Goal: Information Seeking & Learning: Learn about a topic

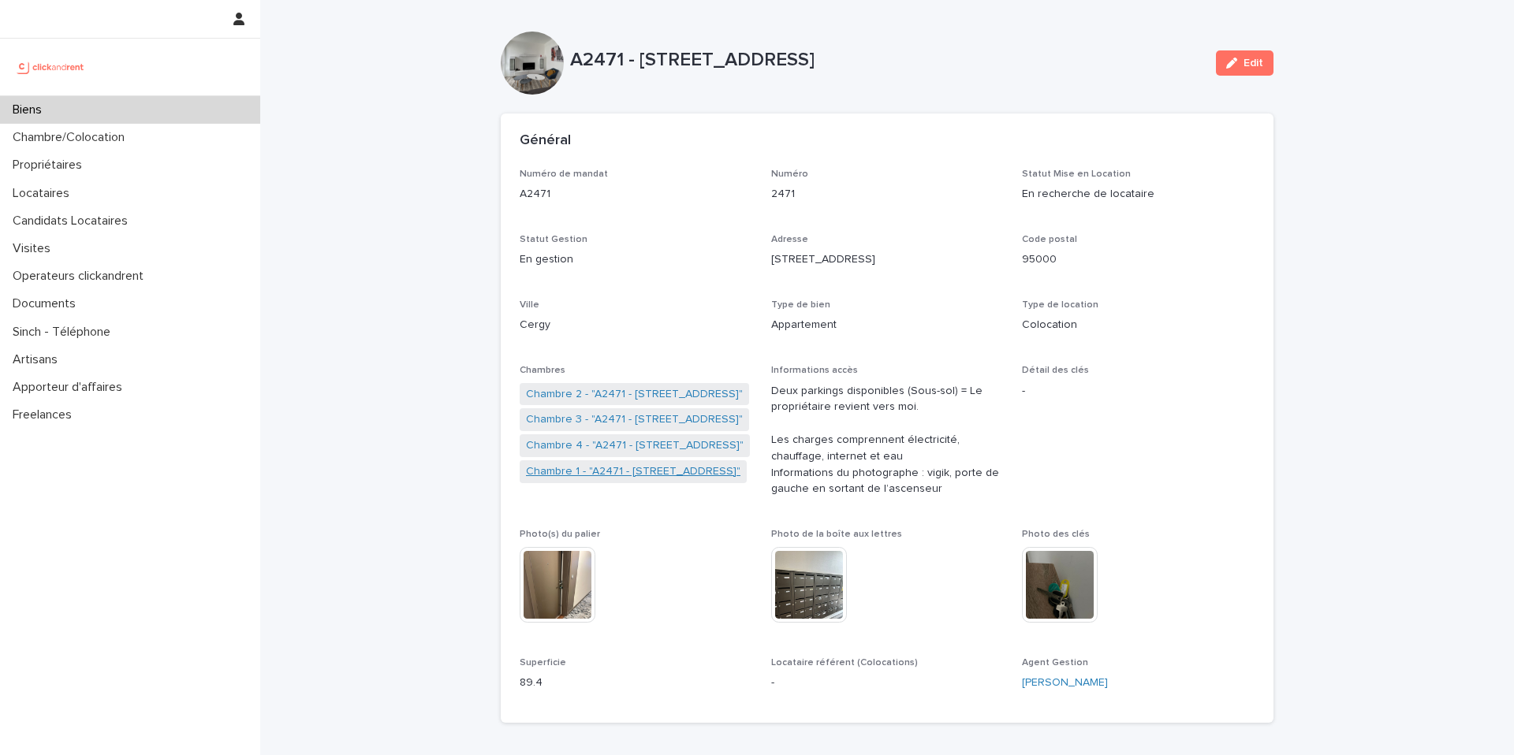
click at [638, 471] on link "Chambre 1 - "A2471 - 38 rue des Marjoberts, Cergy 95000"" at bounding box center [633, 472] width 214 height 17
click at [643, 449] on link "Chambre 2 - "A2471 - 38 rue des Marjoberts, Cergy 95000"" at bounding box center [634, 446] width 217 height 17
click at [626, 479] on link "Chambre 2 - "A2471 - 38 rue des Marjoberts, Cergy 95000"" at bounding box center [634, 472] width 217 height 17
click at [632, 427] on link "Chambre 3 - "A2471 - 38 rue des Marjoberts, Cergy 95000"" at bounding box center [634, 420] width 217 height 17
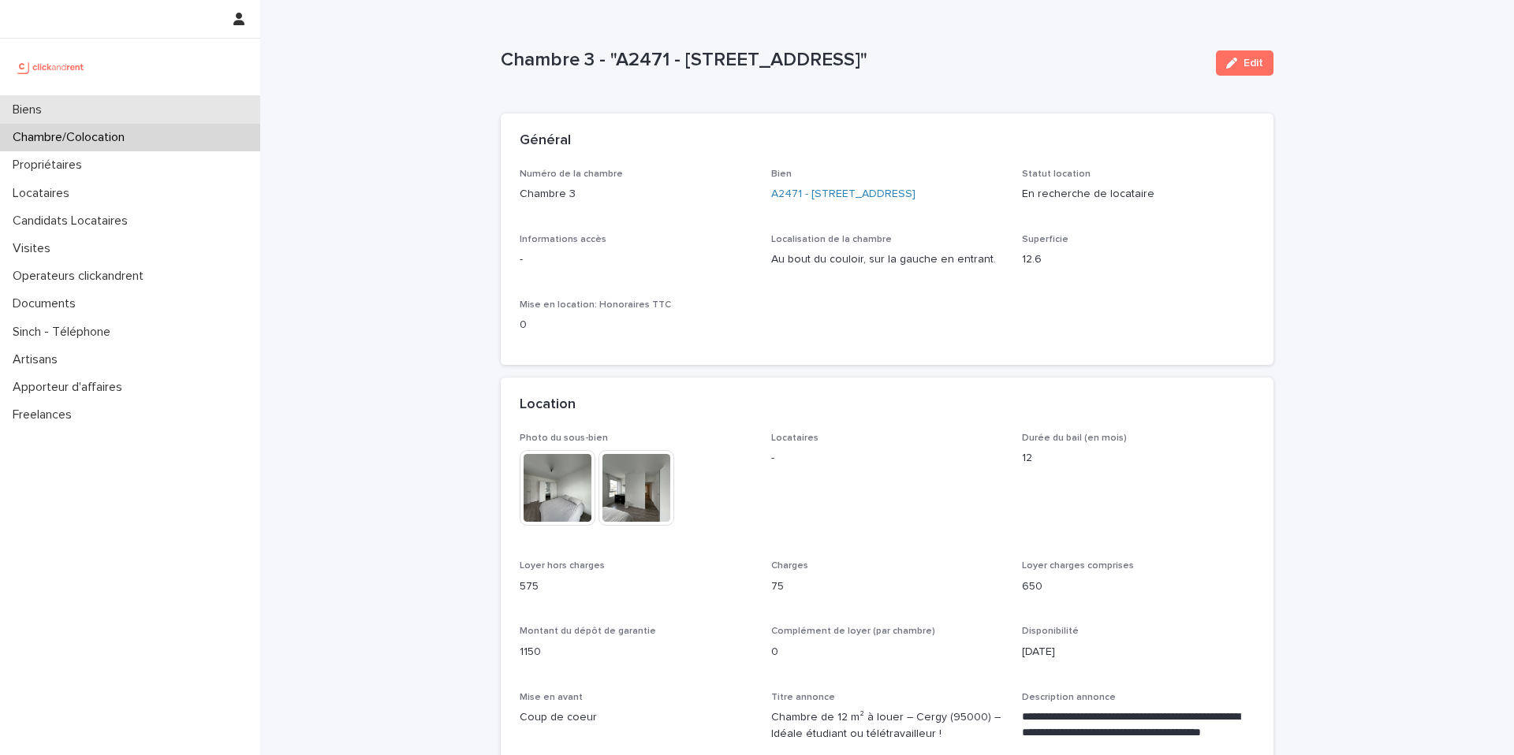
click at [96, 103] on div "Biens" at bounding box center [130, 110] width 260 height 28
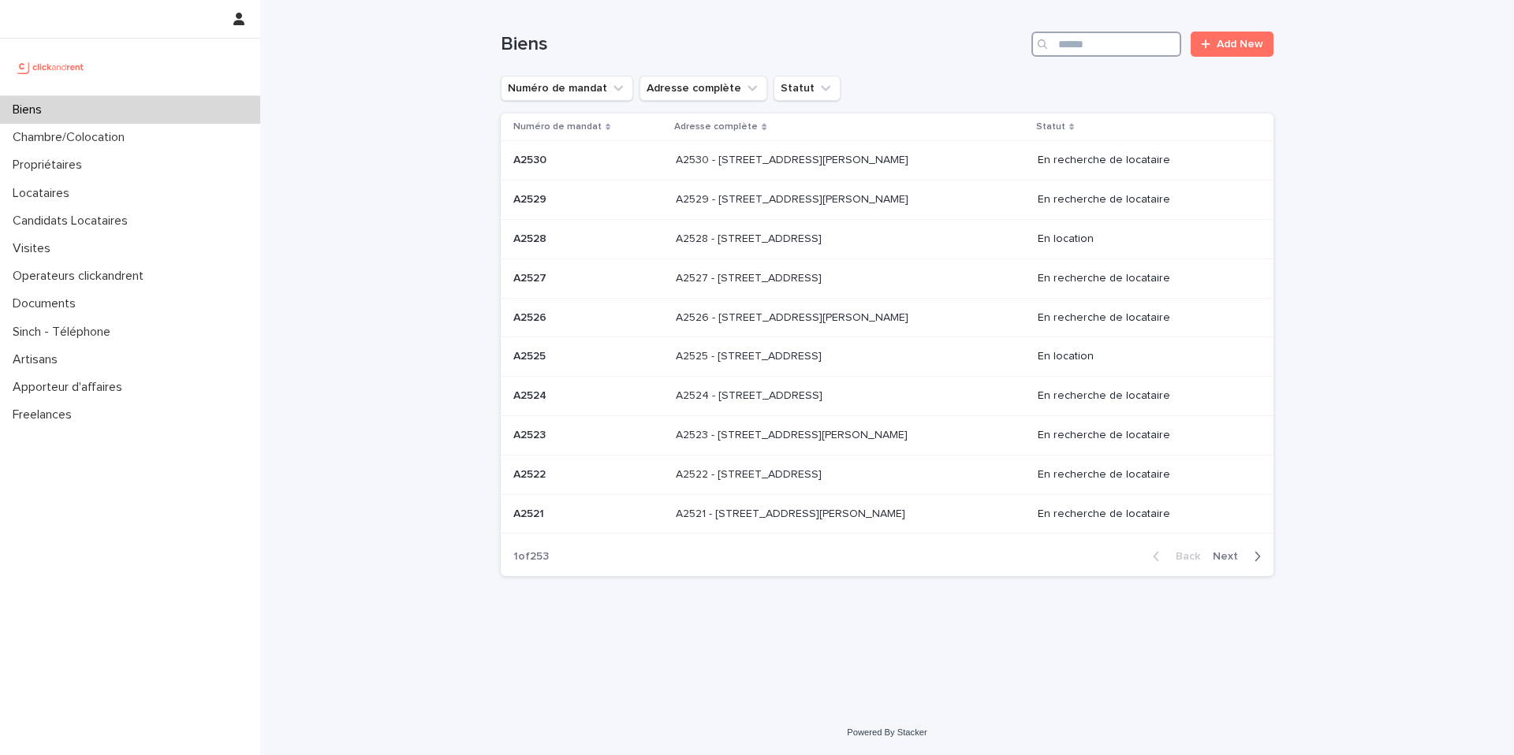
click at [1101, 40] on input "Search" at bounding box center [1106, 44] width 150 height 25
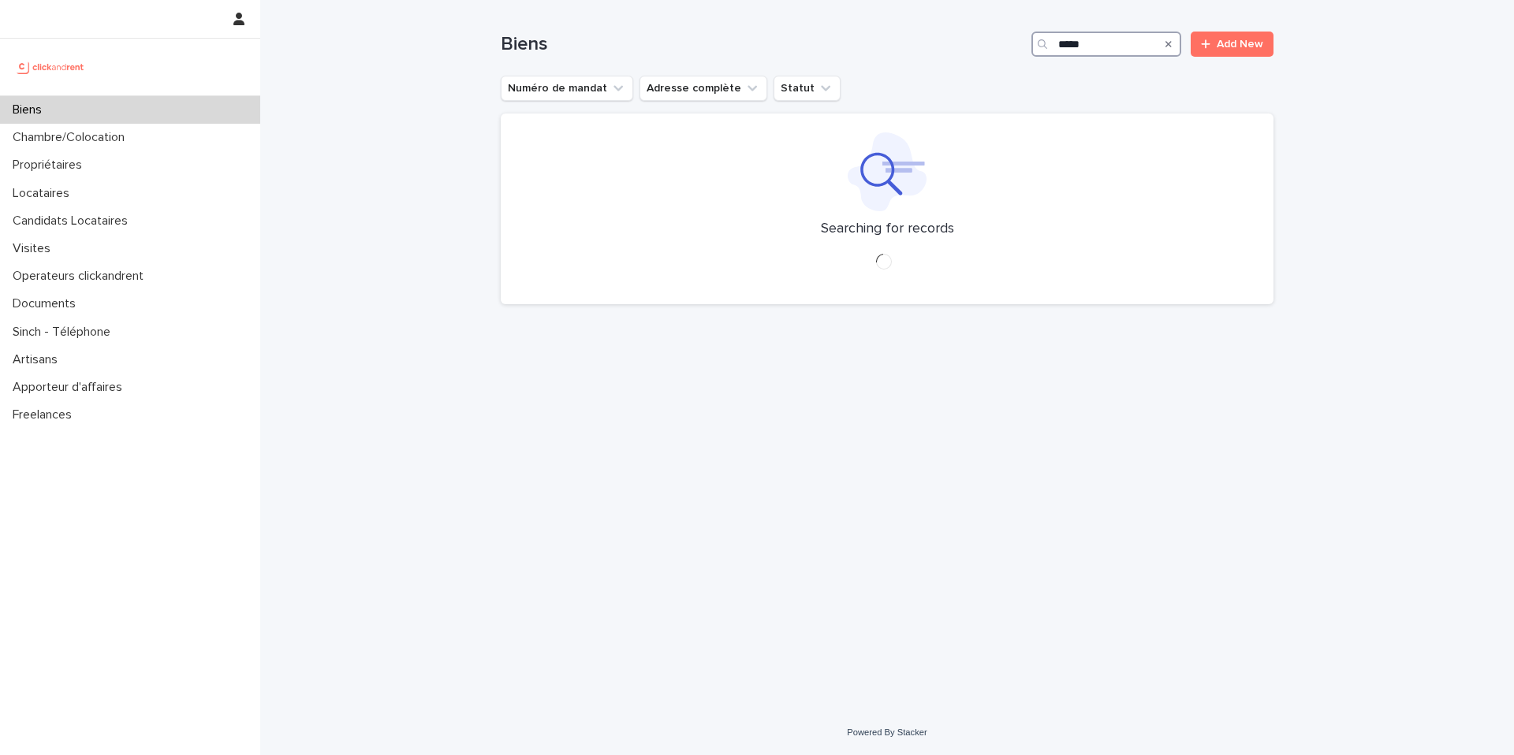
type input "*****"
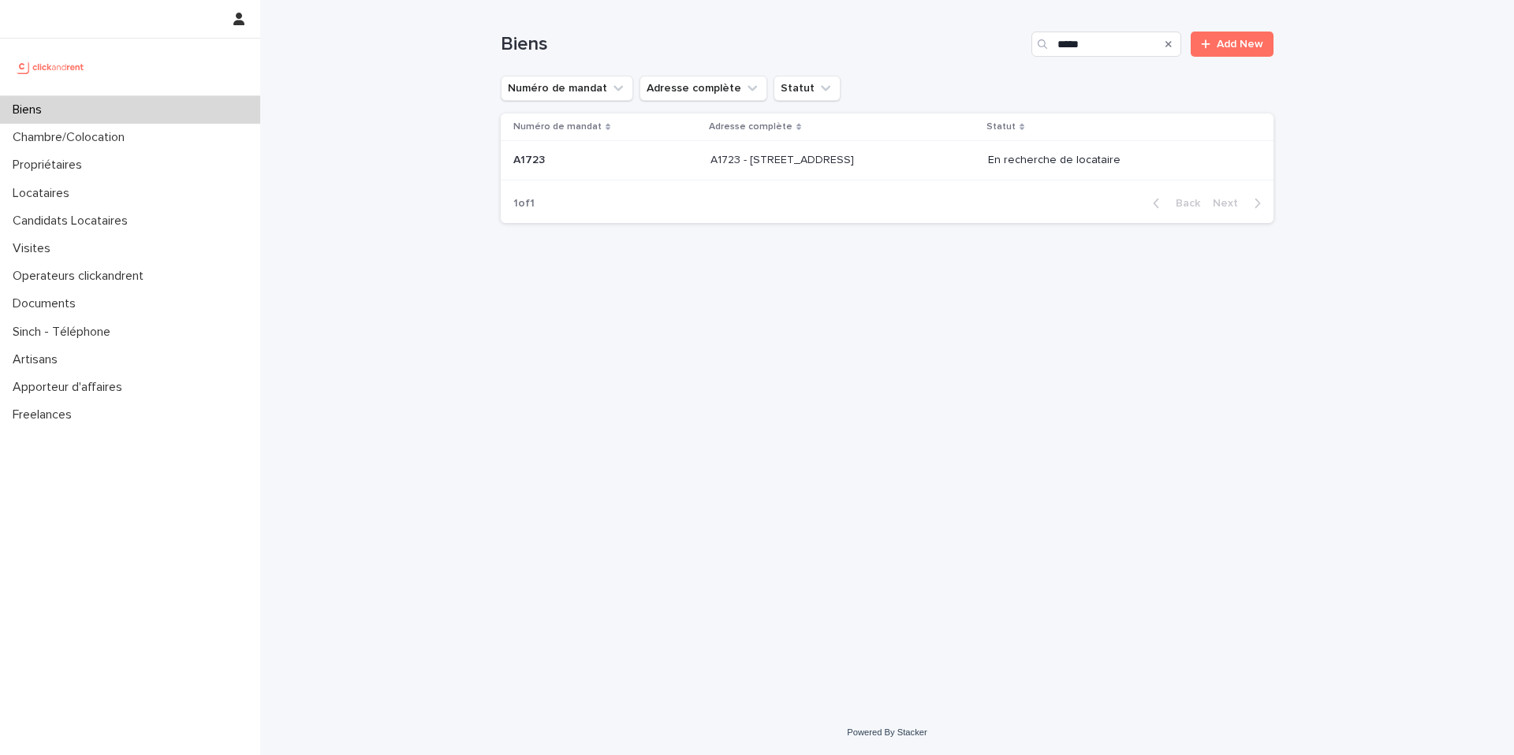
click at [857, 156] on p "A1723 - 11 Rue de Grands Buissons, Nanterre 92000" at bounding box center [783, 159] width 147 height 17
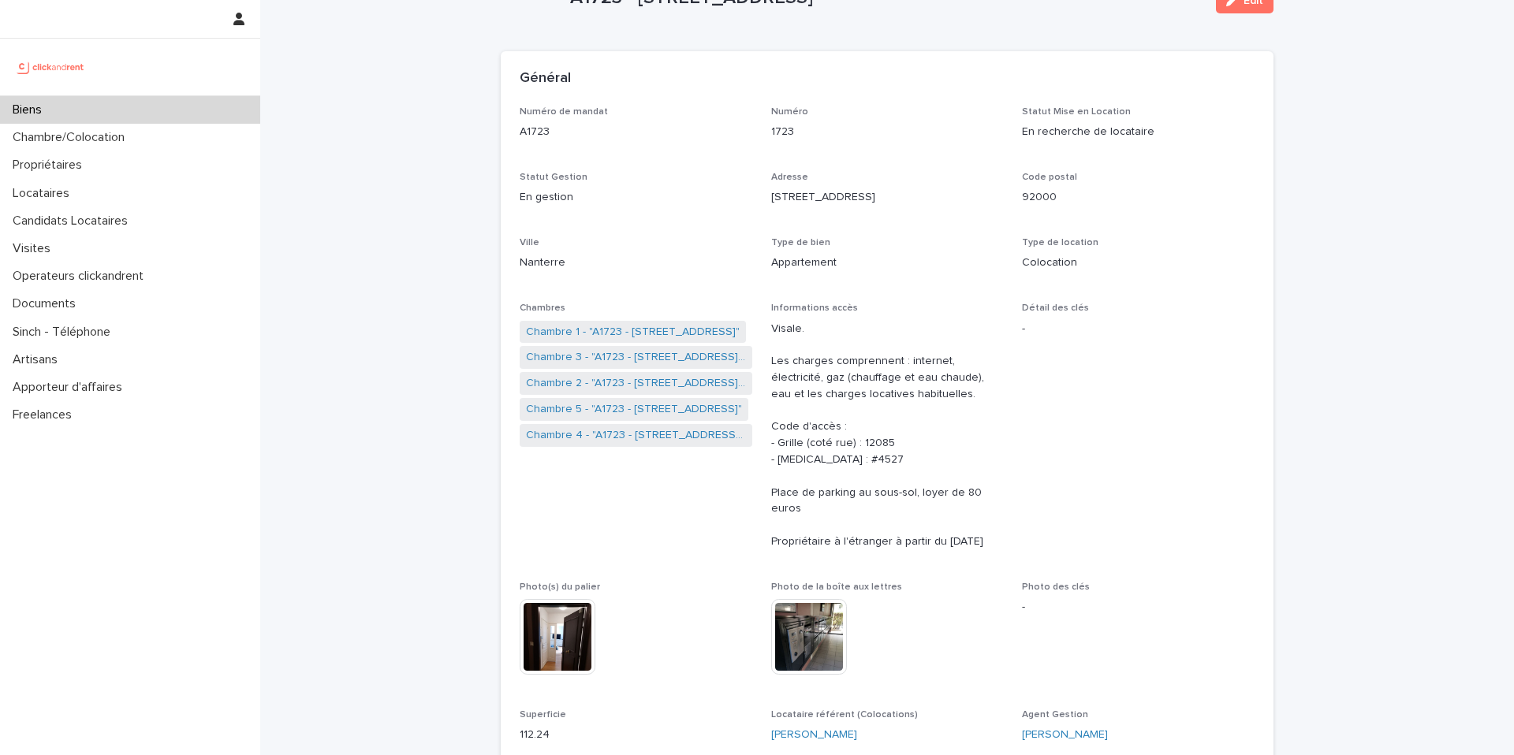
scroll to position [65, 0]
click at [232, 113] on div "Biens" at bounding box center [130, 110] width 260 height 28
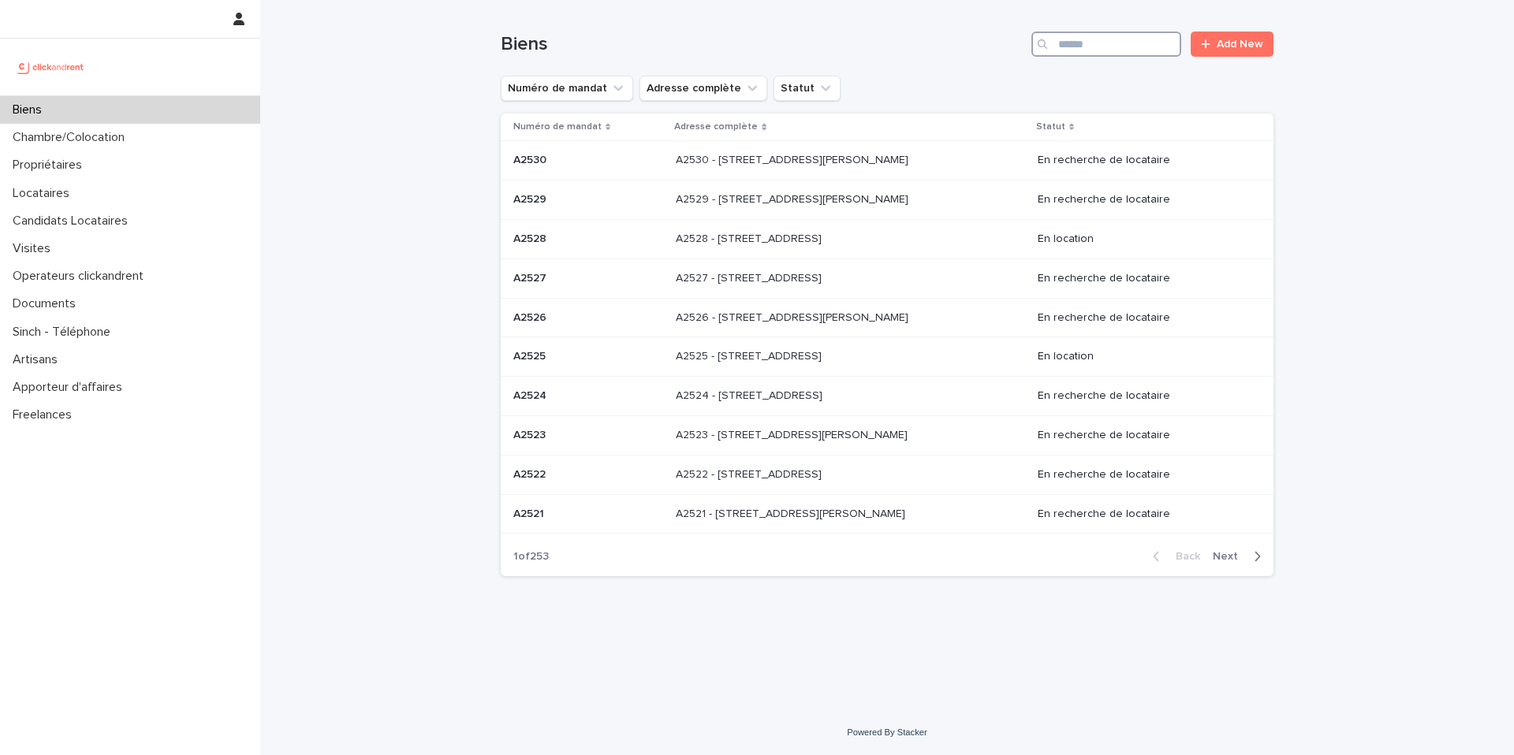
click at [1114, 46] on input "Search" at bounding box center [1106, 44] width 150 height 25
type input "*****"
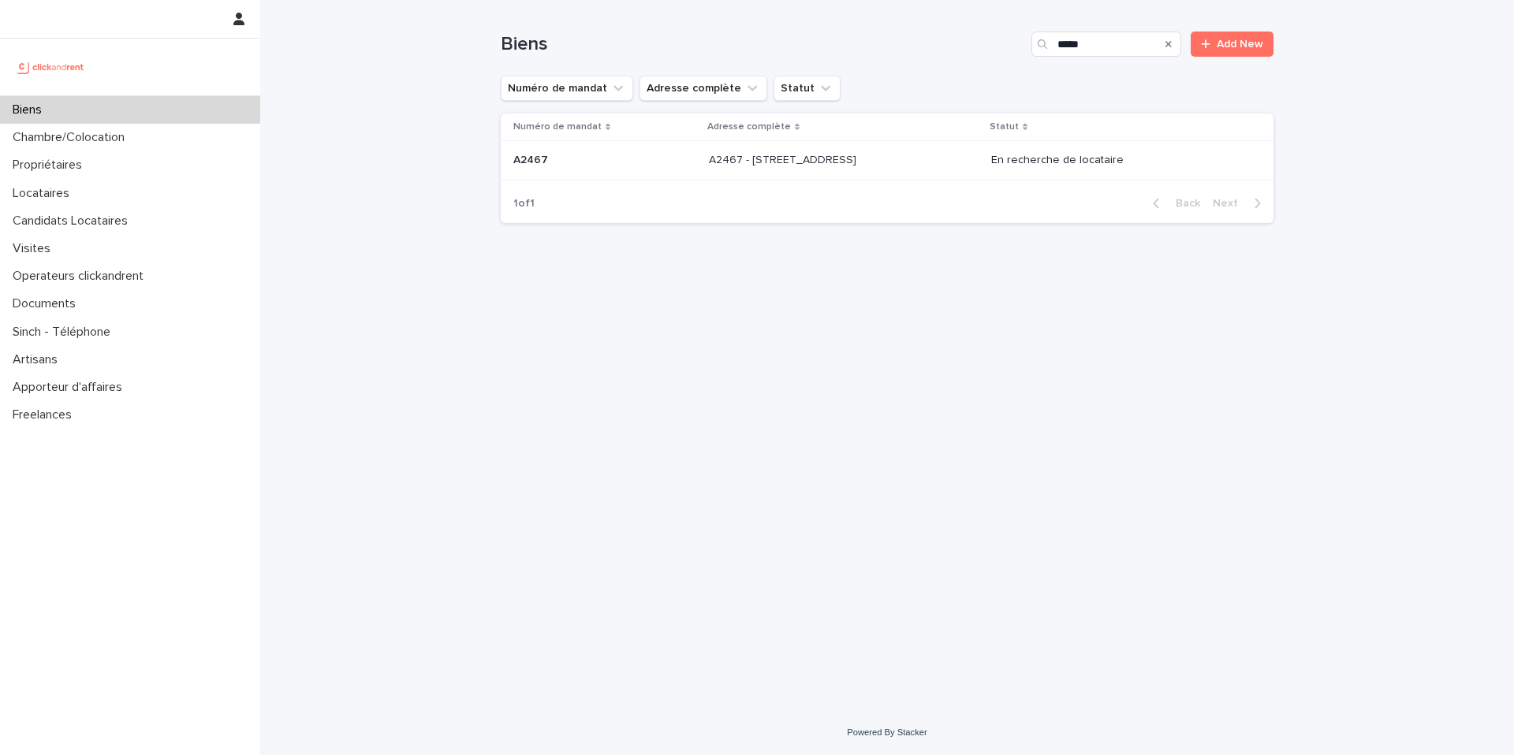
click at [841, 173] on div "A2467 - 3 Allée du Danemark, Massy 91300 A2467 - 3 Allée du Danemark, Massy 913…" at bounding box center [844, 160] width 270 height 26
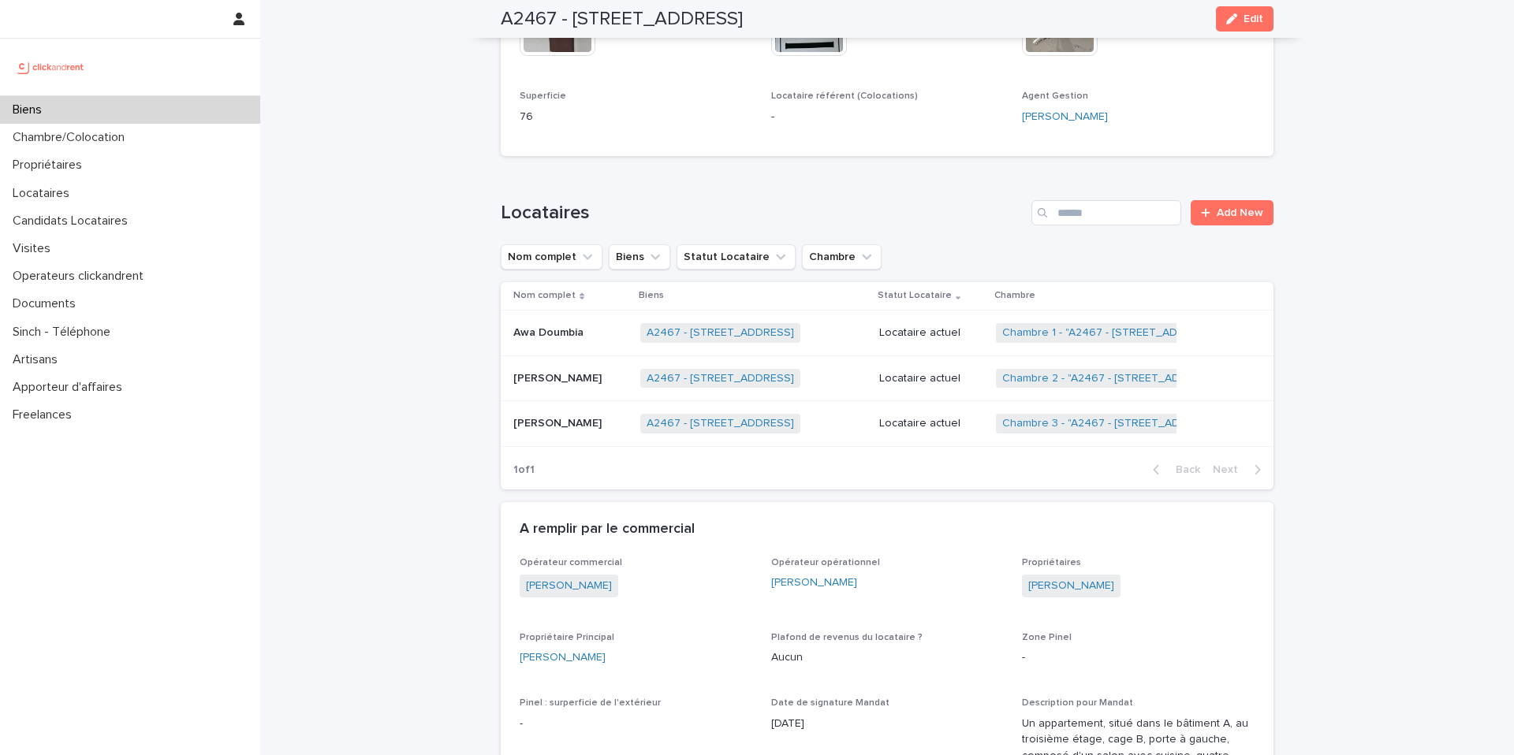
scroll to position [658, 0]
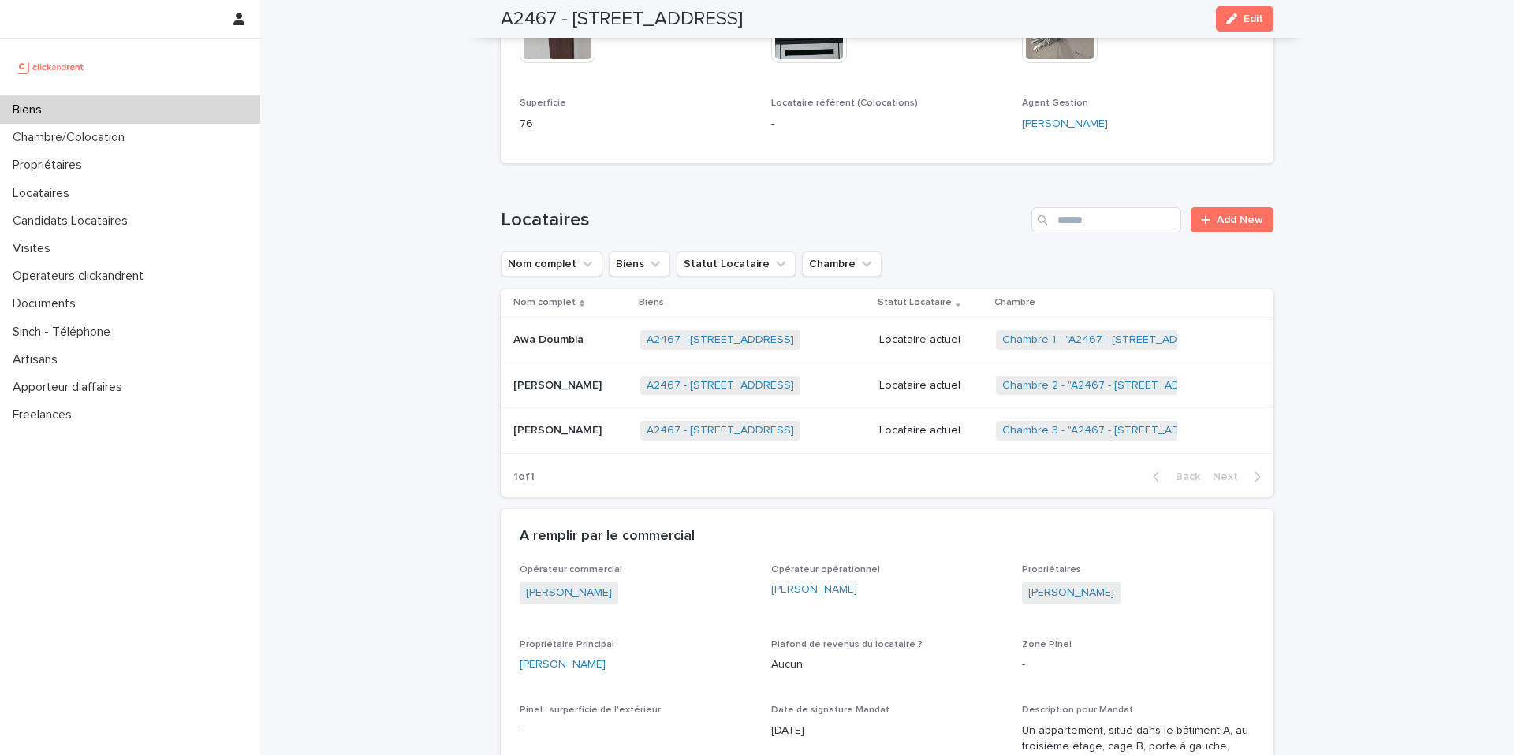
click at [937, 333] on p "Locataire actuel" at bounding box center [931, 339] width 104 height 13
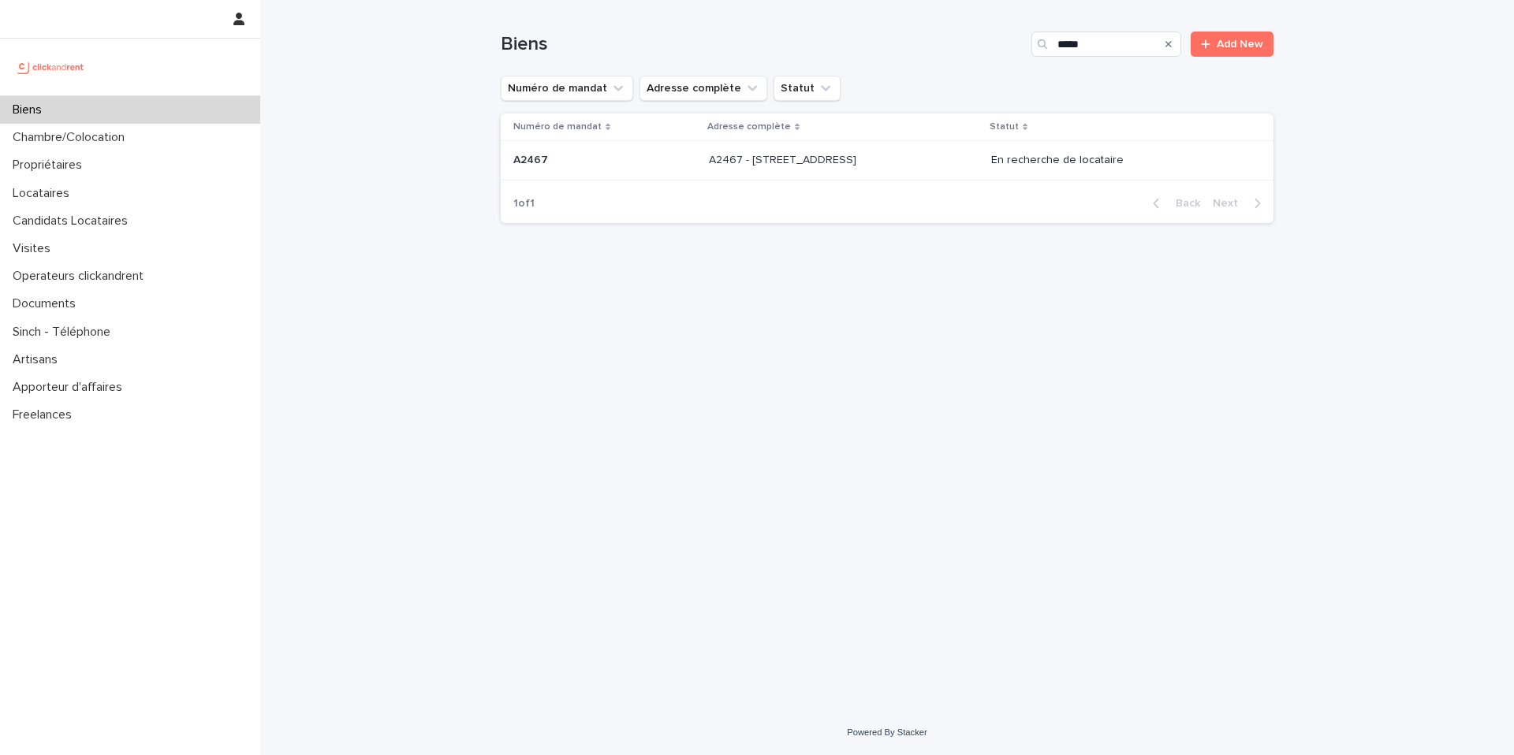
click at [850, 149] on div "A2467 - 3 Allée du Danemark, Massy 91300 A2467 - 3 Allée du Danemark, Massy 913…" at bounding box center [844, 160] width 270 height 26
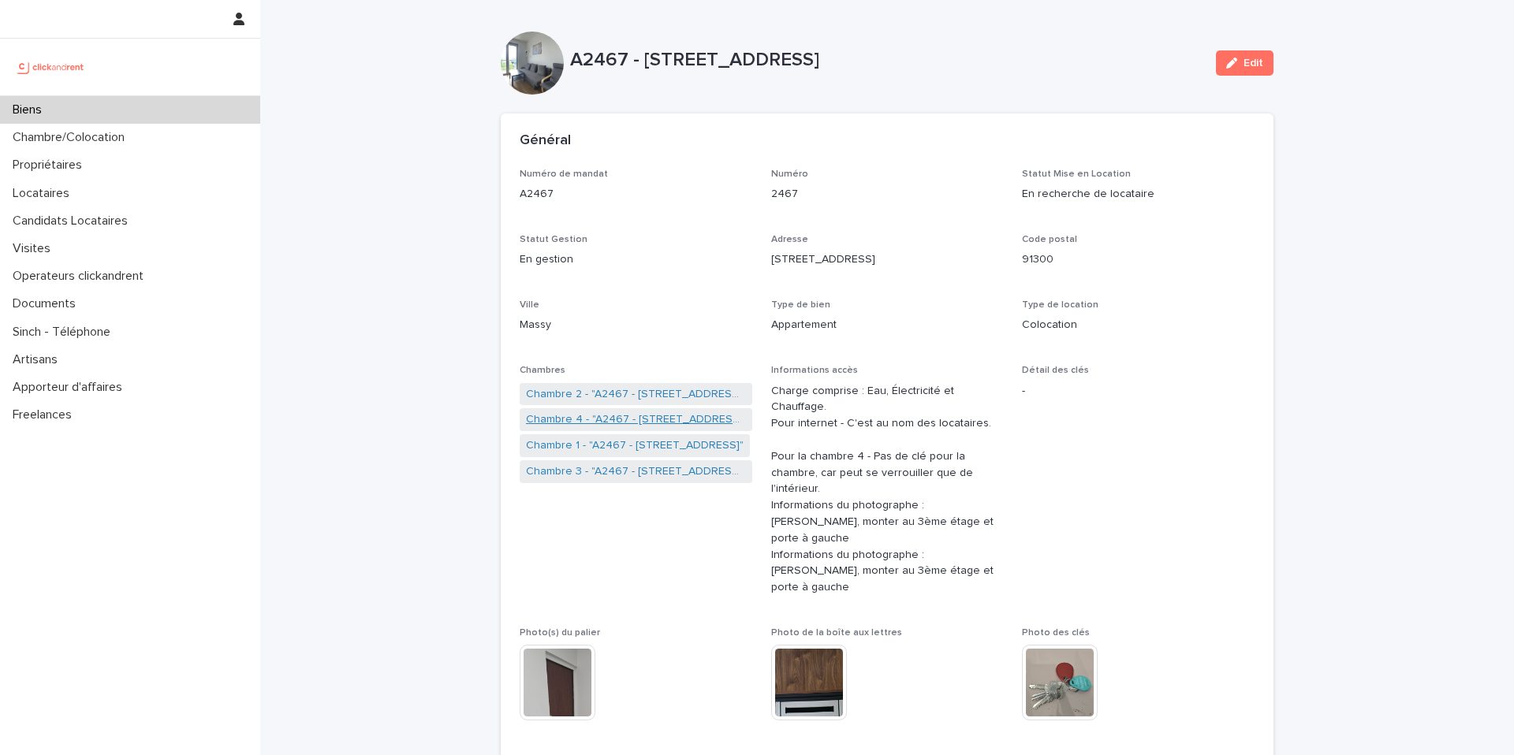
click at [680, 423] on link "Chambre 4 - "A2467 - 3 Allée du Danemark, Massy 91300"" at bounding box center [636, 420] width 220 height 17
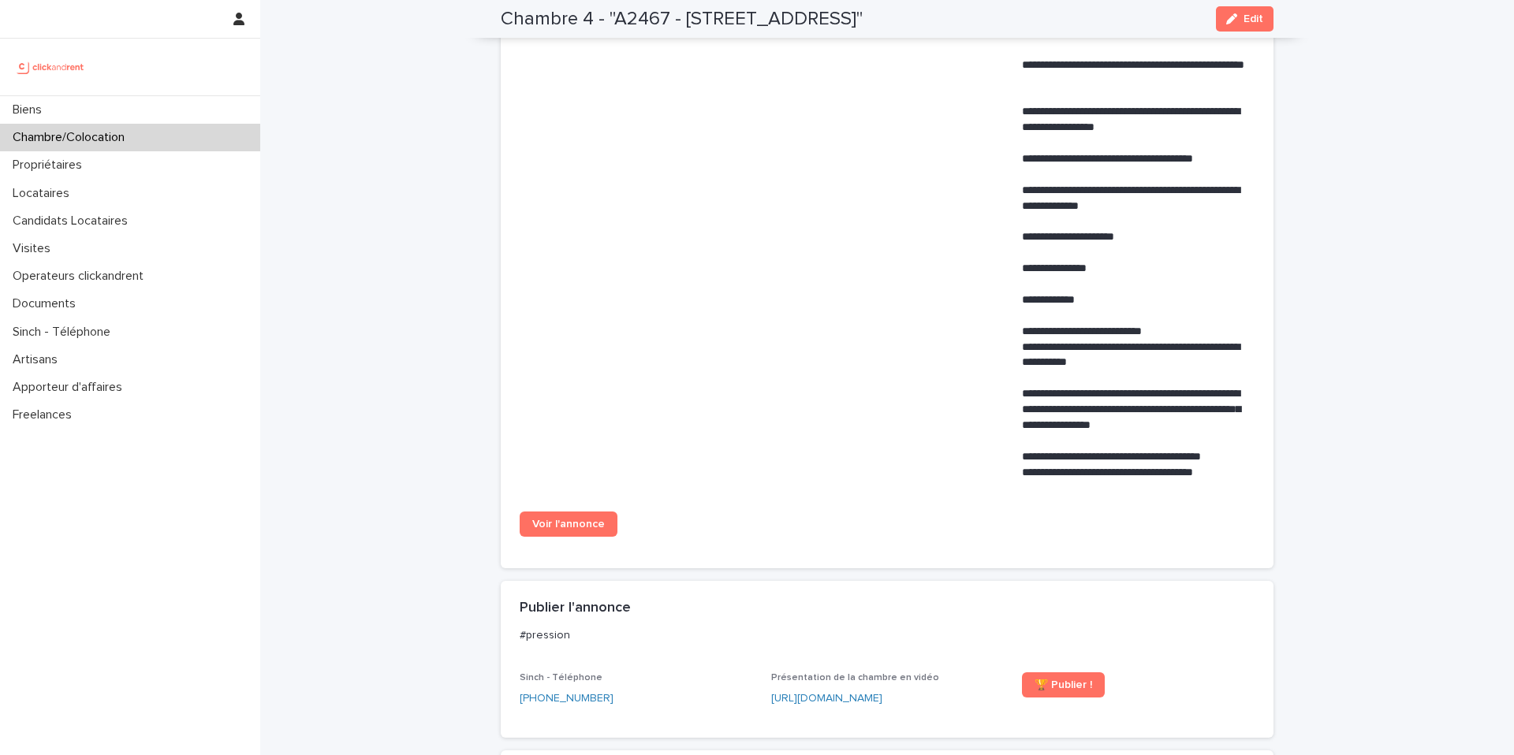
scroll to position [1122, 0]
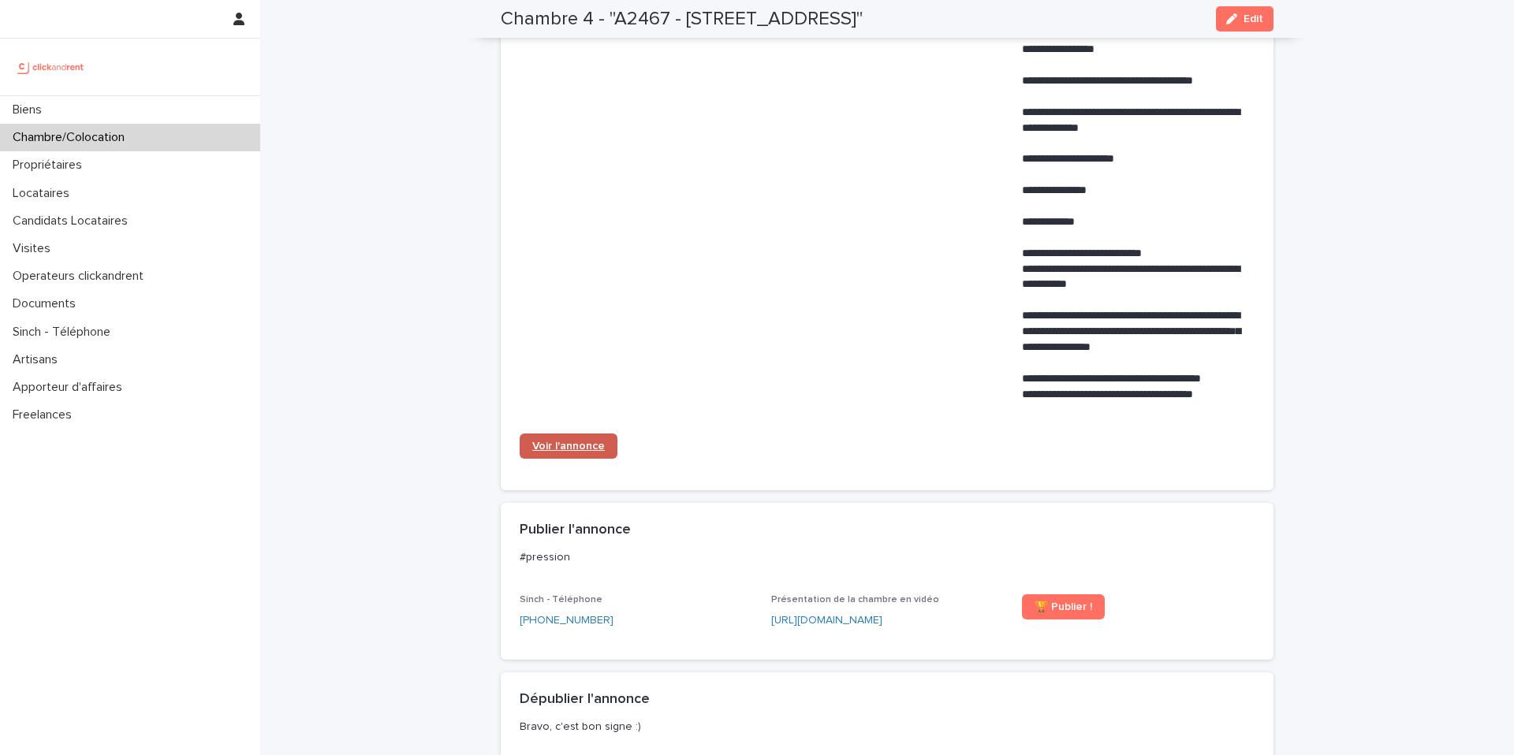
click at [584, 448] on span "Voir l'annonce" at bounding box center [568, 446] width 73 height 11
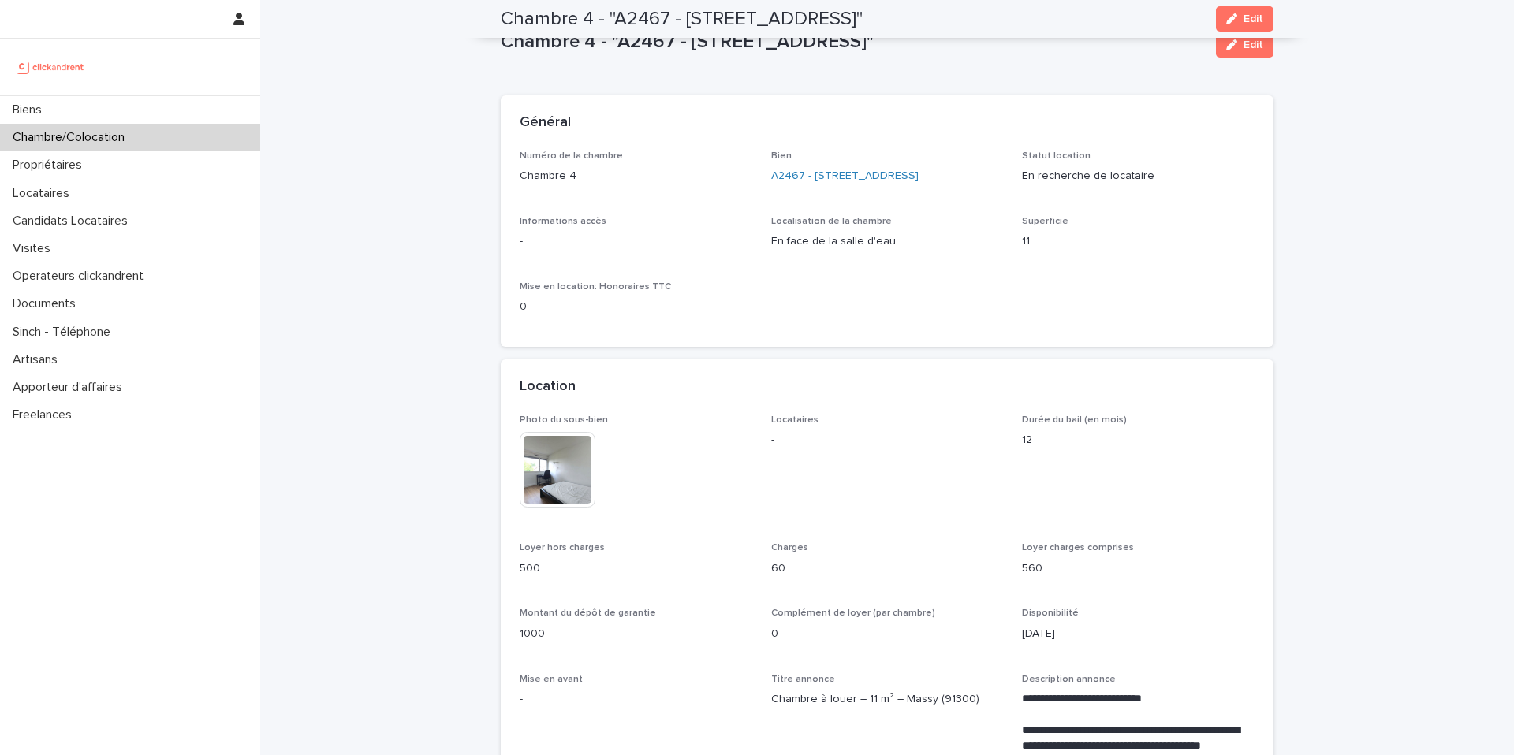
scroll to position [0, 0]
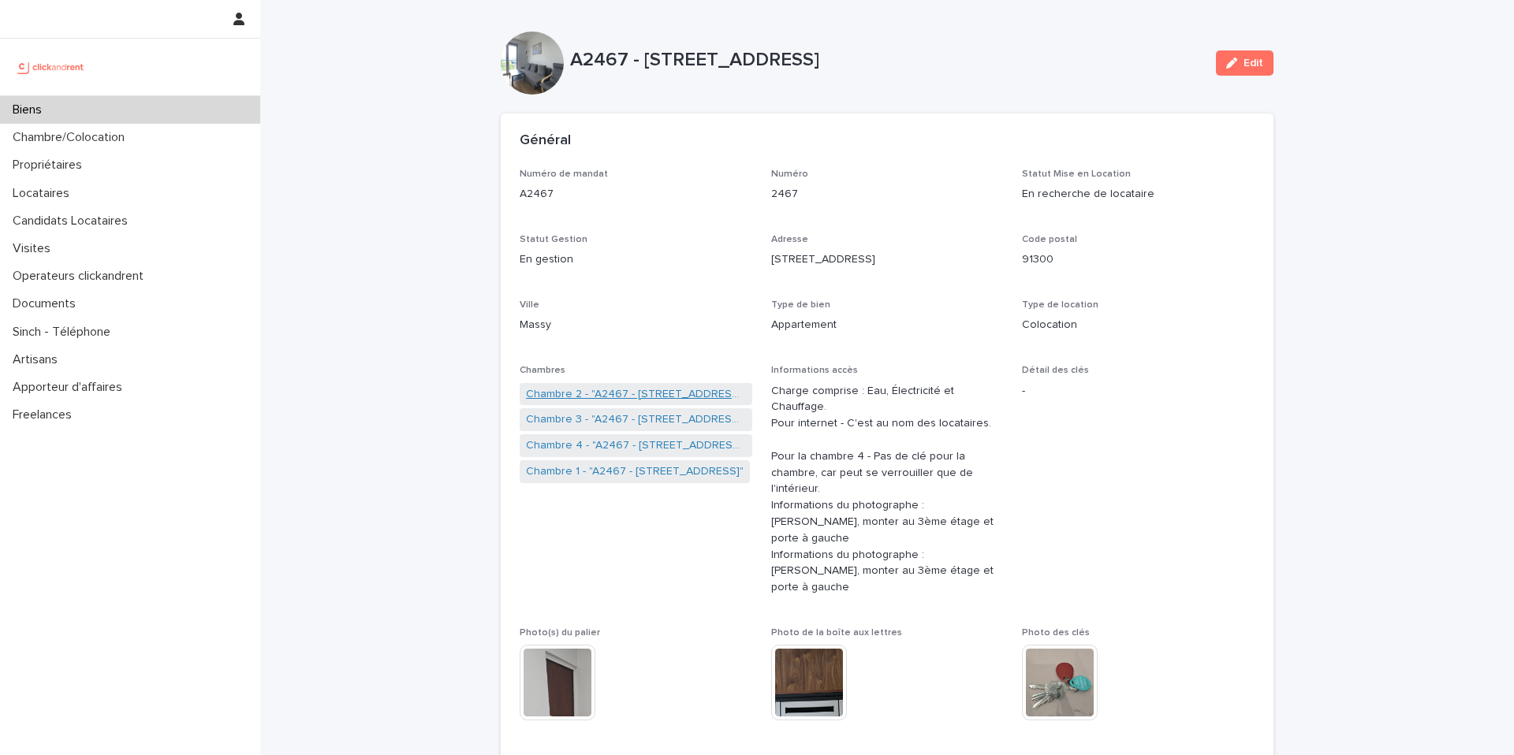
click at [645, 395] on link "Chambre 2 - "A2467 - 3 Allée du Danemark, Massy 91300"" at bounding box center [636, 394] width 220 height 17
drag, startPoint x: 615, startPoint y: 397, endPoint x: 881, endPoint y: 6, distance: 472.8
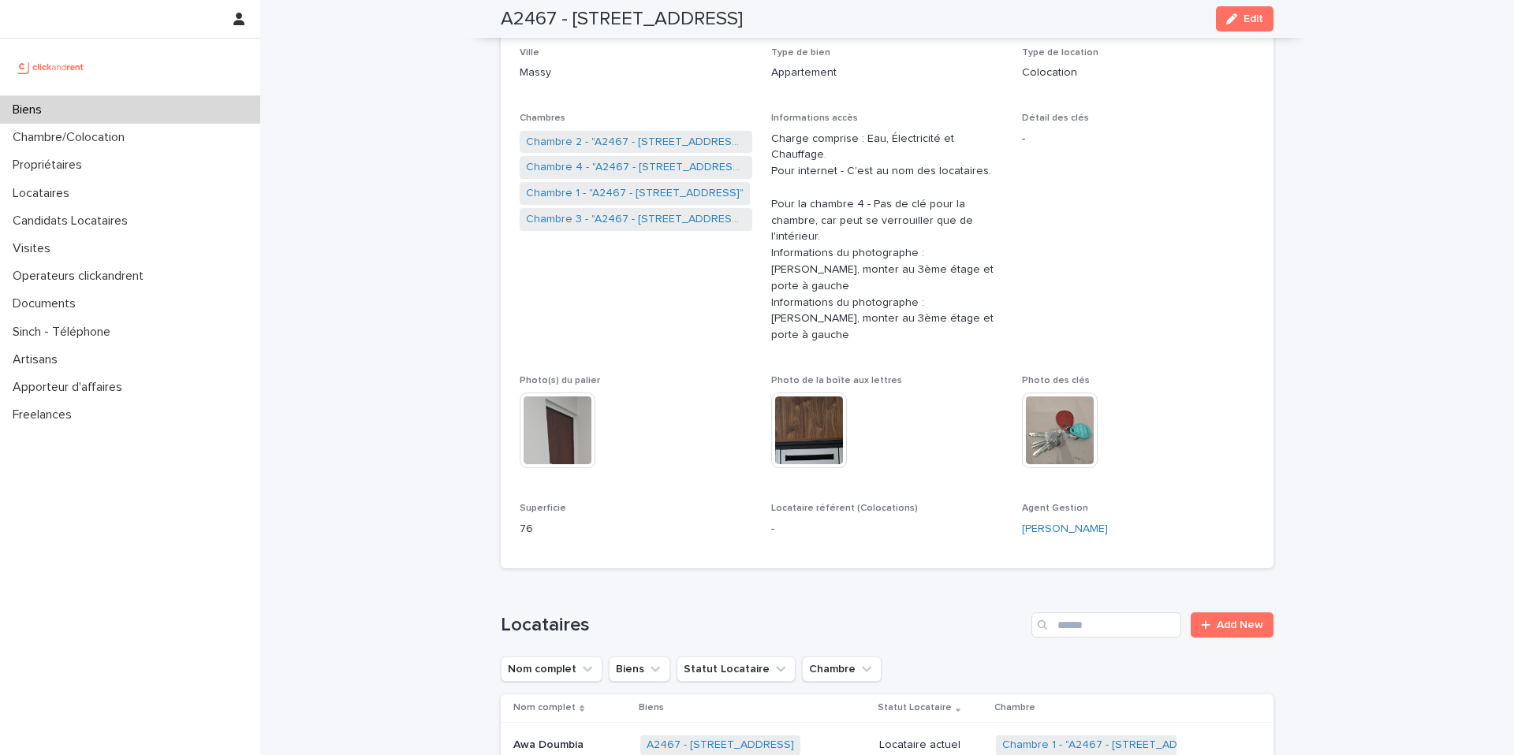
scroll to position [8, 0]
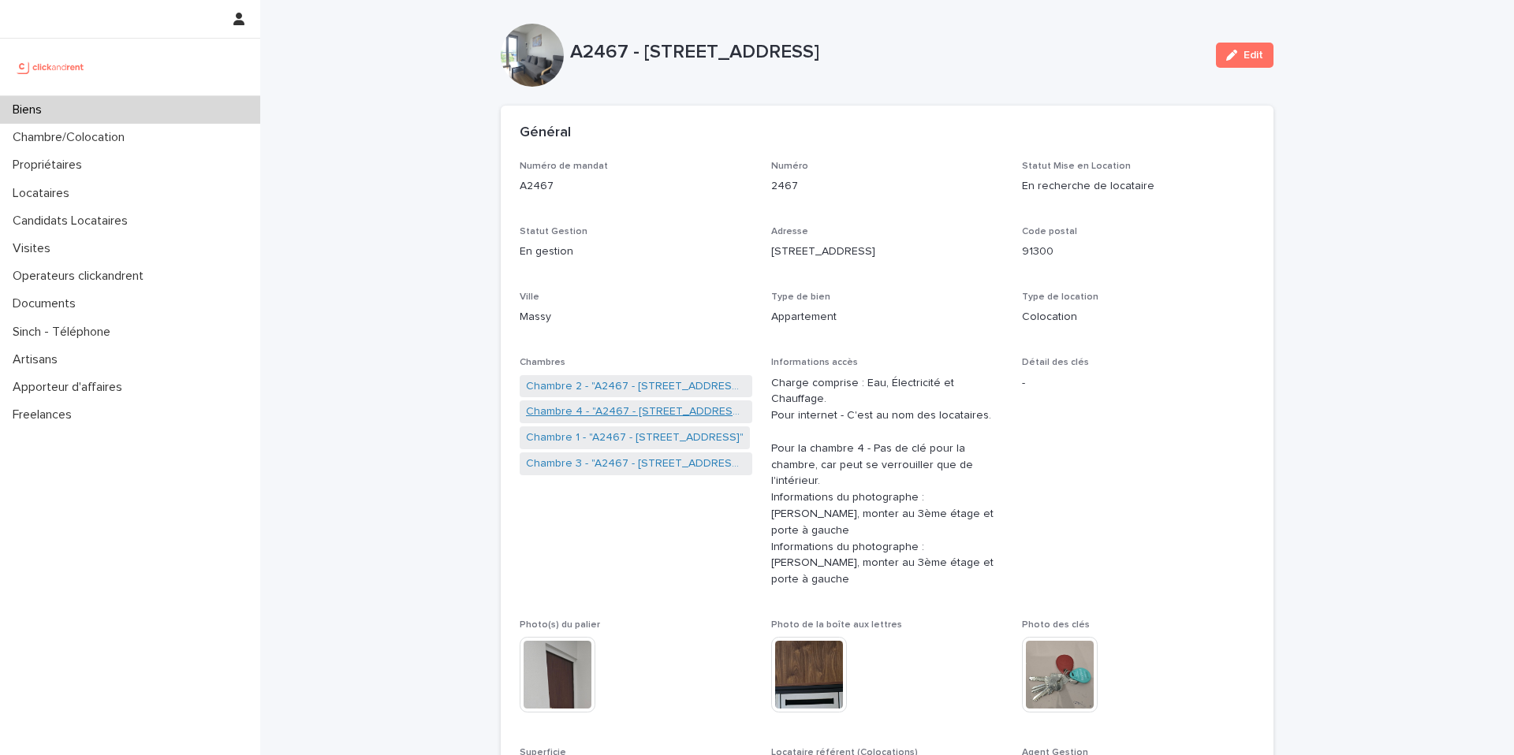
click at [654, 413] on link "Chambre 4 - "A2467 - 3 Allée du Danemark, Massy 91300"" at bounding box center [636, 412] width 220 height 17
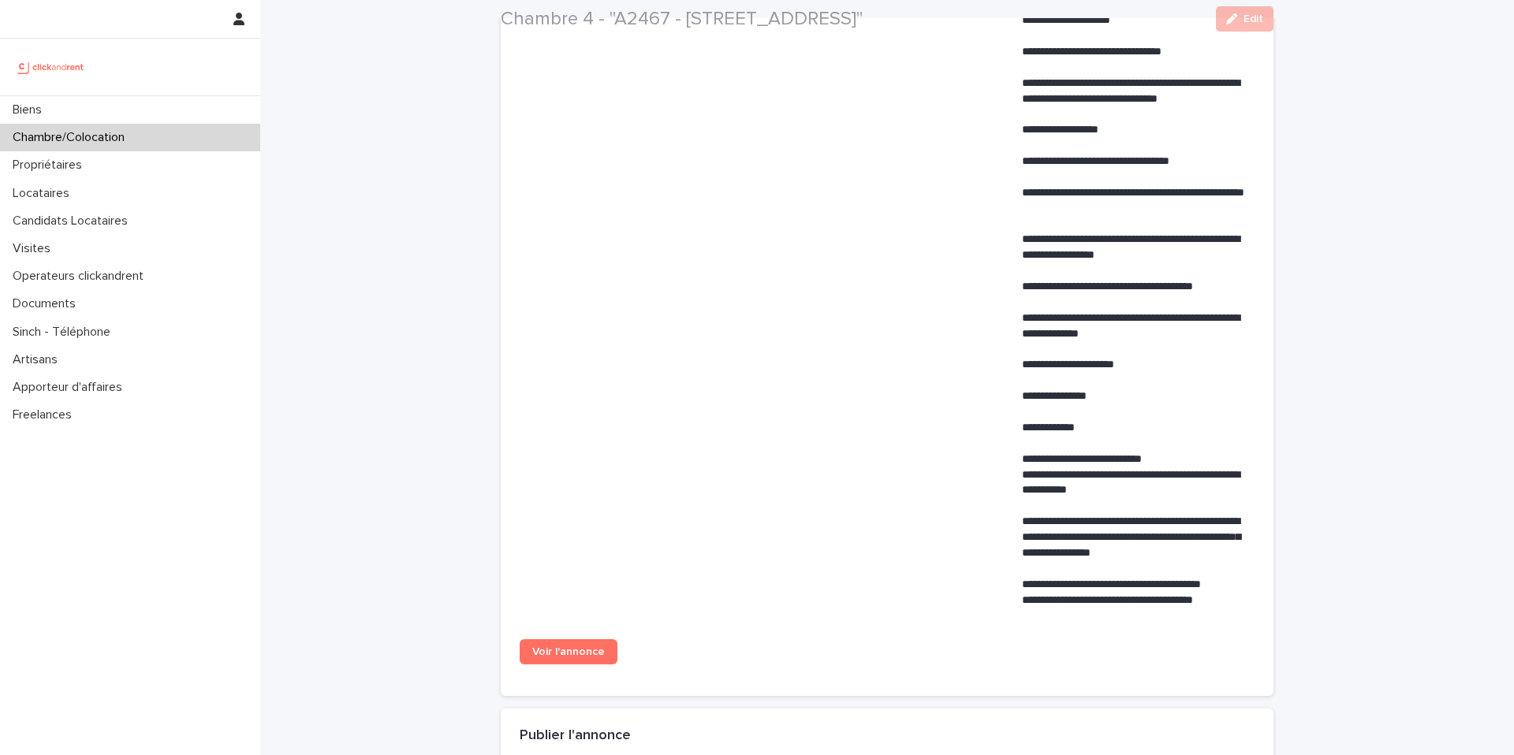
scroll to position [965, 0]
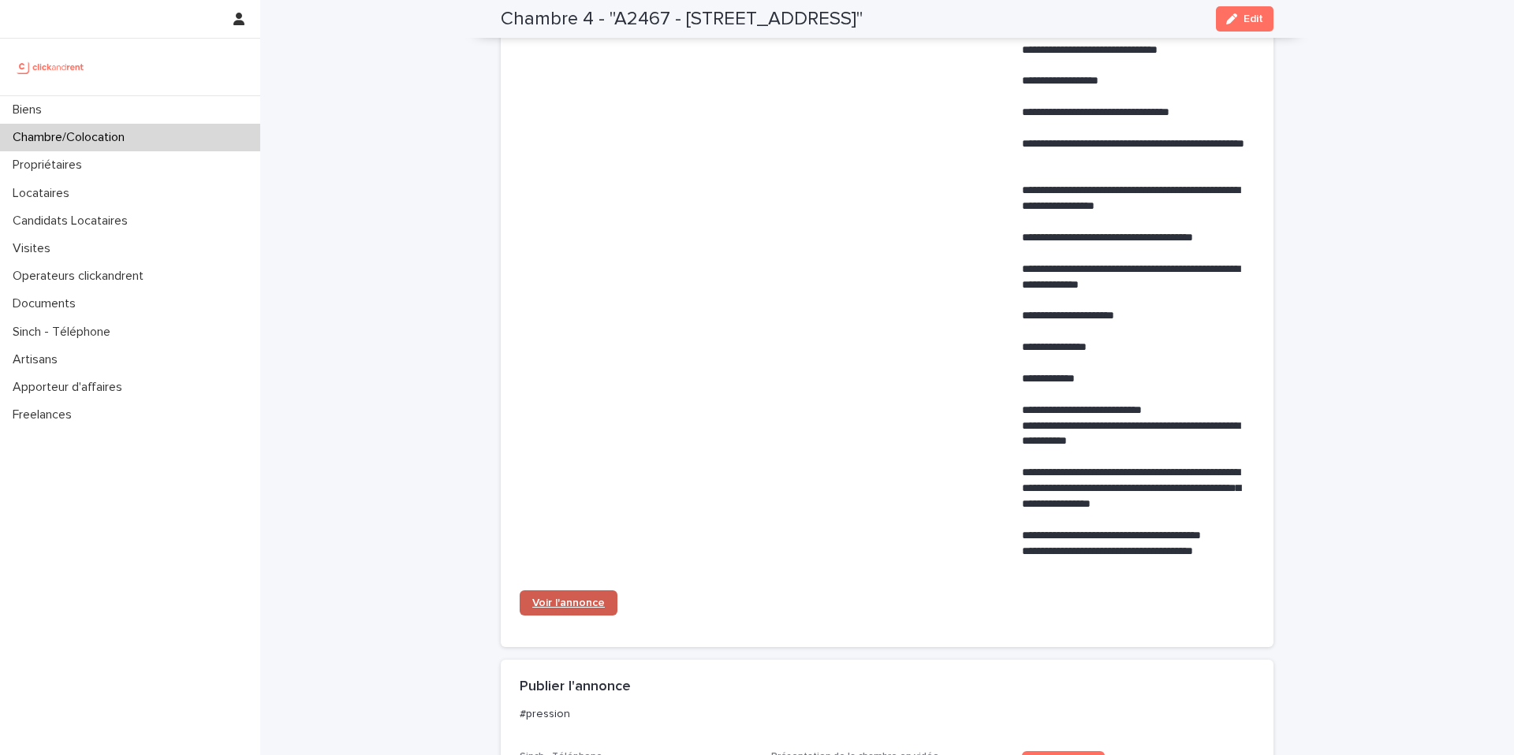
click at [590, 599] on span "Voir l'annonce" at bounding box center [568, 603] width 73 height 11
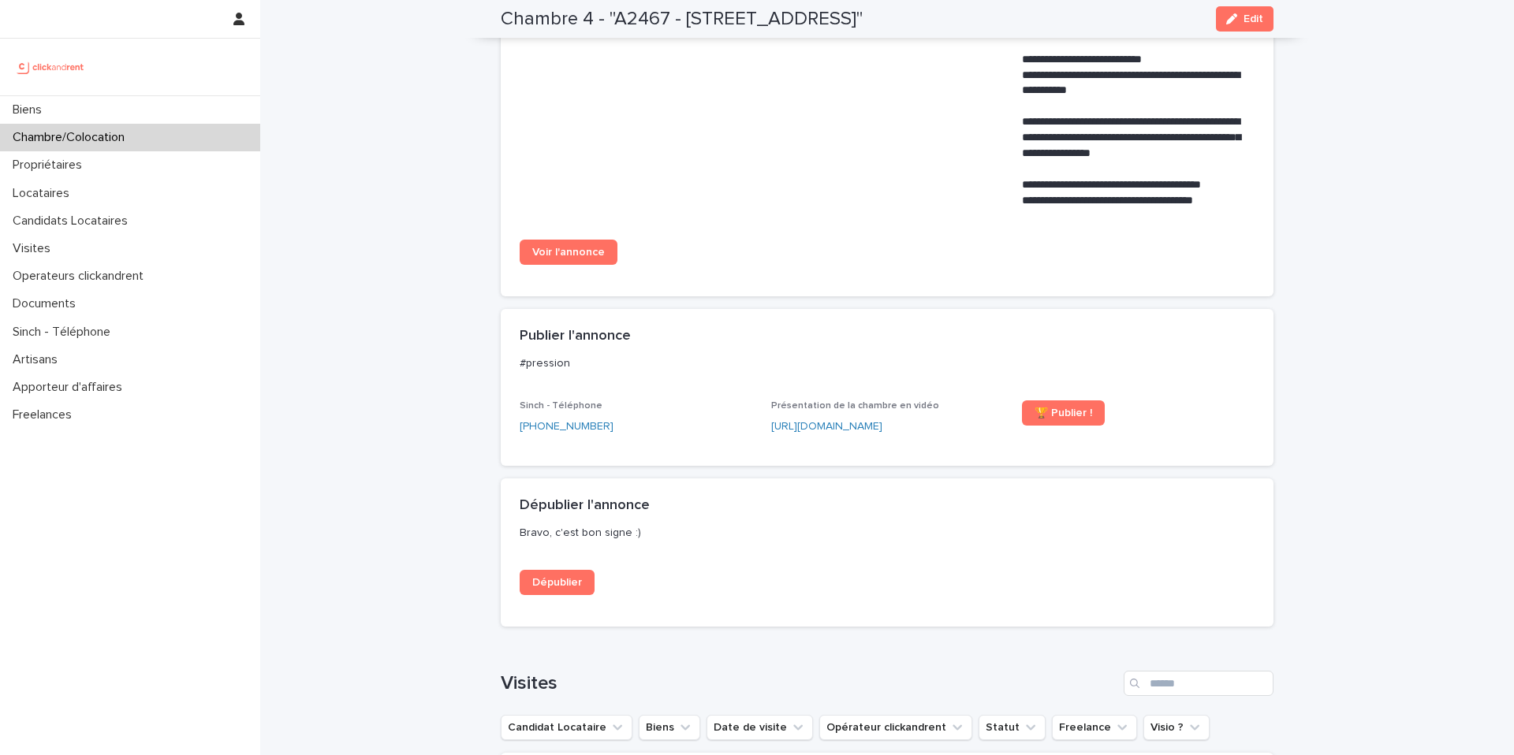
scroll to position [1342, 0]
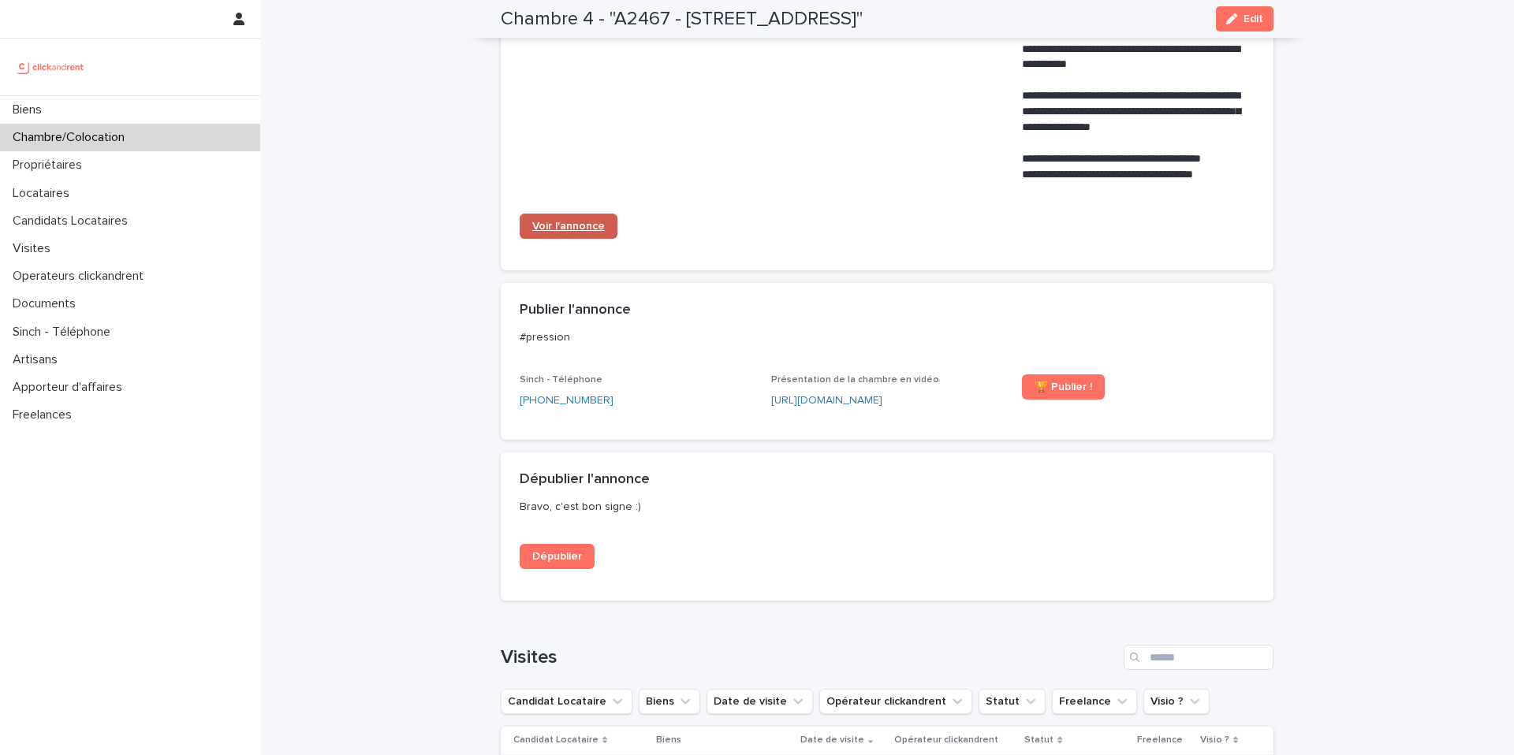
click at [572, 226] on span "Voir l'annonce" at bounding box center [568, 226] width 73 height 11
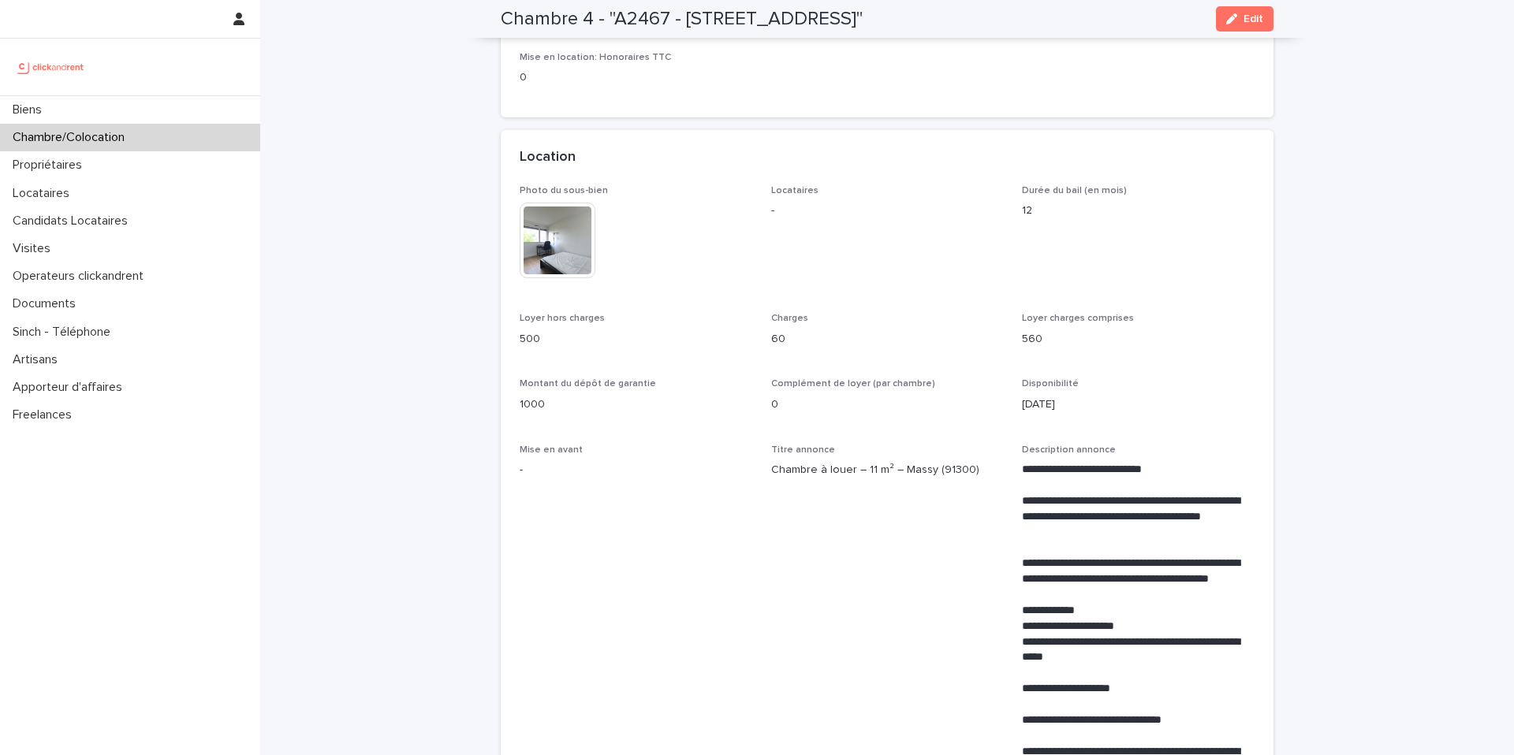
scroll to position [0, 0]
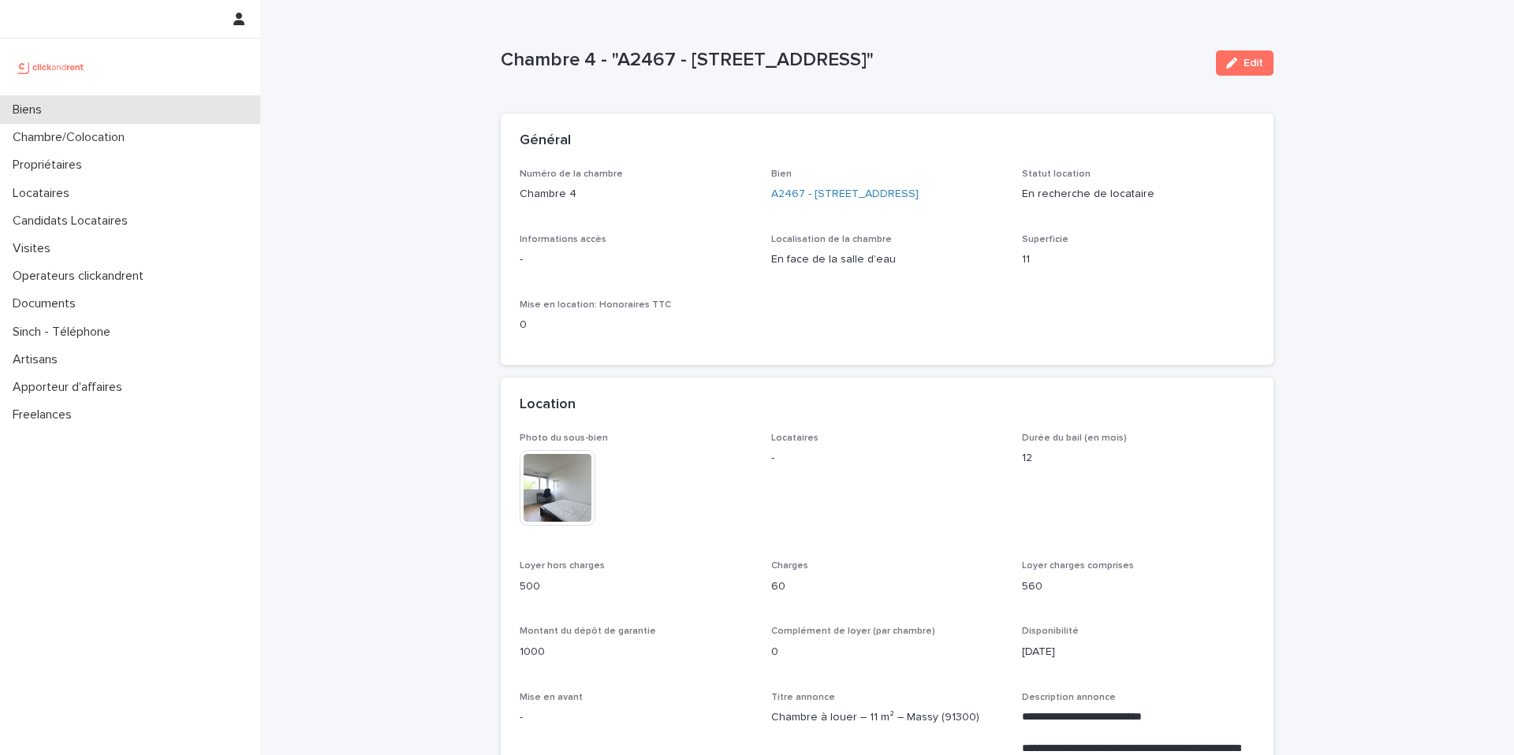
click at [144, 109] on div "Biens" at bounding box center [130, 110] width 260 height 28
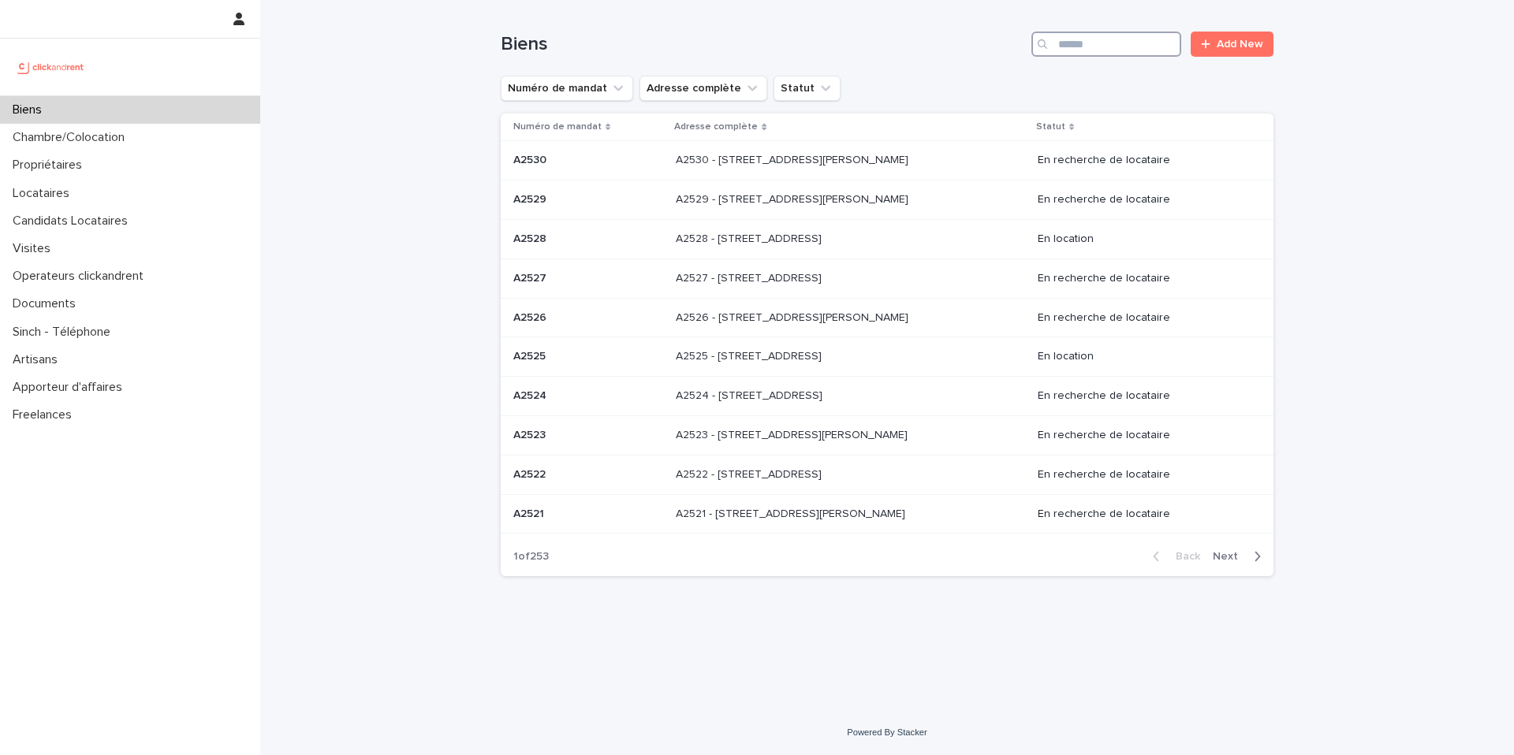
click at [1122, 43] on input "Search" at bounding box center [1106, 44] width 150 height 25
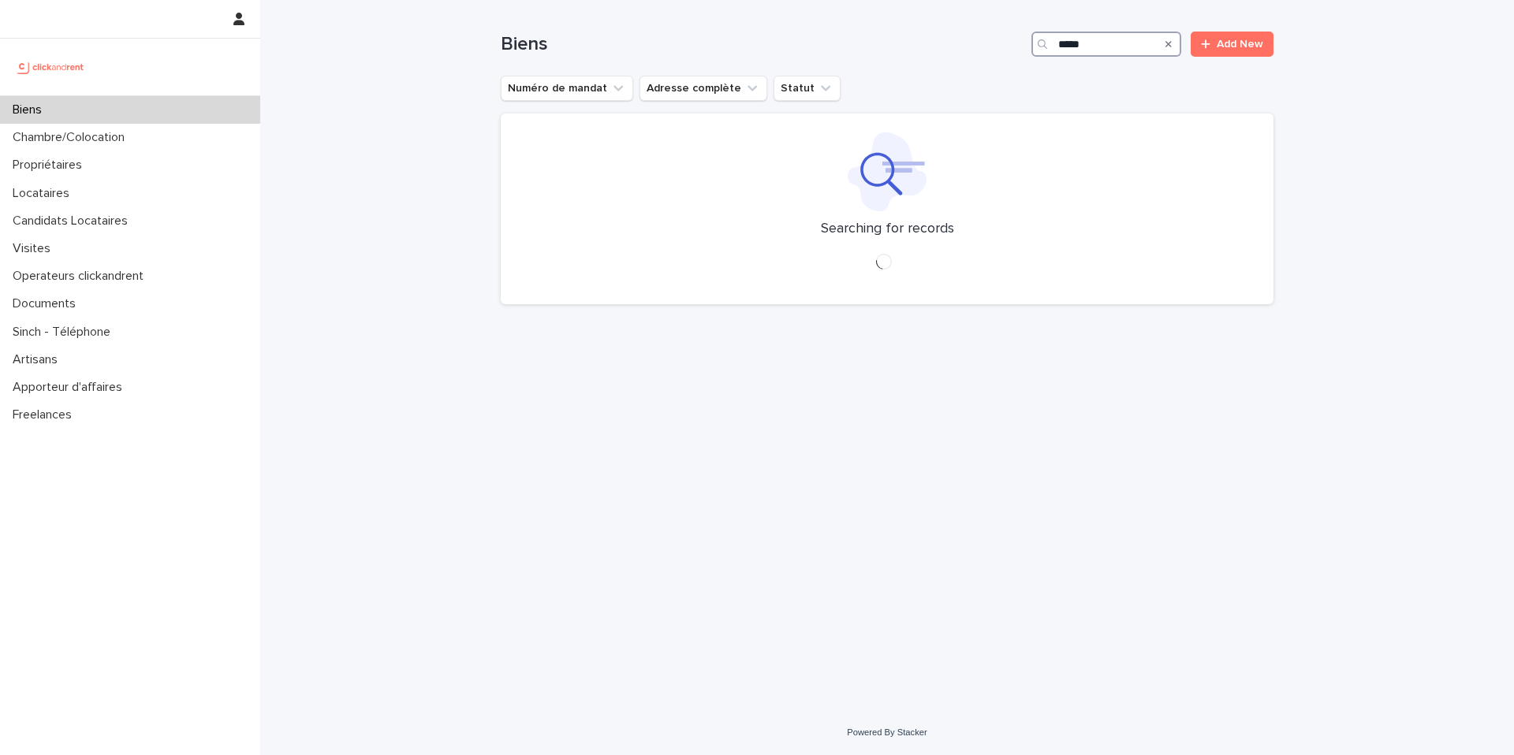
type input "*****"
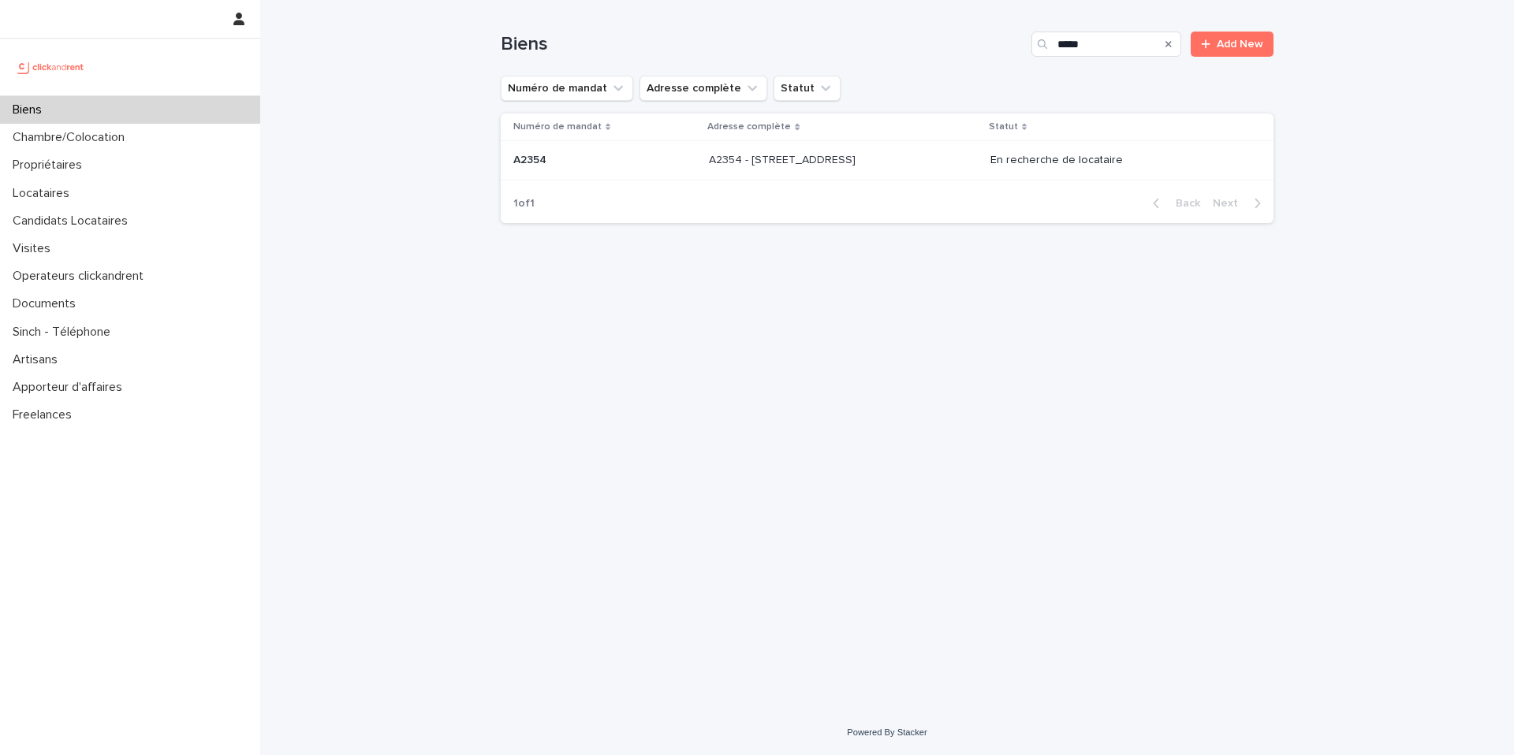
click at [894, 170] on div "A2354 - 2 place d'Allemagne, Massy 91300 A2354 - 2 place d'Allemagne, Massy 913…" at bounding box center [843, 160] width 269 height 26
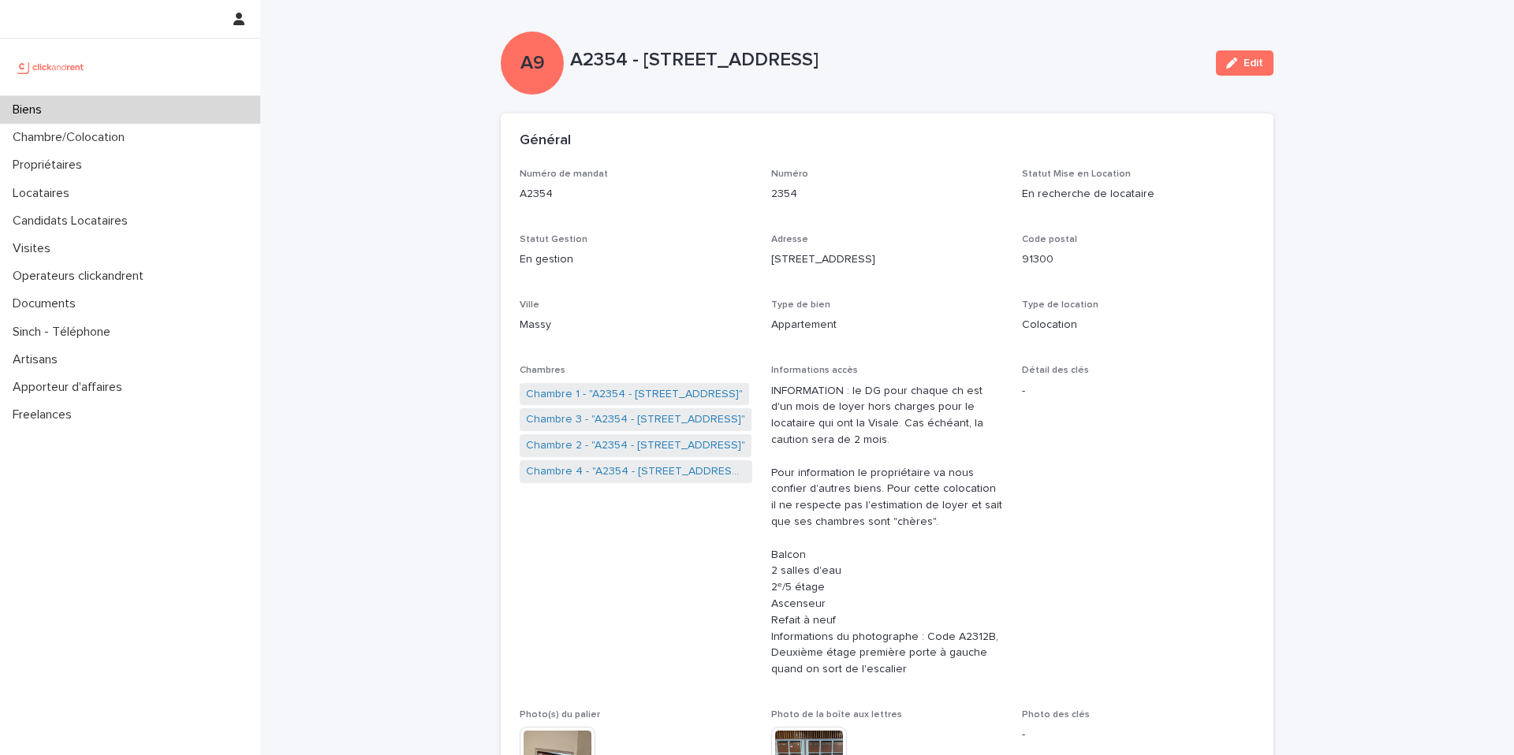
drag, startPoint x: 948, startPoint y: 65, endPoint x: 647, endPoint y: 63, distance: 300.4
click at [647, 63] on p "A2354 - [STREET_ADDRESS]" at bounding box center [886, 60] width 633 height 23
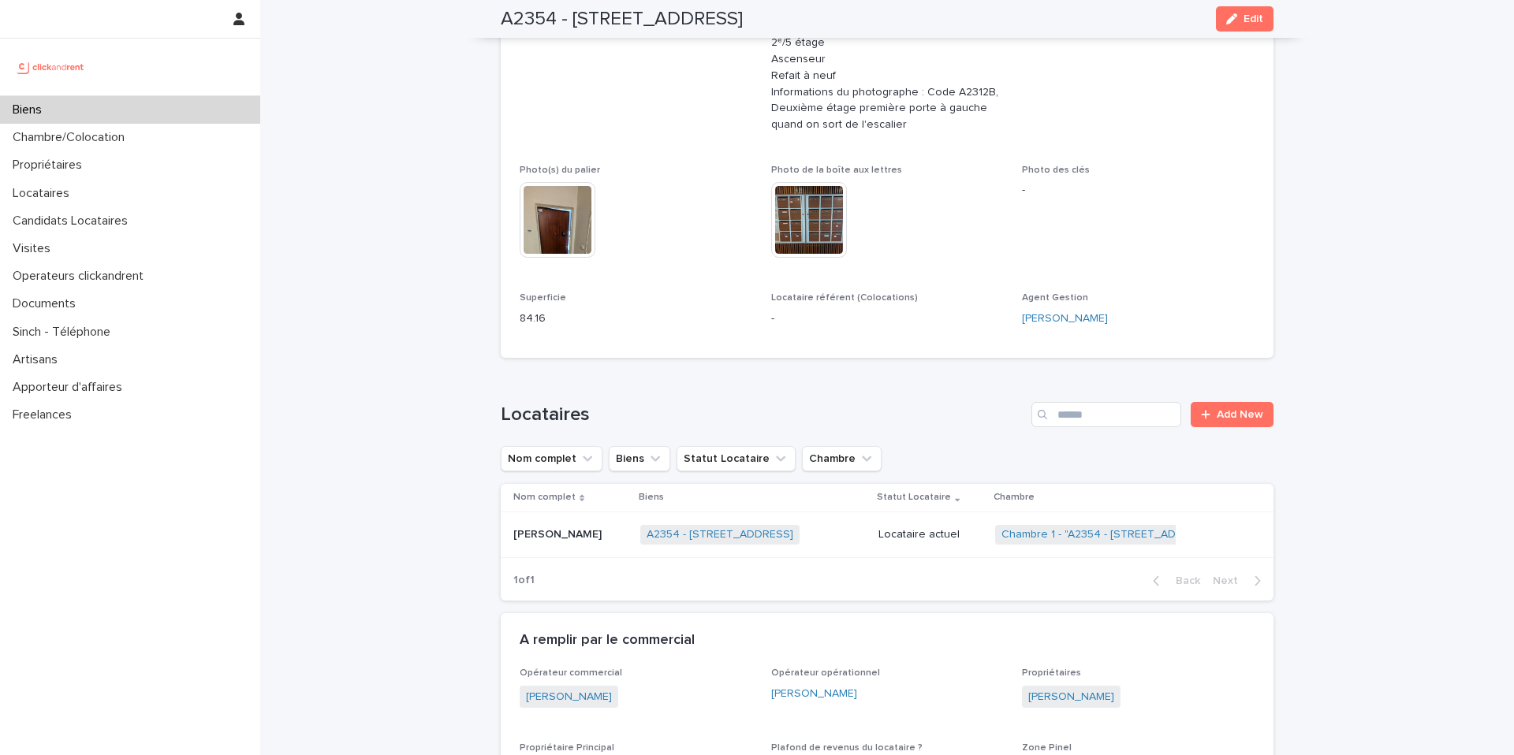
scroll to position [610, 0]
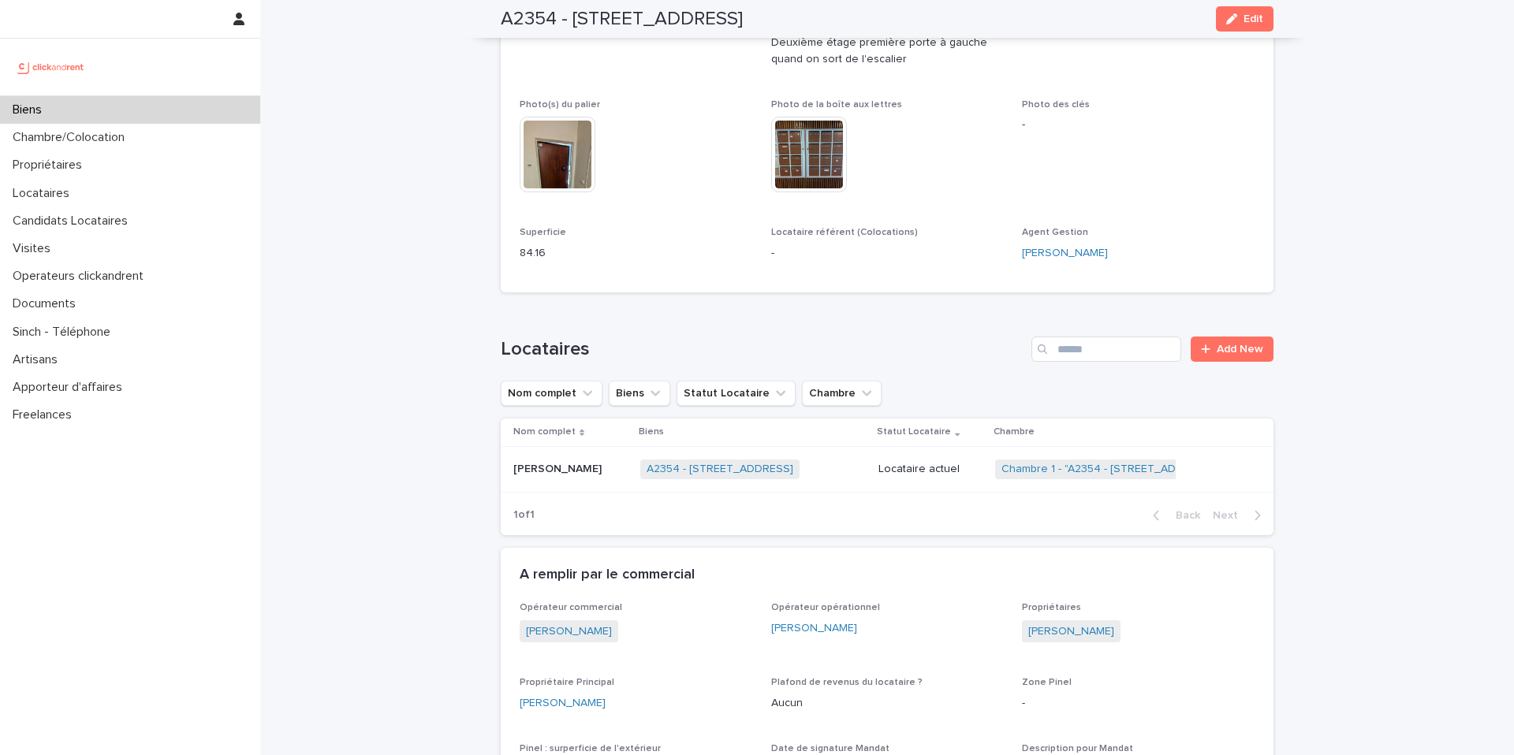
click at [889, 473] on p "Locataire actuel" at bounding box center [930, 469] width 104 height 13
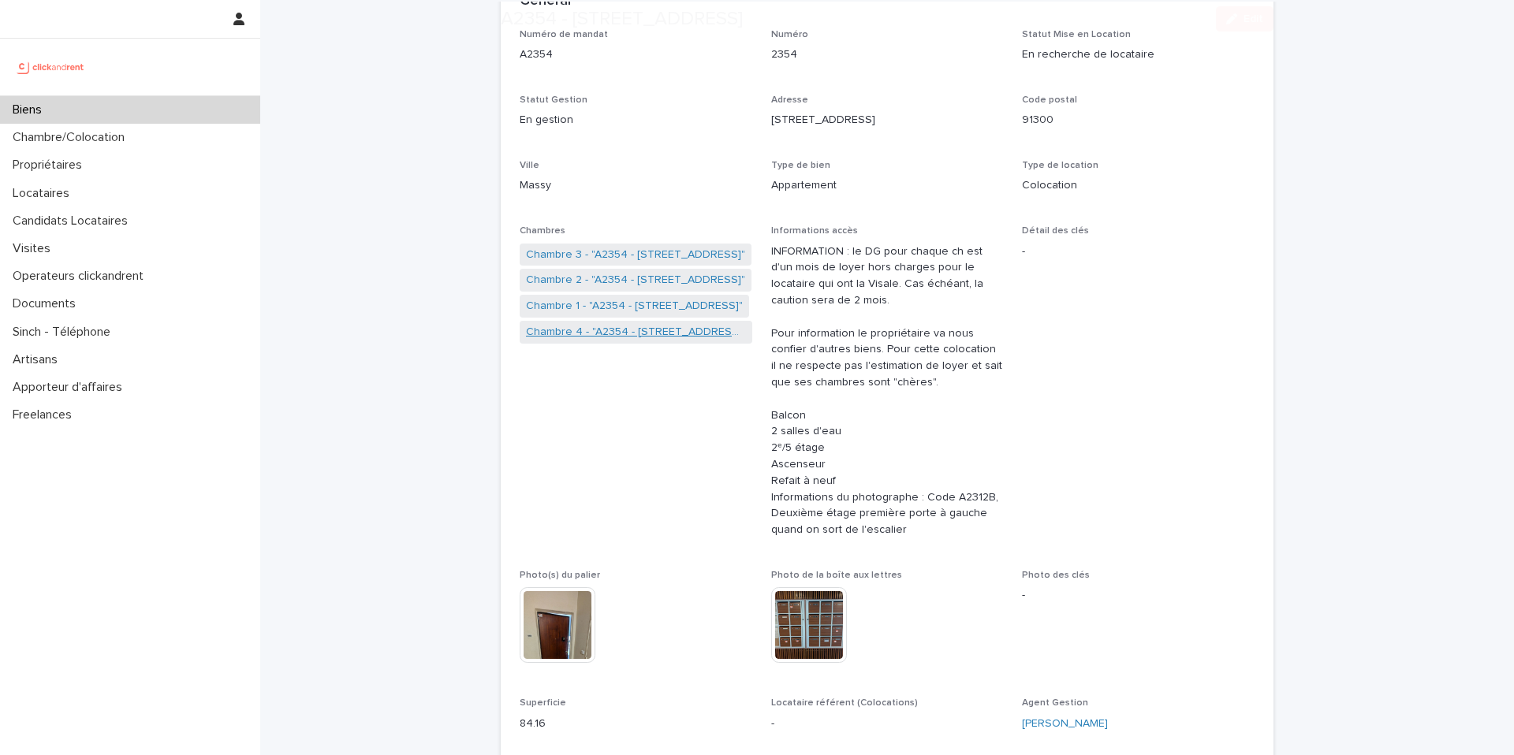
scroll to position [141, 0]
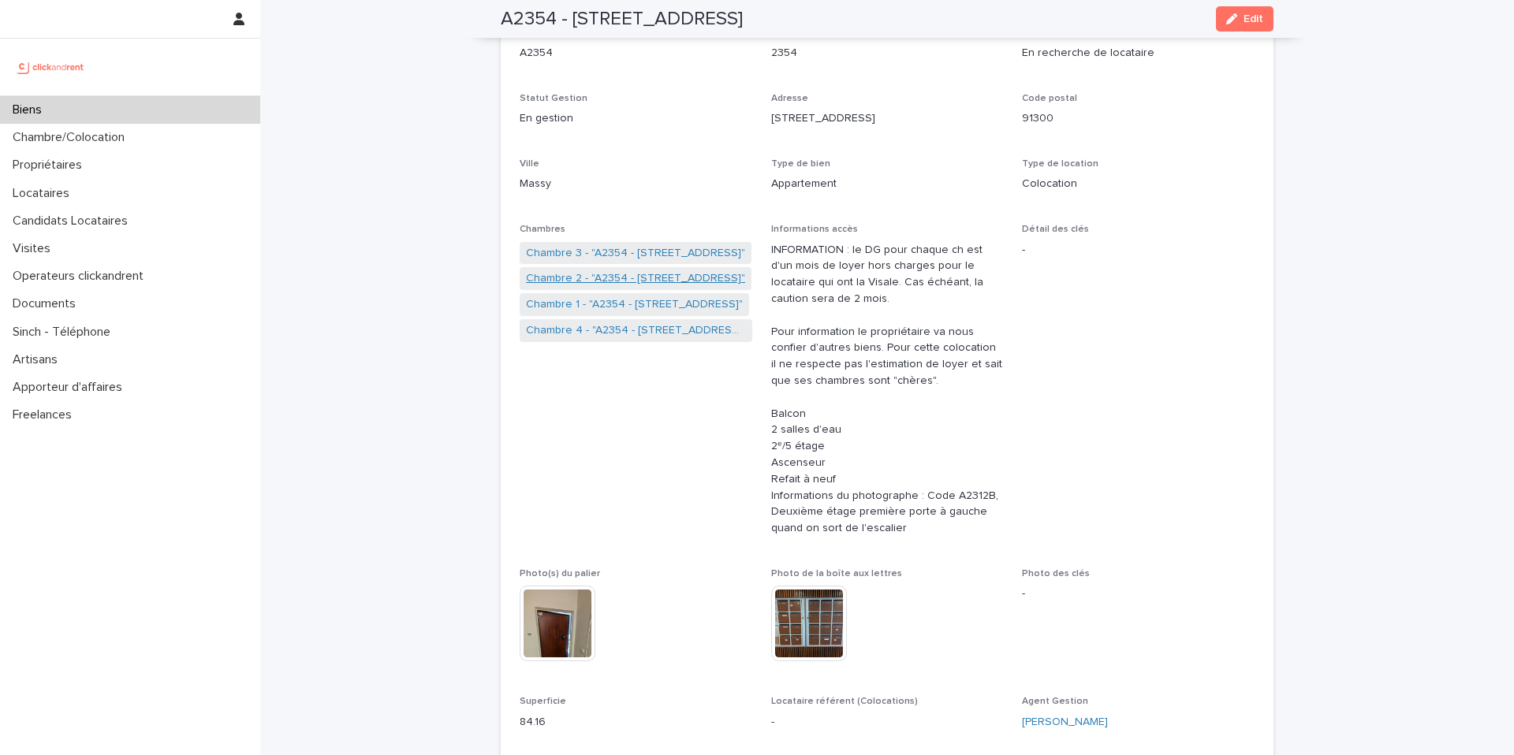
click at [654, 276] on link "Chambre 2 - "A2354 - [STREET_ADDRESS]"" at bounding box center [635, 278] width 219 height 17
click at [598, 275] on link "Chambre 2 - "A2354 - [STREET_ADDRESS]"" at bounding box center [635, 278] width 219 height 17
click at [604, 281] on link "Chambre 2 - "A2354 - [STREET_ADDRESS]"" at bounding box center [635, 278] width 219 height 17
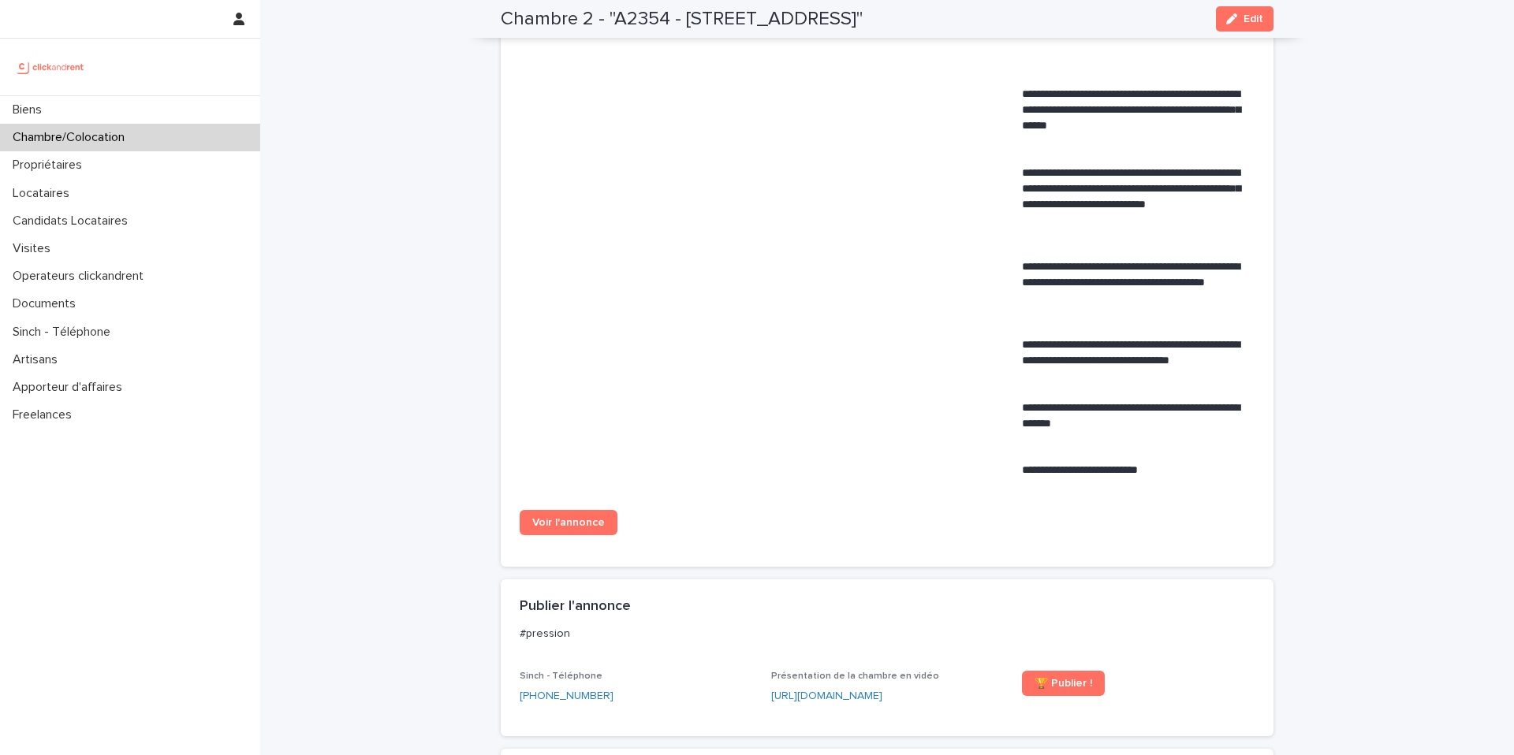
scroll to position [724, 0]
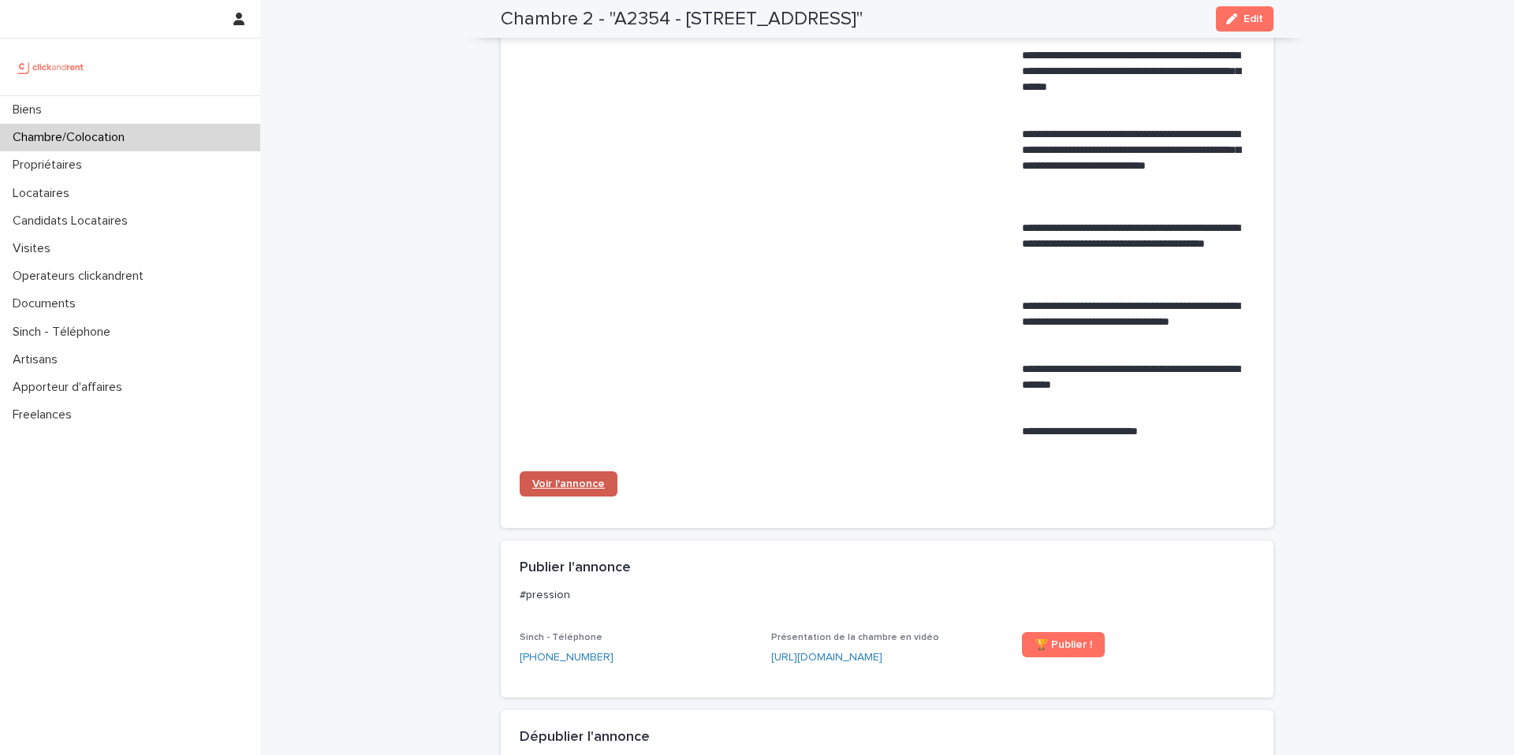
click at [579, 485] on span "Voir l'annonce" at bounding box center [568, 484] width 73 height 11
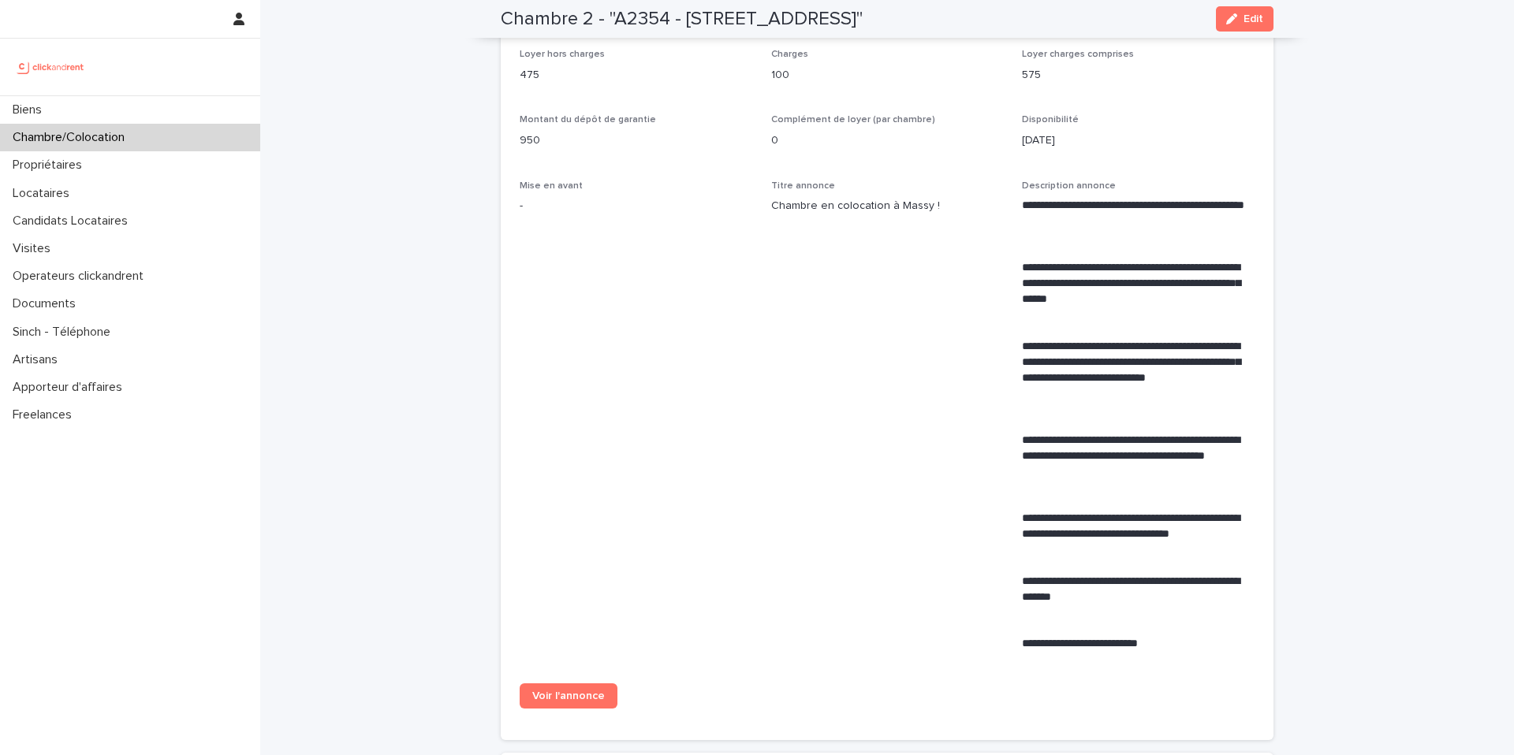
scroll to position [478, 0]
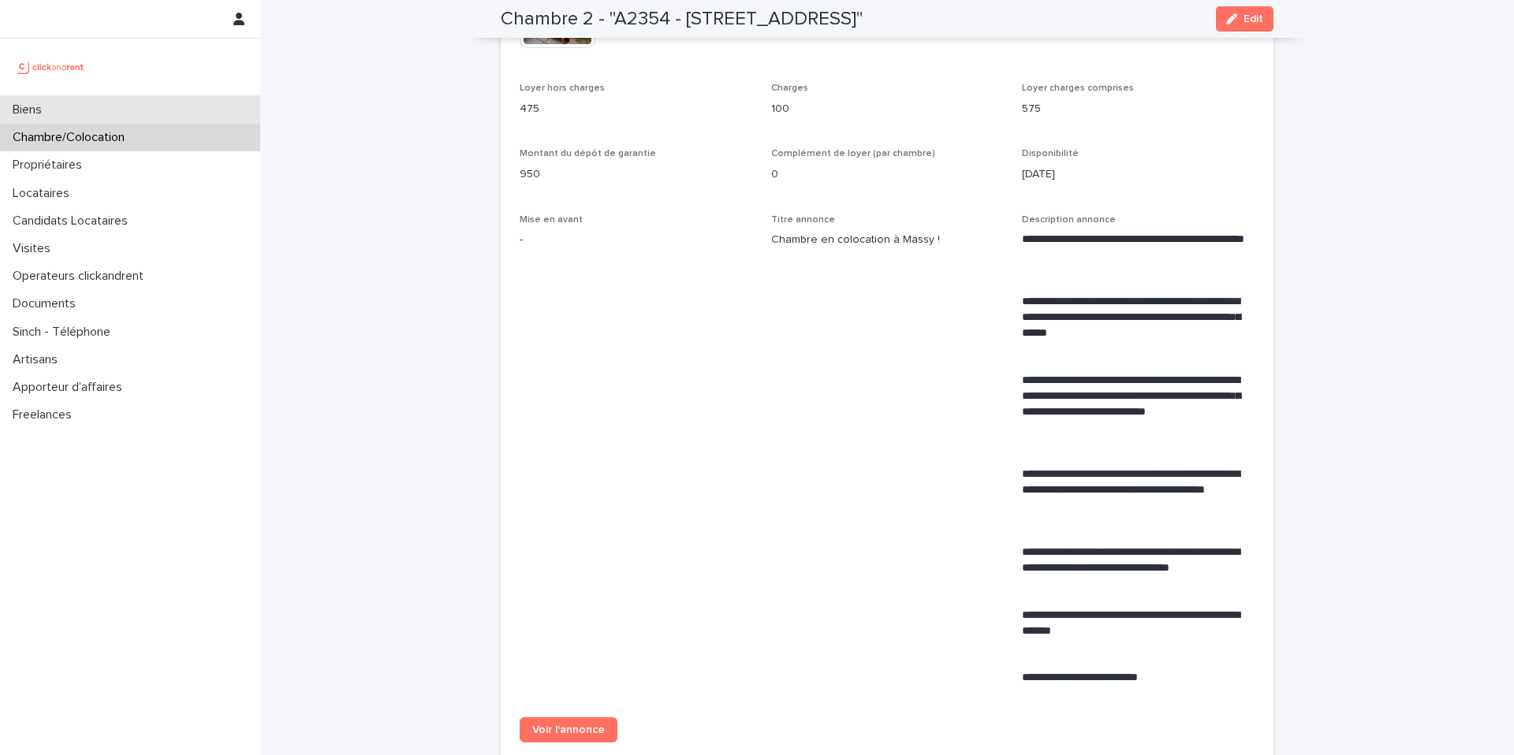
click at [128, 107] on div "Biens" at bounding box center [130, 110] width 260 height 28
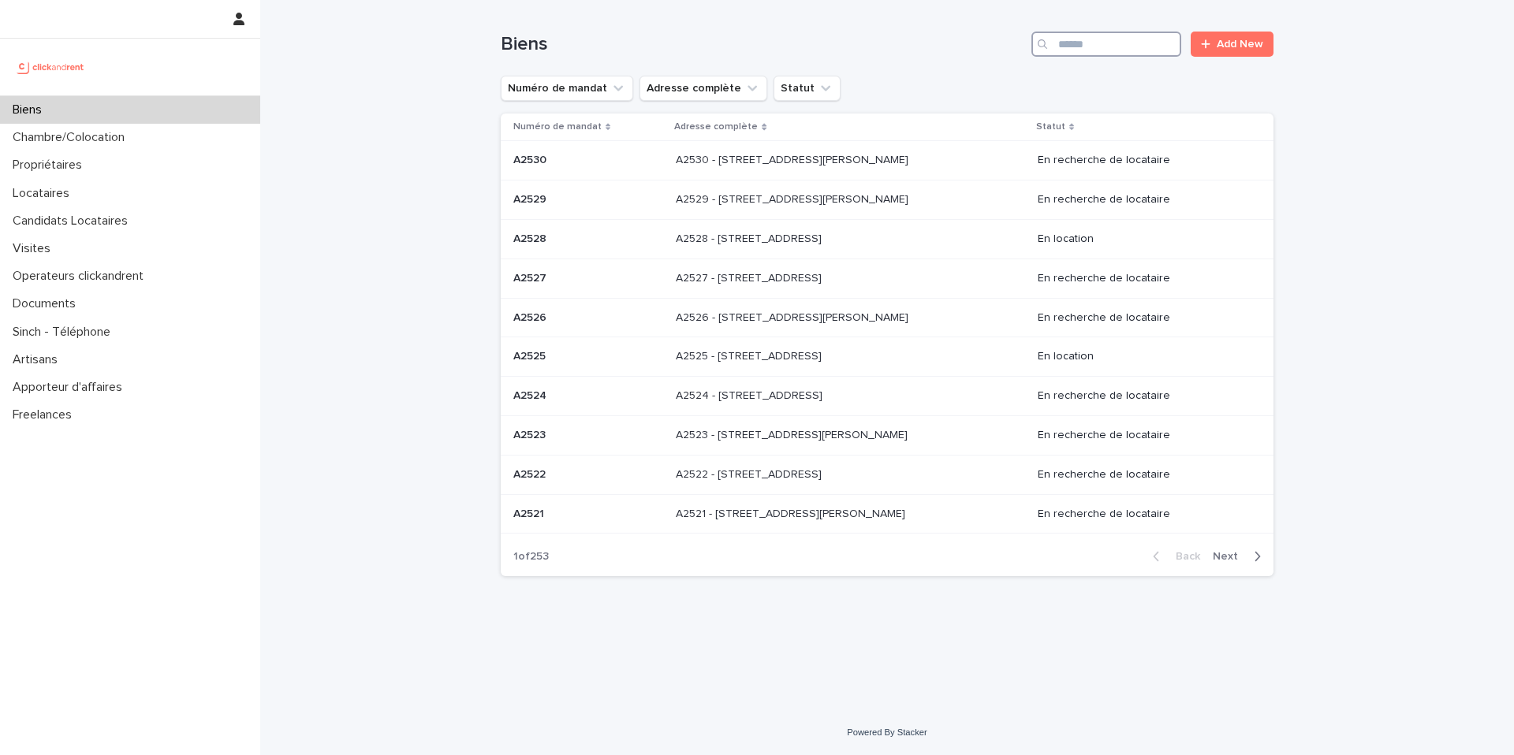
click at [1111, 43] on input "Search" at bounding box center [1106, 44] width 150 height 25
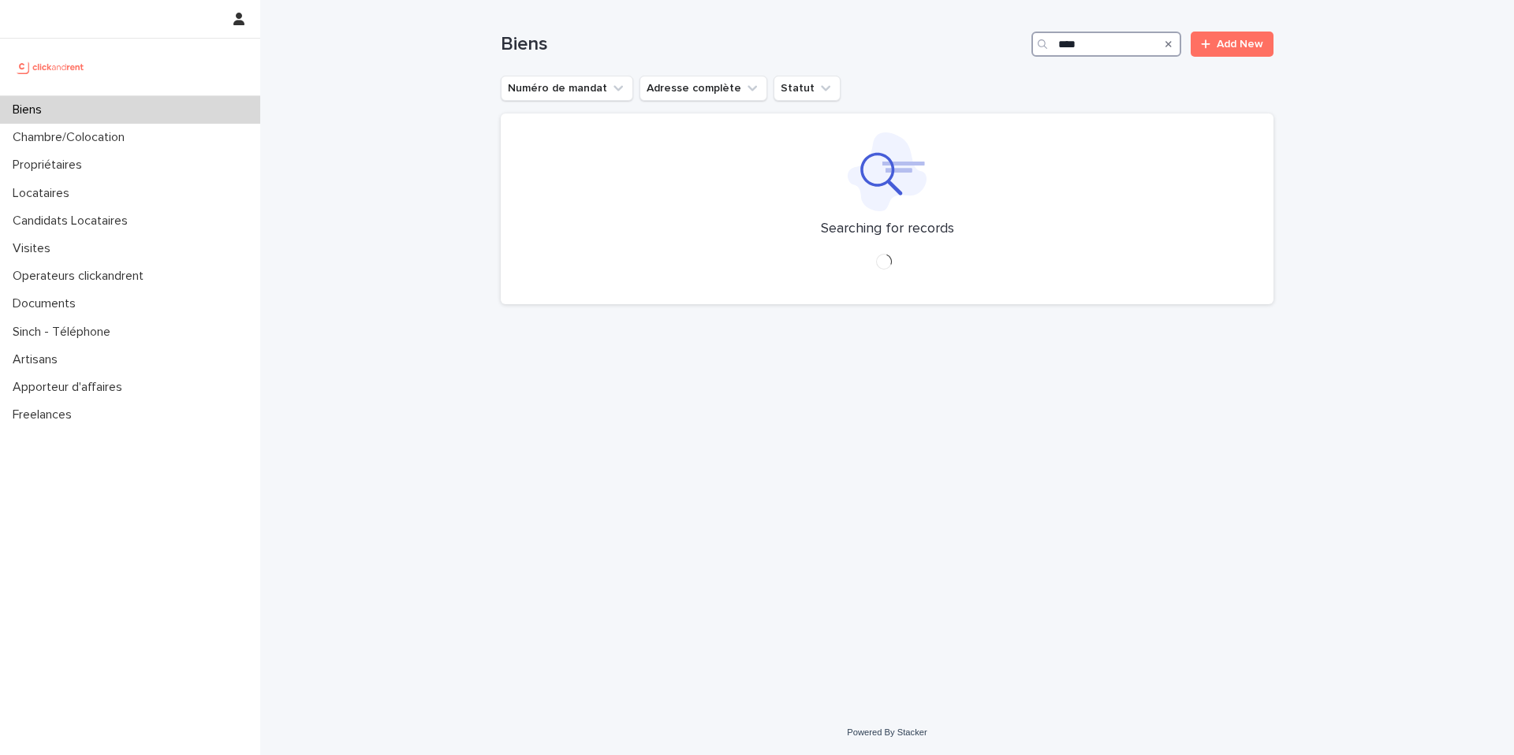
type input "*****"
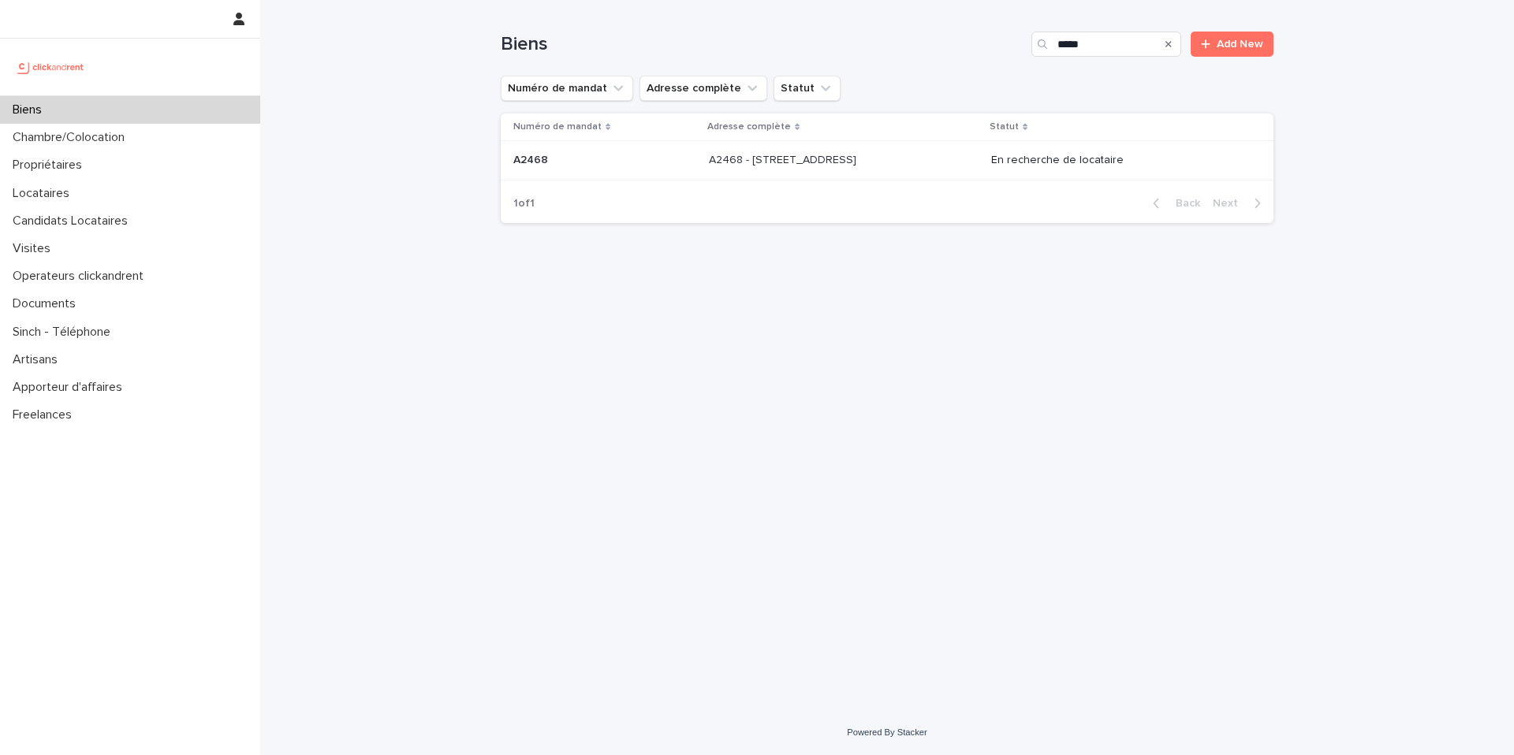
click at [859, 156] on p "A2468 - 19 Avenue Nationale, Massy 91300" at bounding box center [784, 159] width 151 height 17
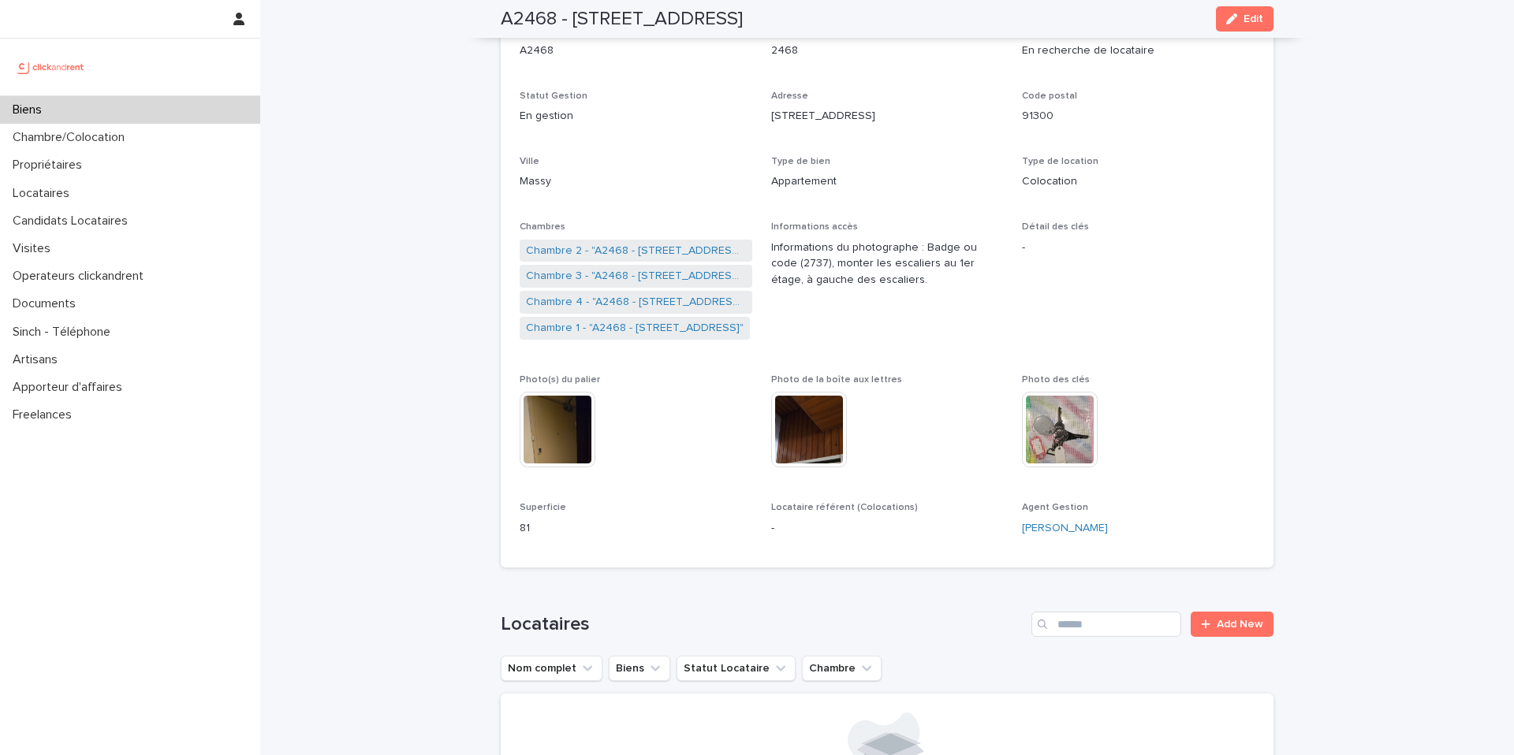
scroll to position [134, 0]
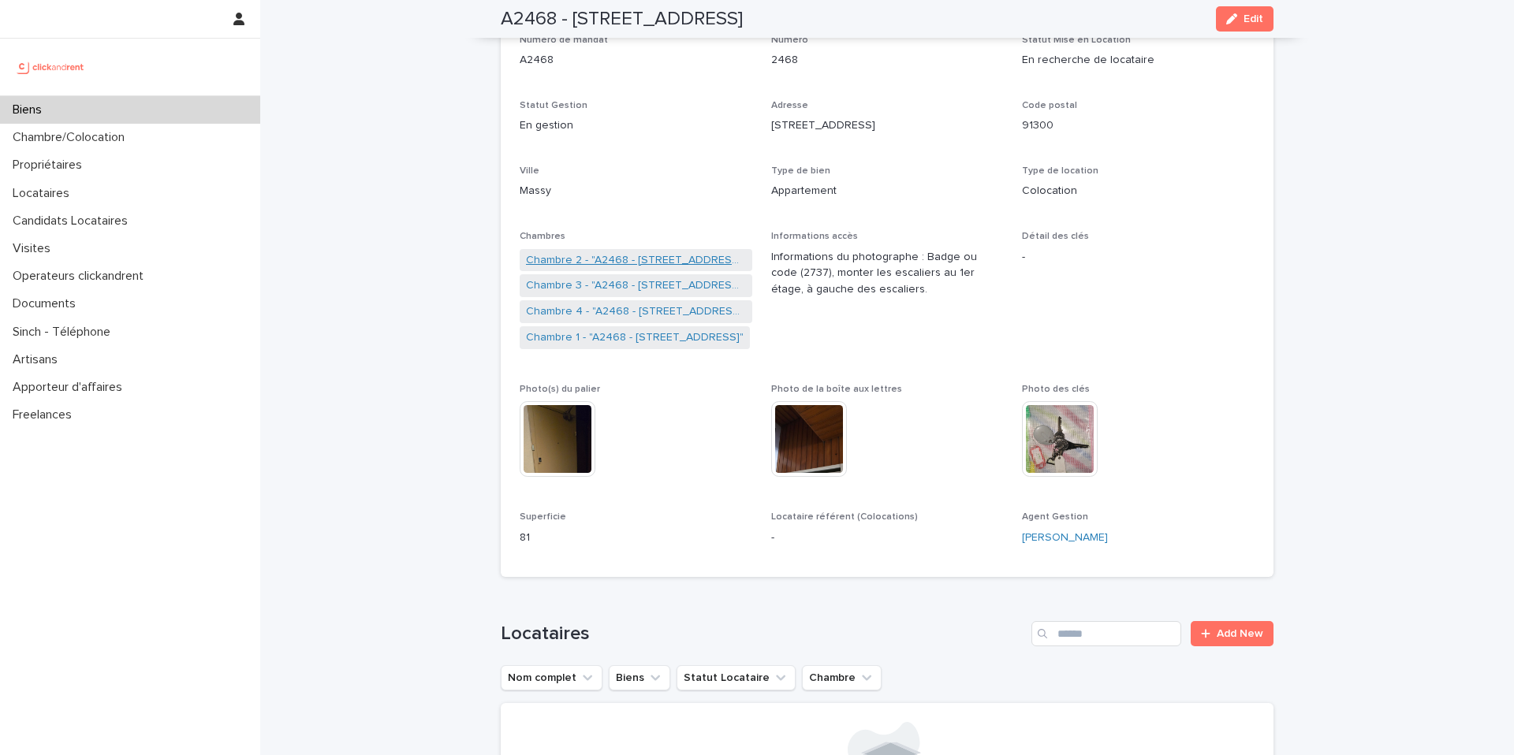
click at [639, 256] on link "Chambre 2 - "A2468 - 19 Avenue Nationale, Massy 91300"" at bounding box center [636, 260] width 220 height 17
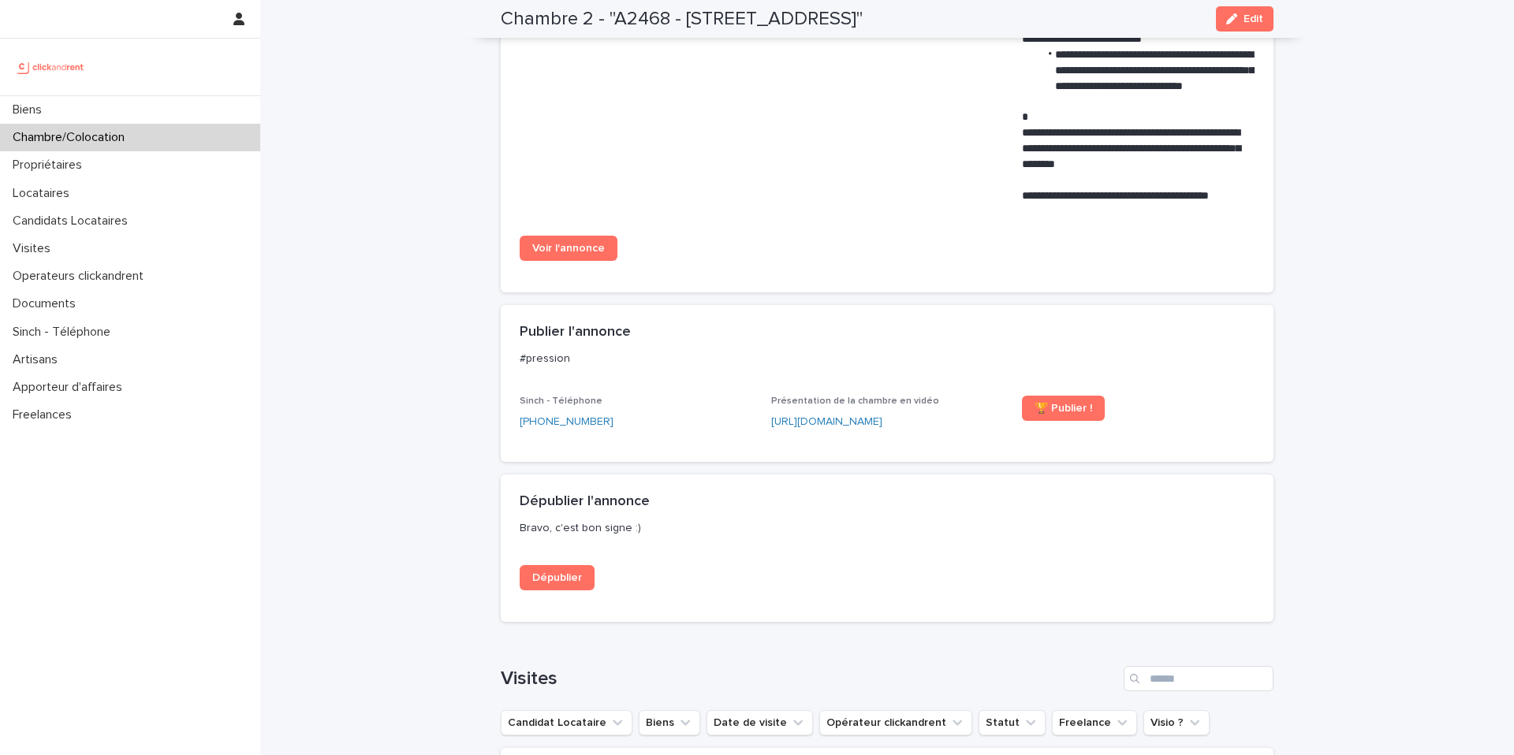
scroll to position [1304, 0]
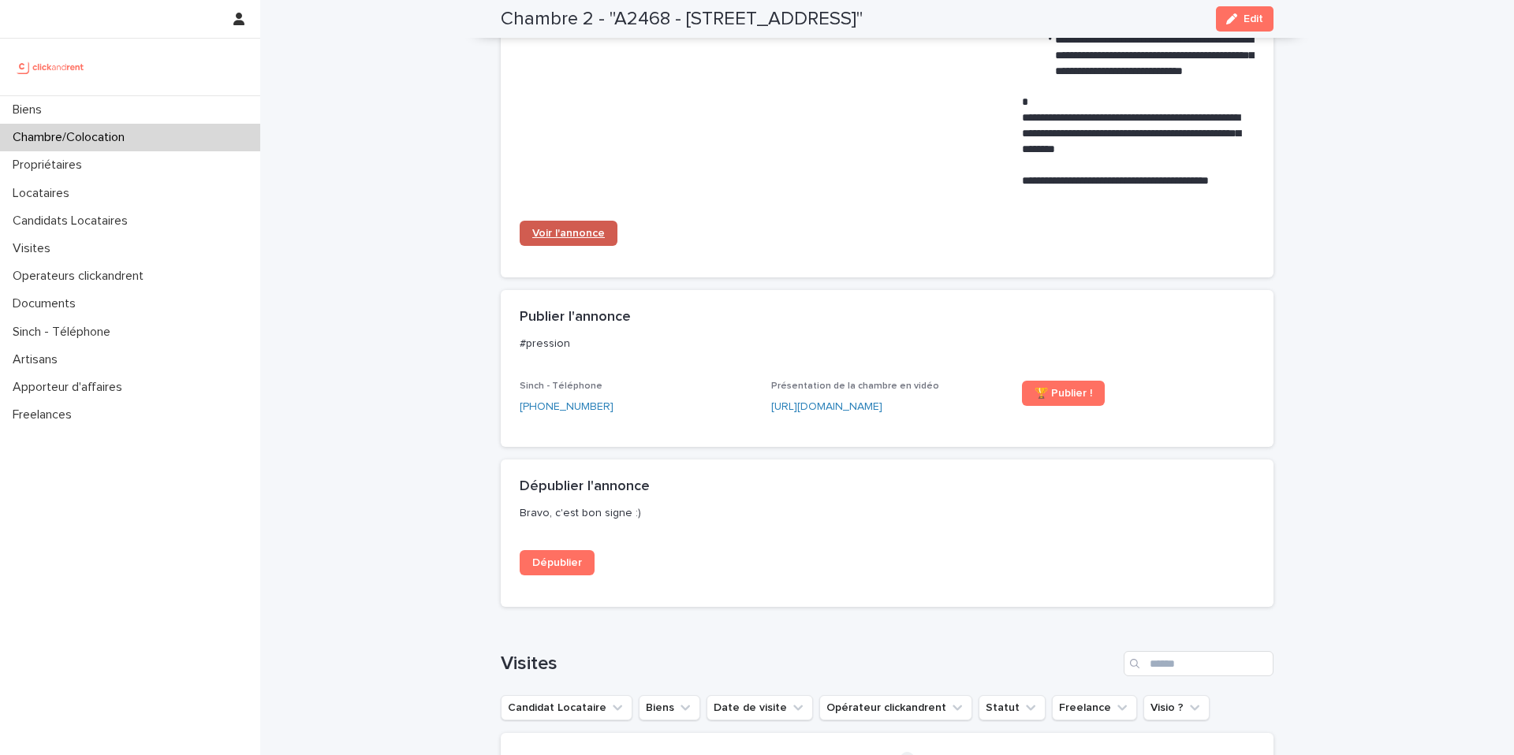
click at [571, 226] on link "Voir l'annonce" at bounding box center [569, 233] width 98 height 25
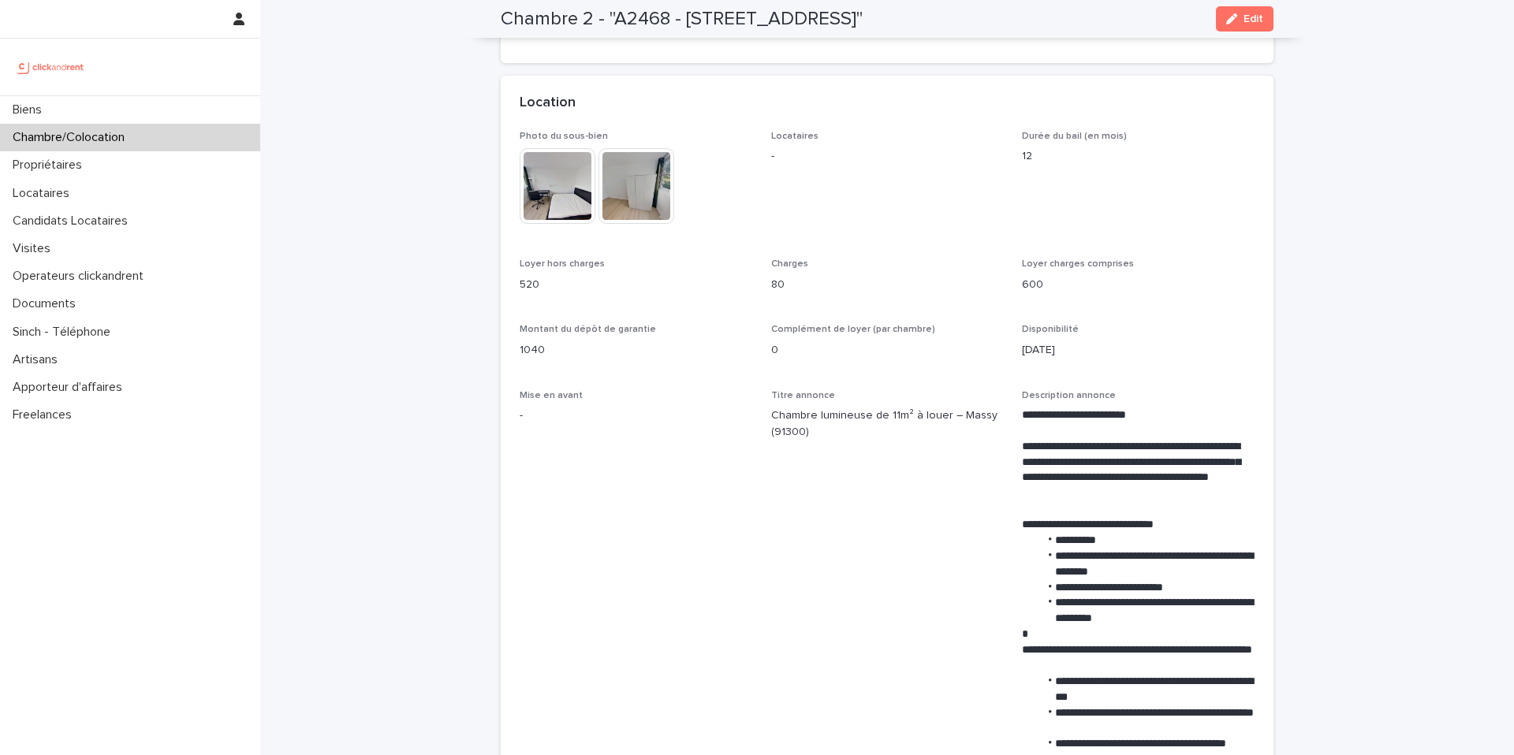
scroll to position [0, 0]
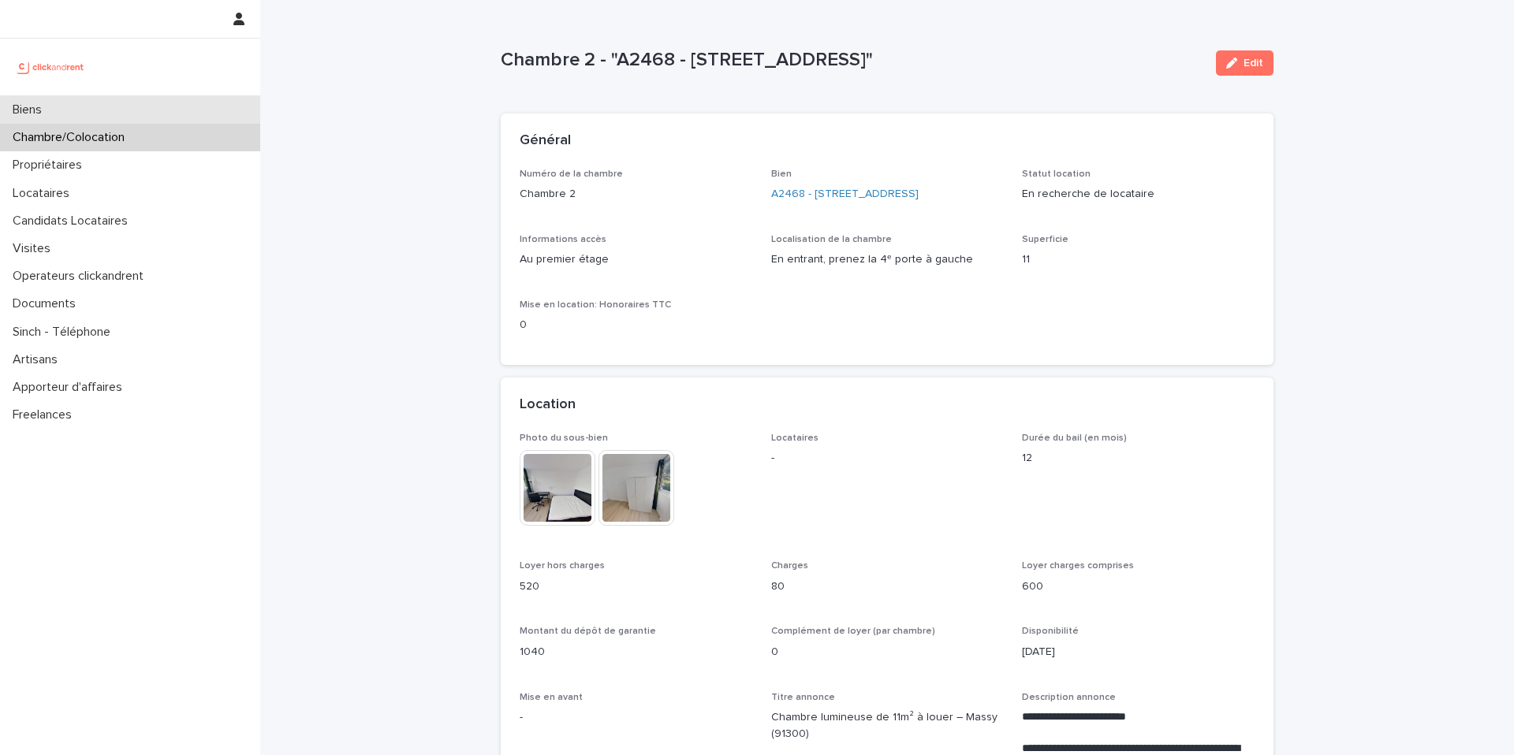
click at [207, 104] on div "Biens" at bounding box center [130, 110] width 260 height 28
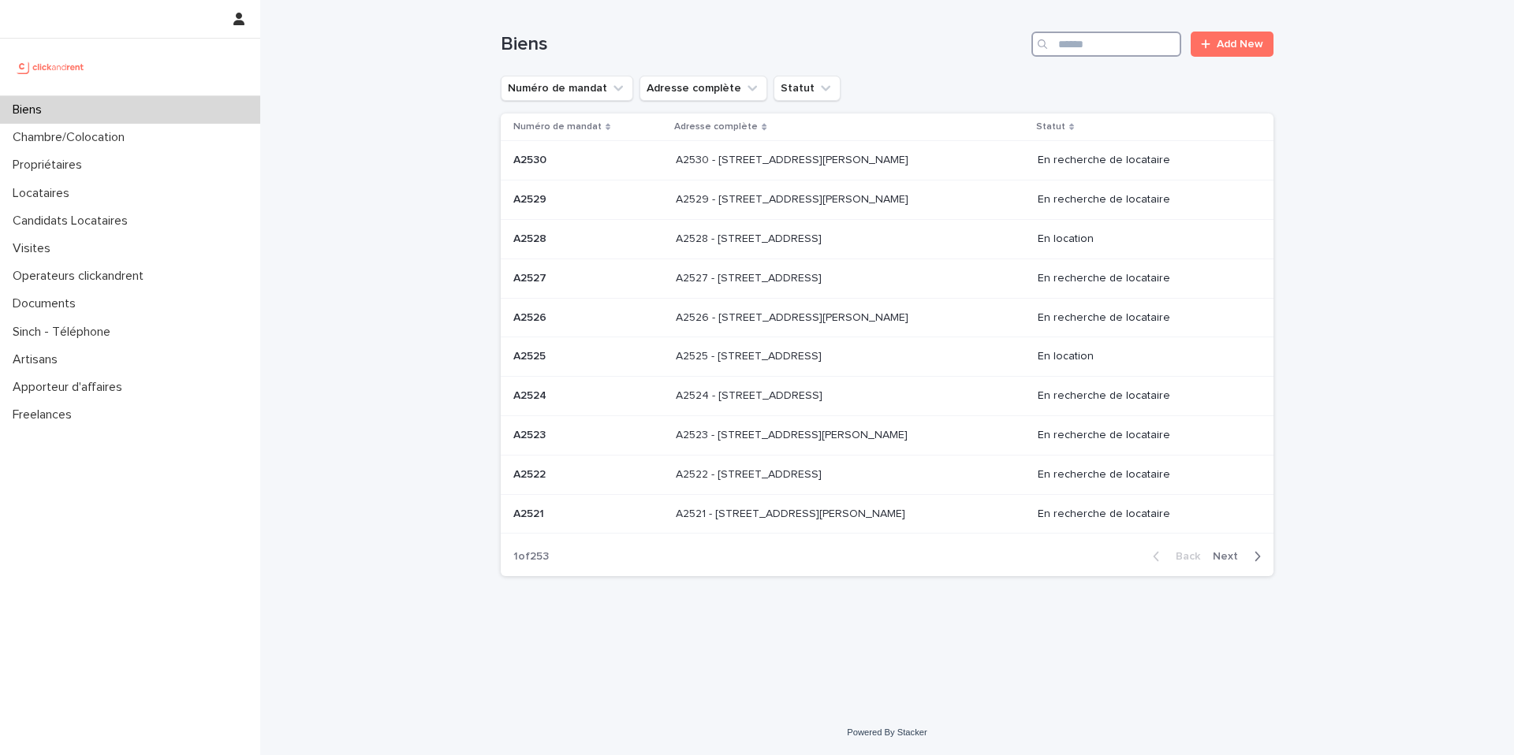
click at [1097, 49] on input "Search" at bounding box center [1106, 44] width 150 height 25
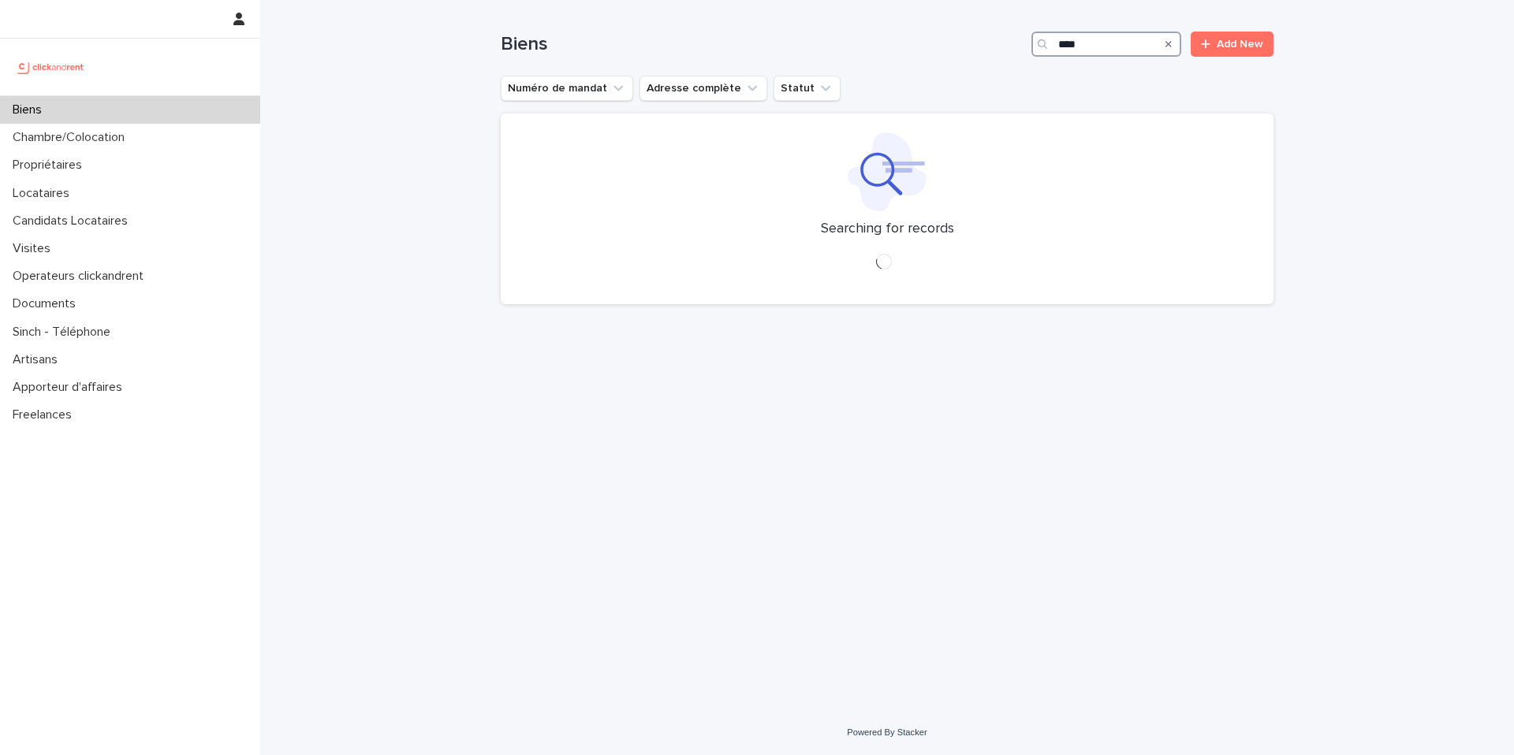
type input "*****"
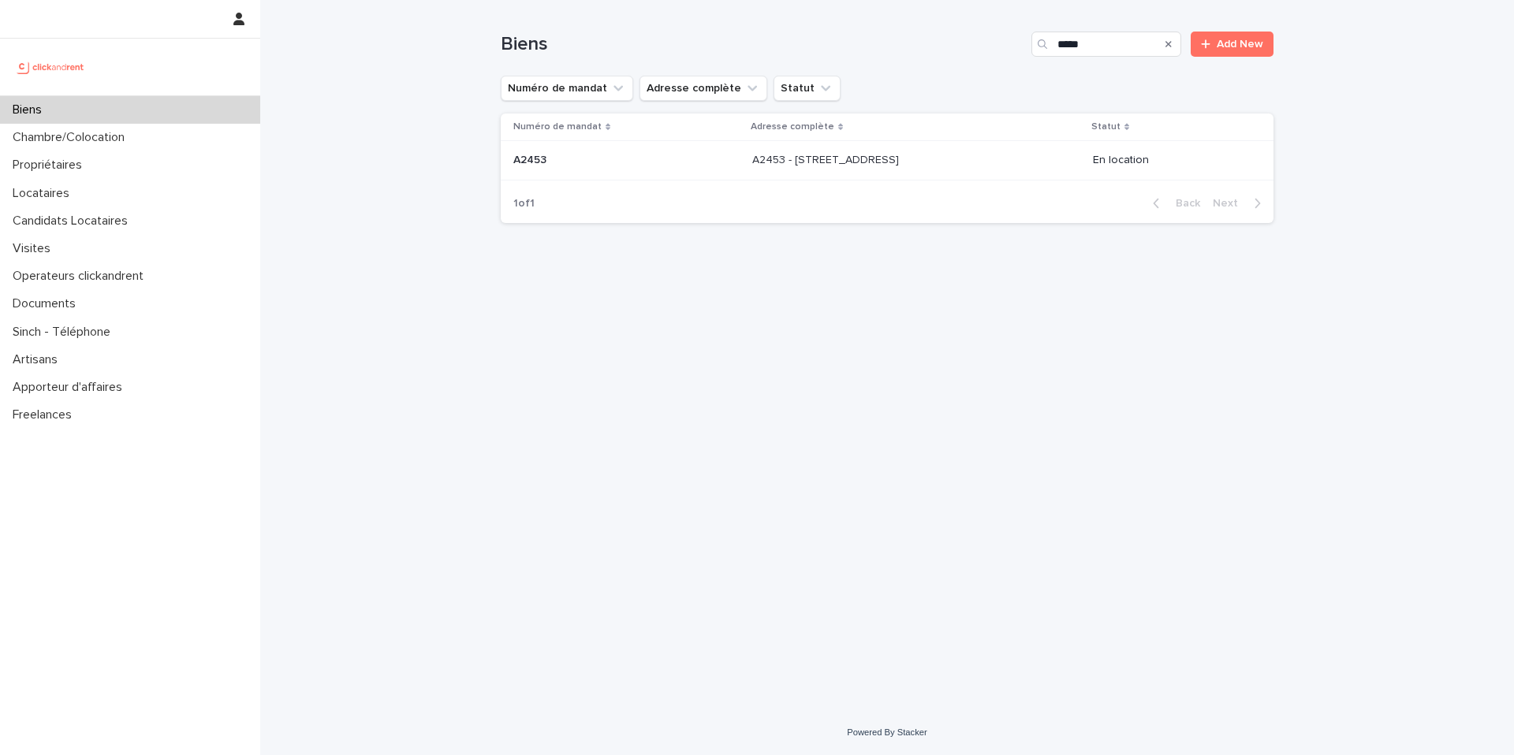
click at [870, 158] on p "A2453 - 39 rue Gallieni, Palaiseau 91120" at bounding box center [827, 159] width 150 height 17
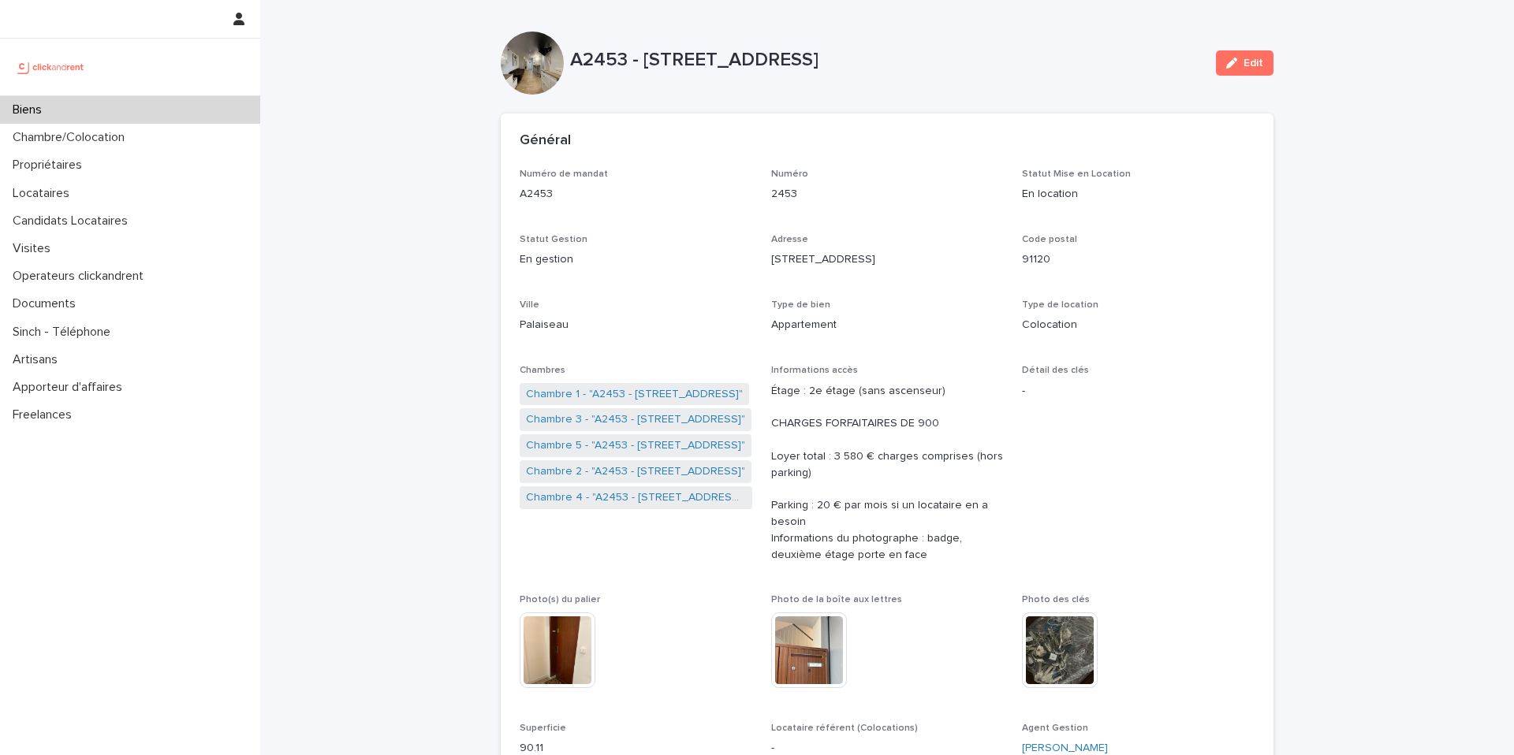
click at [177, 109] on div "Biens" at bounding box center [130, 110] width 260 height 28
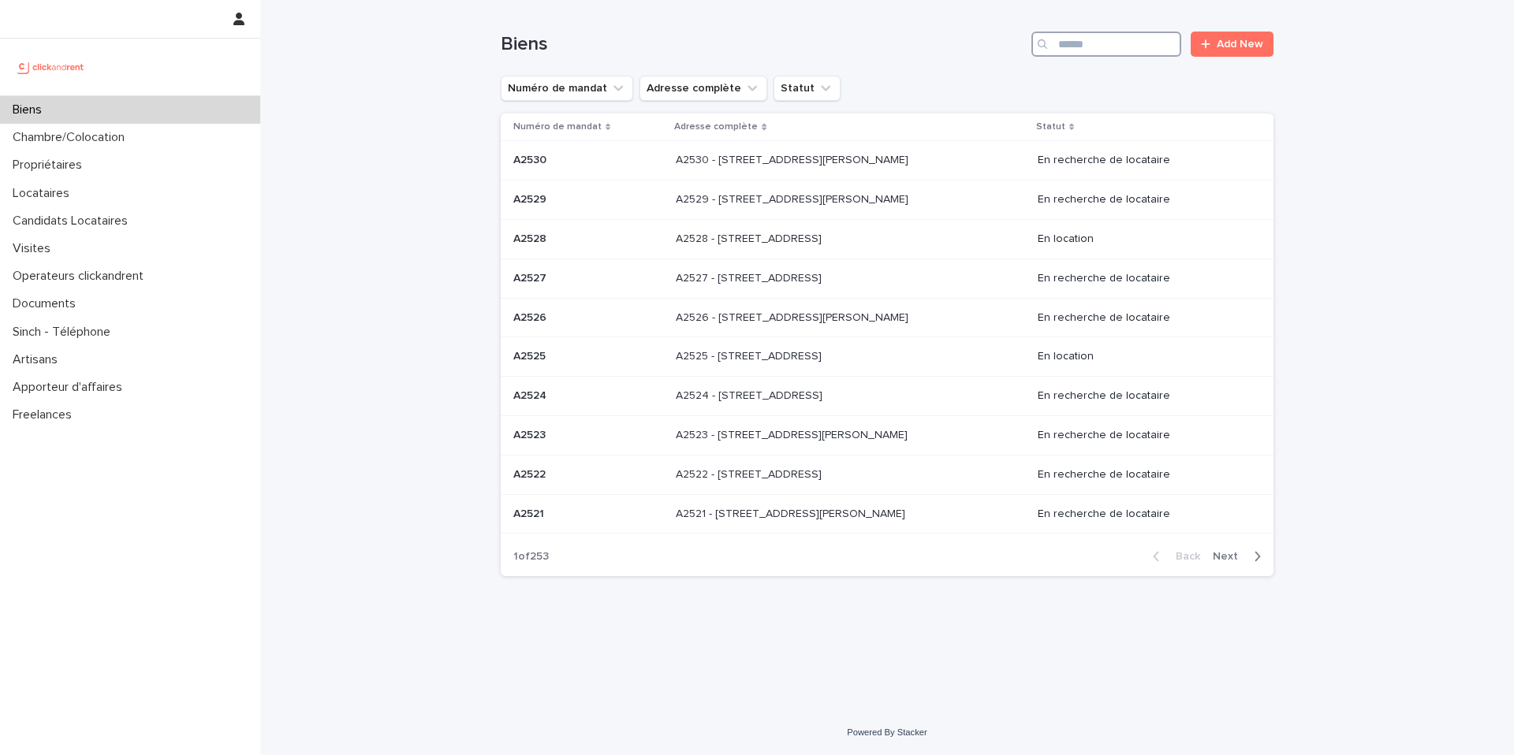
click at [1105, 42] on input "Search" at bounding box center [1106, 44] width 150 height 25
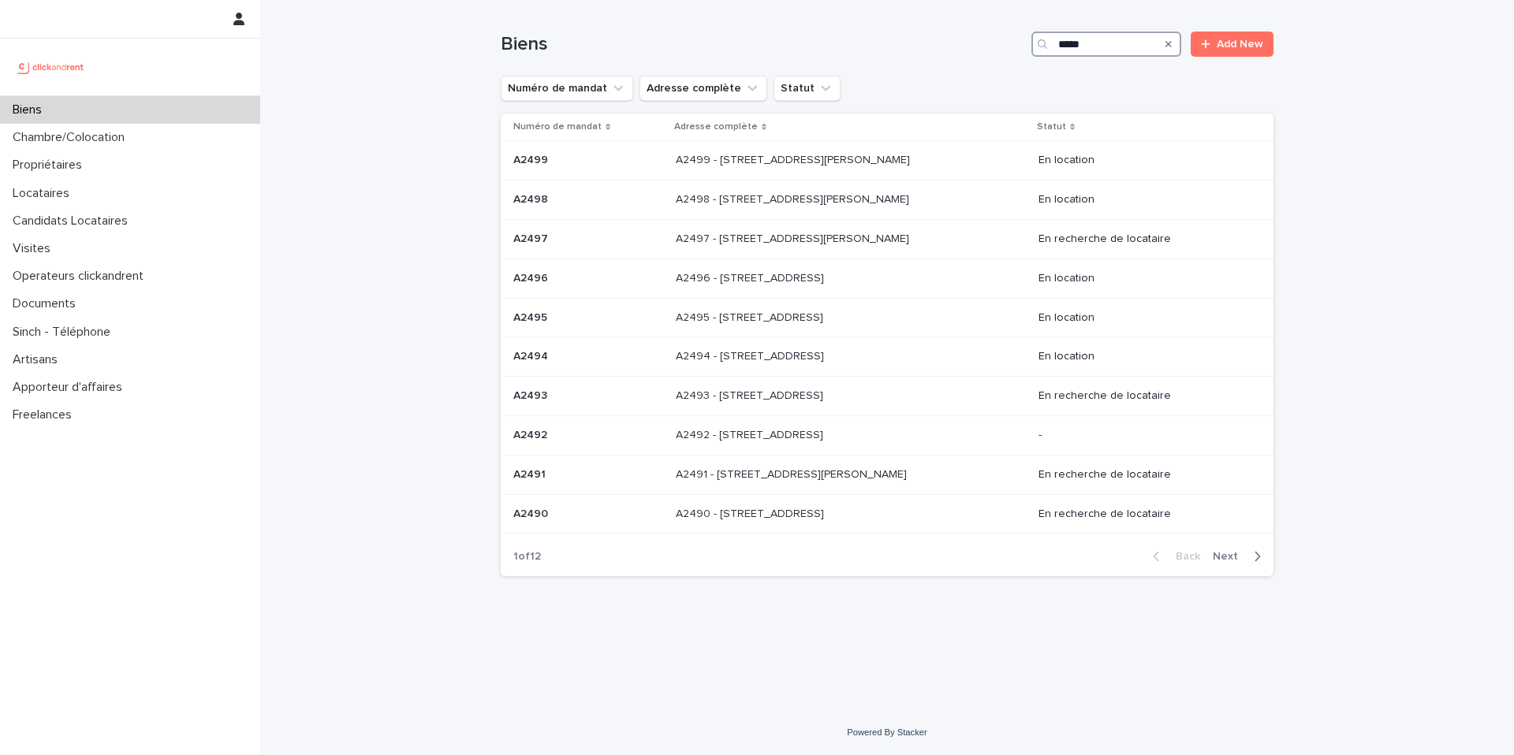
type input "*****"
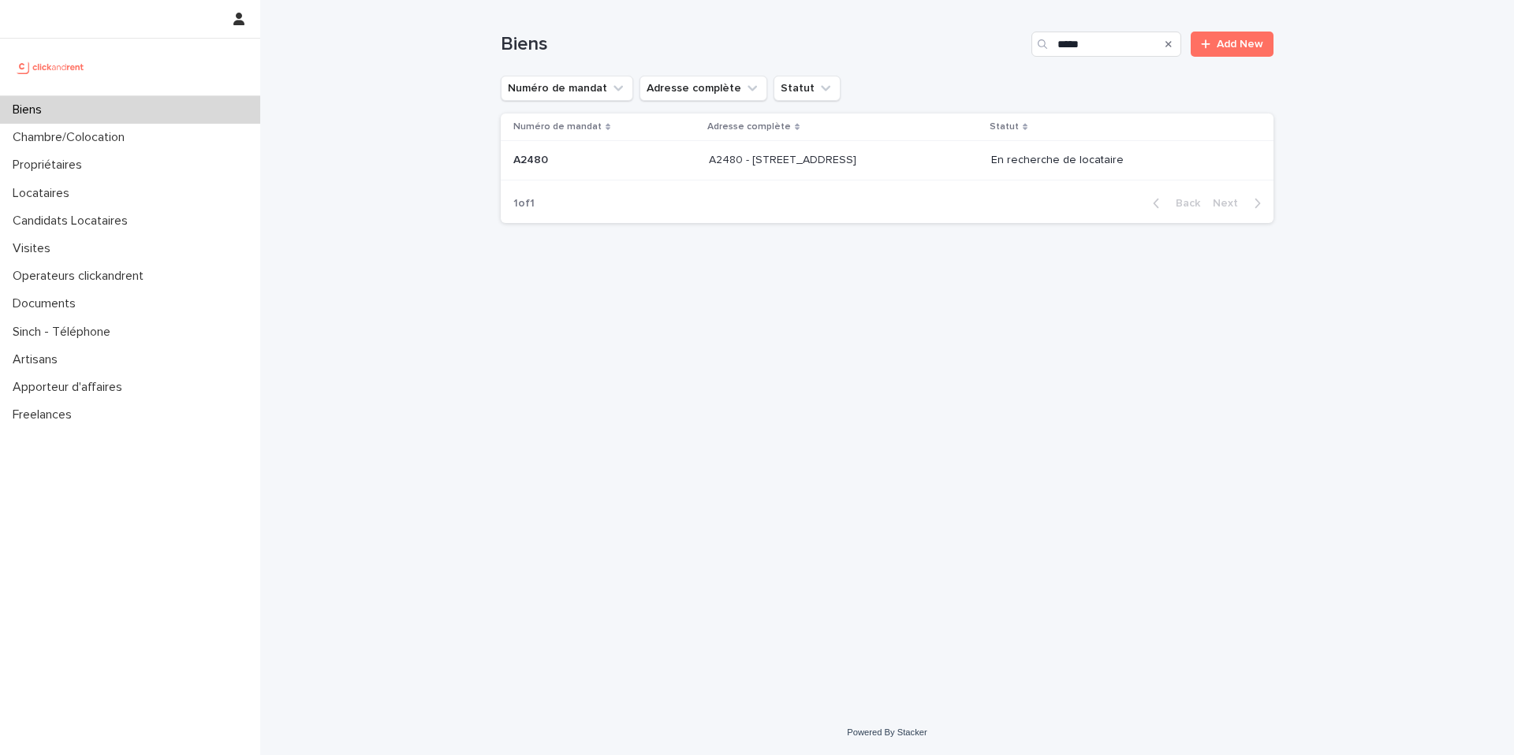
click at [859, 166] on p "A2480 - 60 allée de Bellefontaine, Toulouse 31100" at bounding box center [784, 159] width 151 height 17
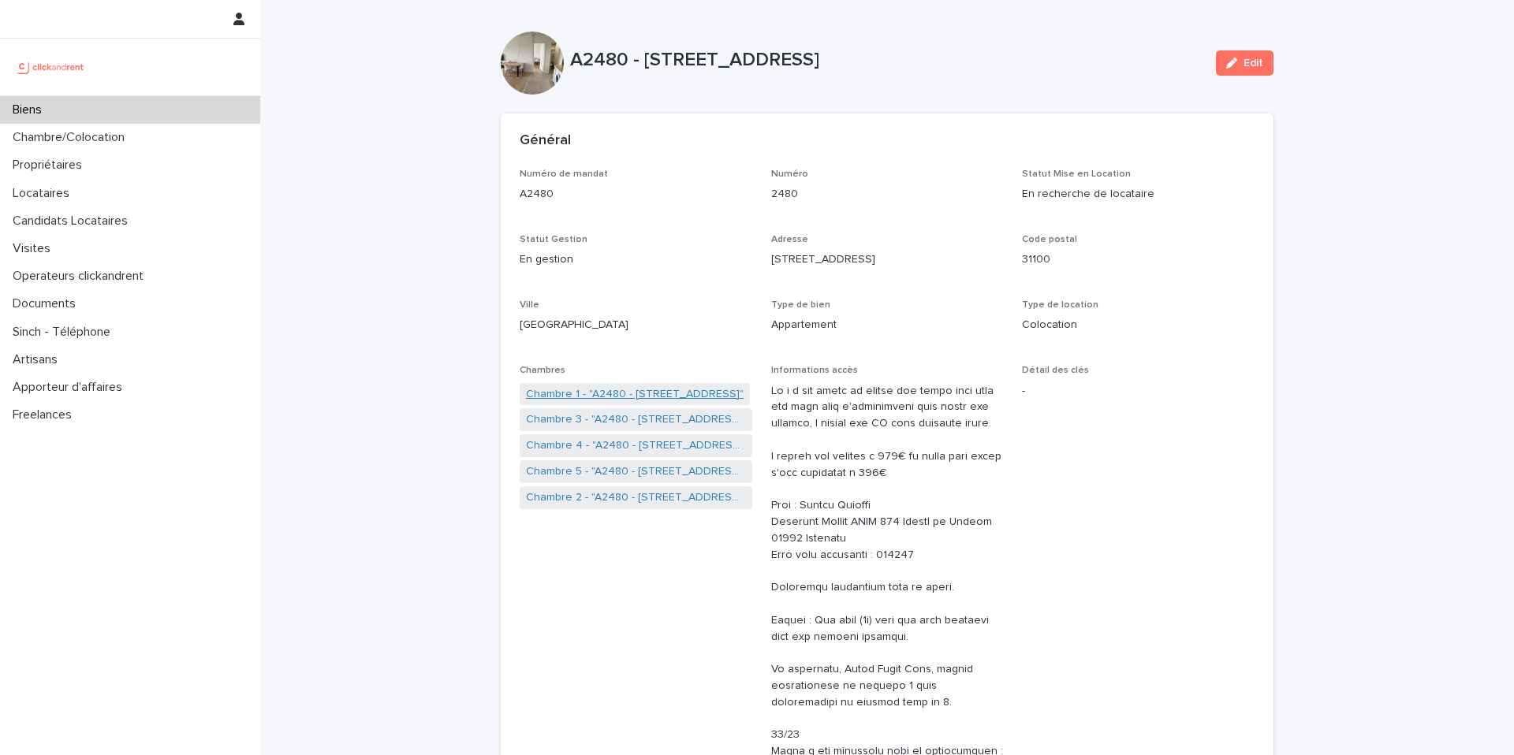
click at [637, 395] on link "Chambre 1 - "A2480 - 60 allée de Bellefontaine, Toulouse 31100"" at bounding box center [635, 394] width 218 height 17
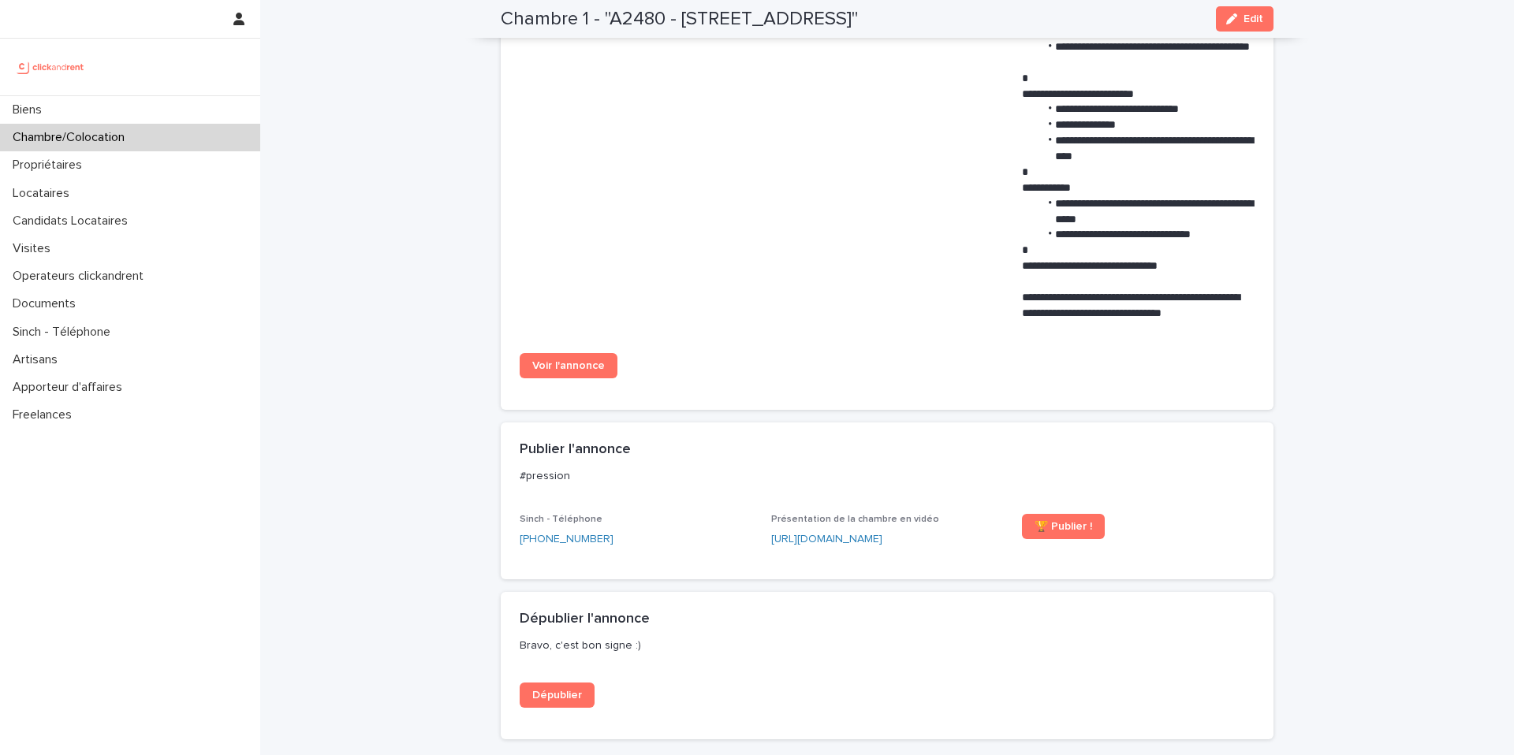
scroll to position [1256, 0]
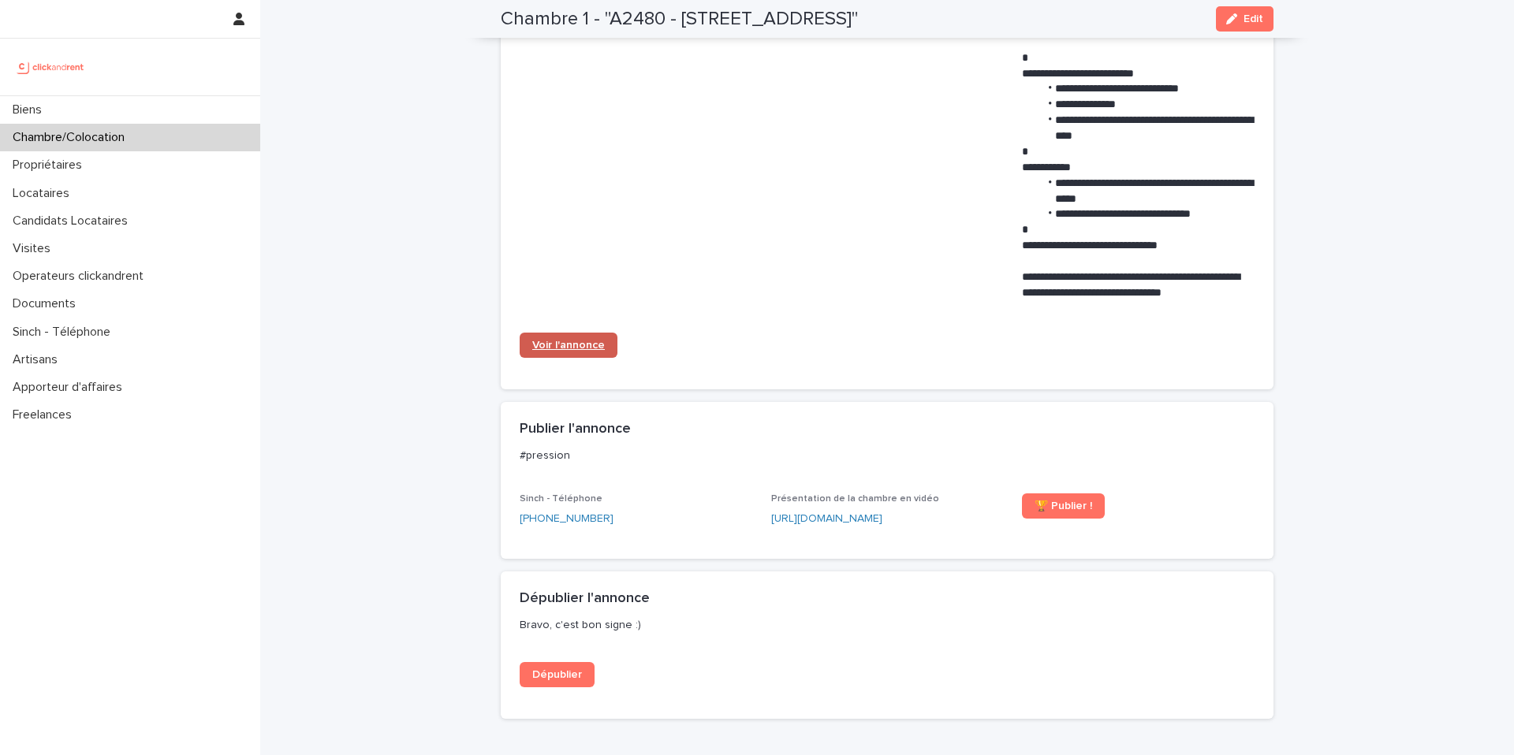
click at [580, 358] on link "Voir l'annonce" at bounding box center [569, 345] width 98 height 25
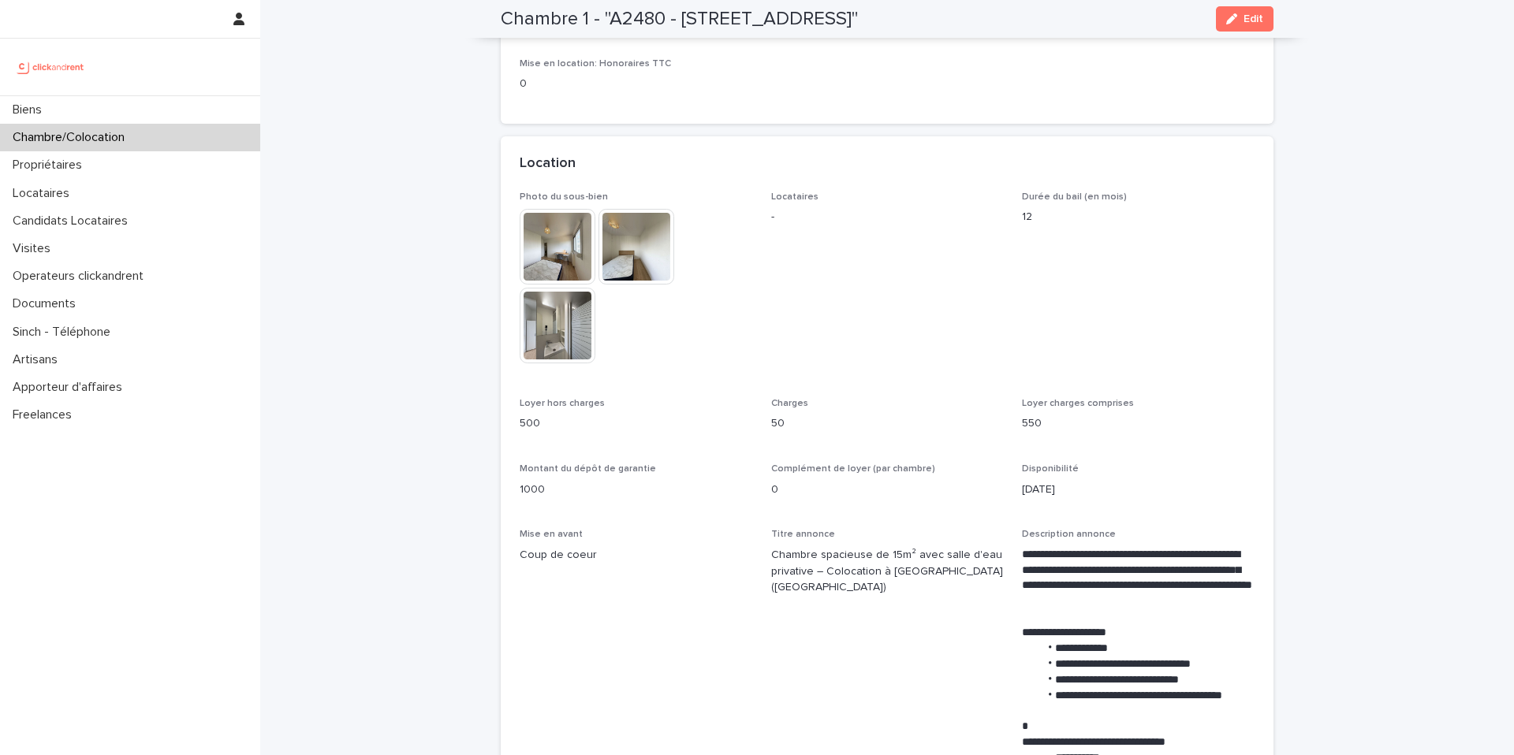
scroll to position [0, 0]
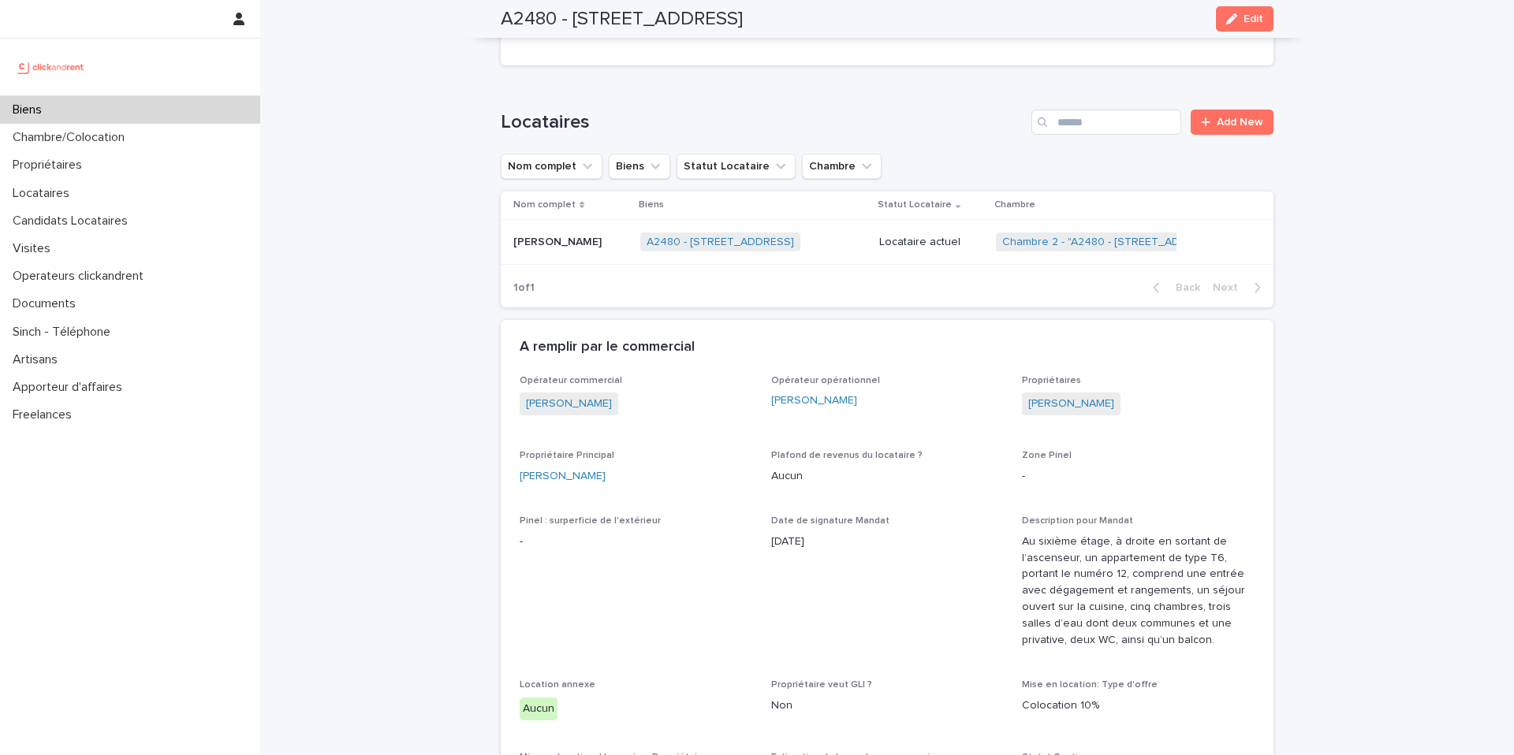
scroll to position [1183, 0]
click at [922, 235] on p "Locataire actuel" at bounding box center [931, 241] width 104 height 13
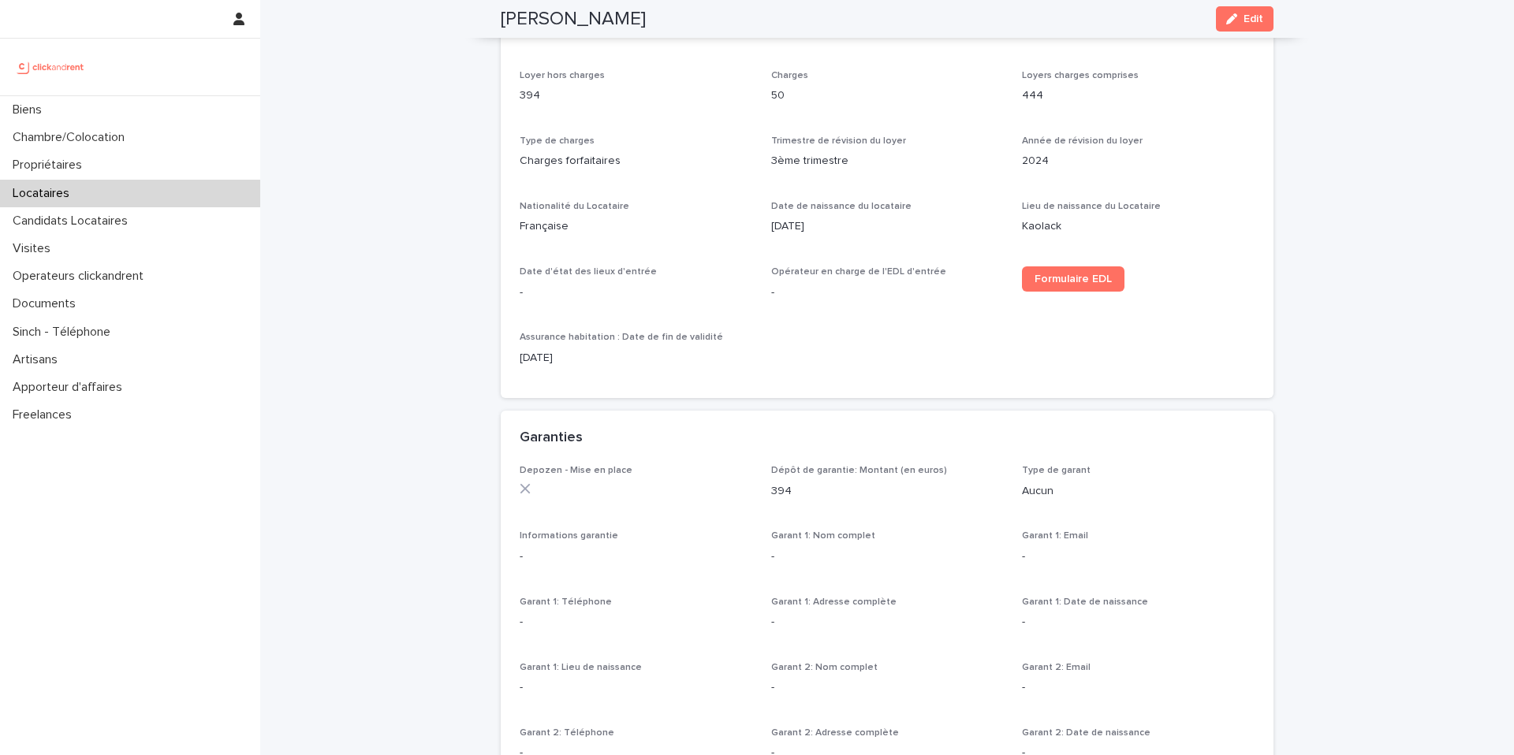
scroll to position [549, 0]
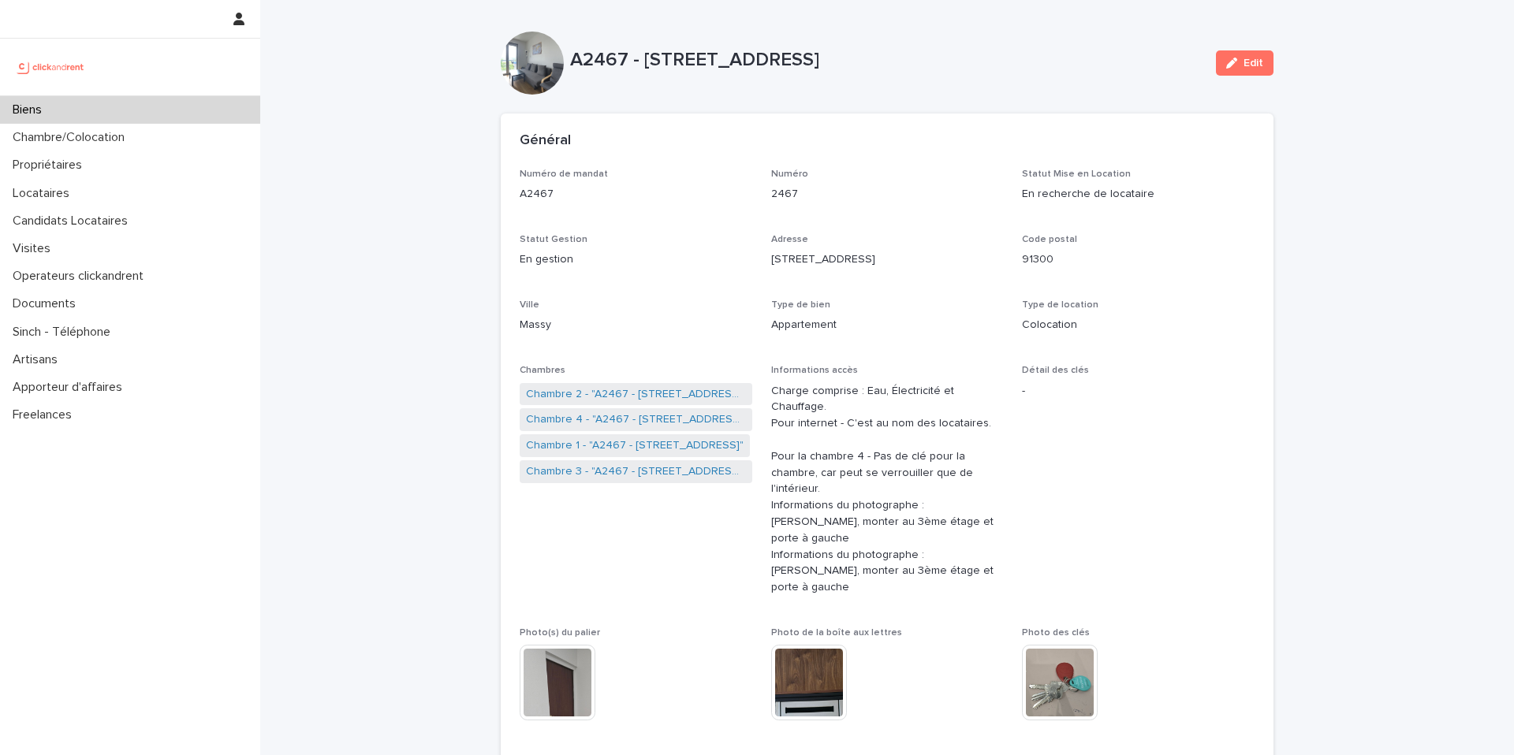
click at [132, 102] on div "Biens" at bounding box center [130, 110] width 260 height 28
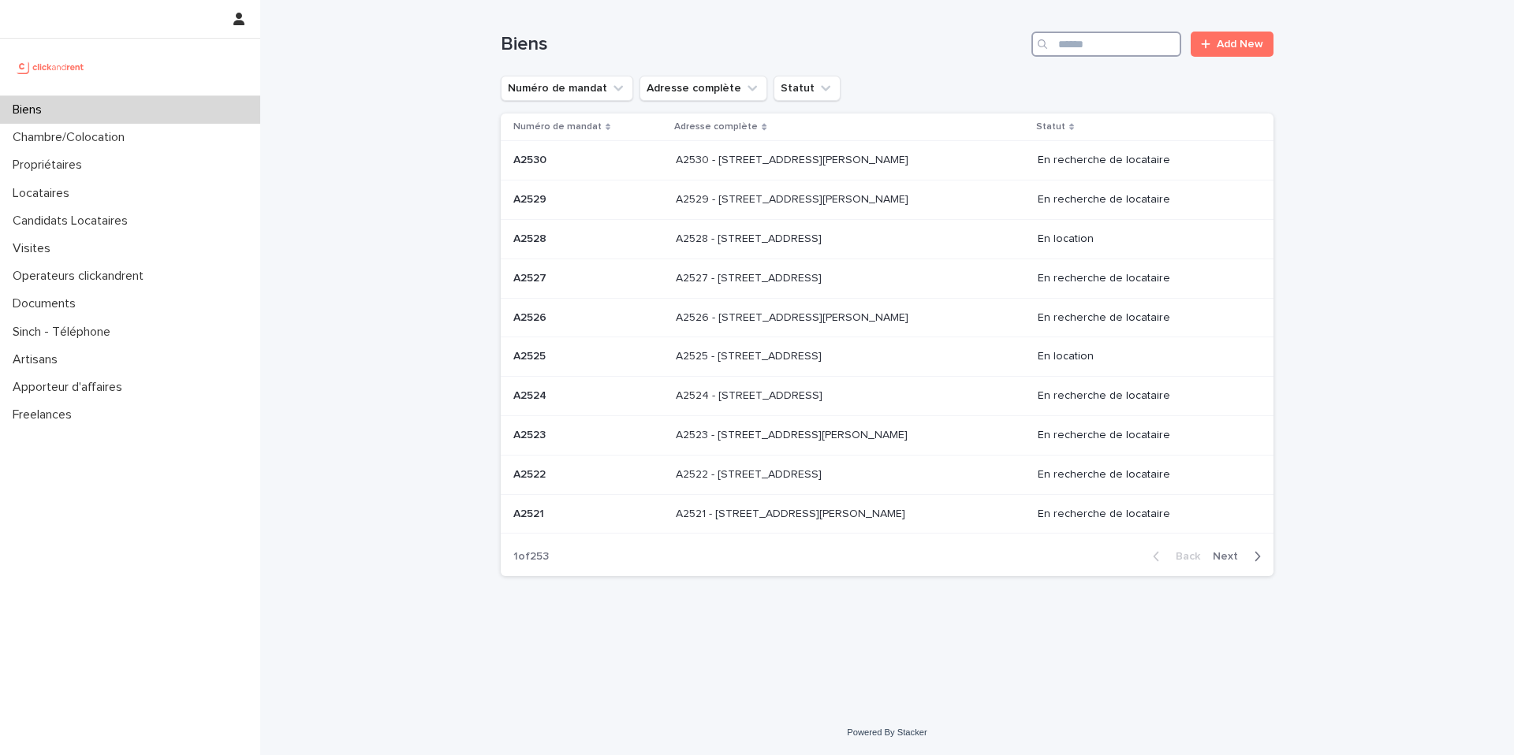
click at [1090, 43] on input "Search" at bounding box center [1106, 44] width 150 height 25
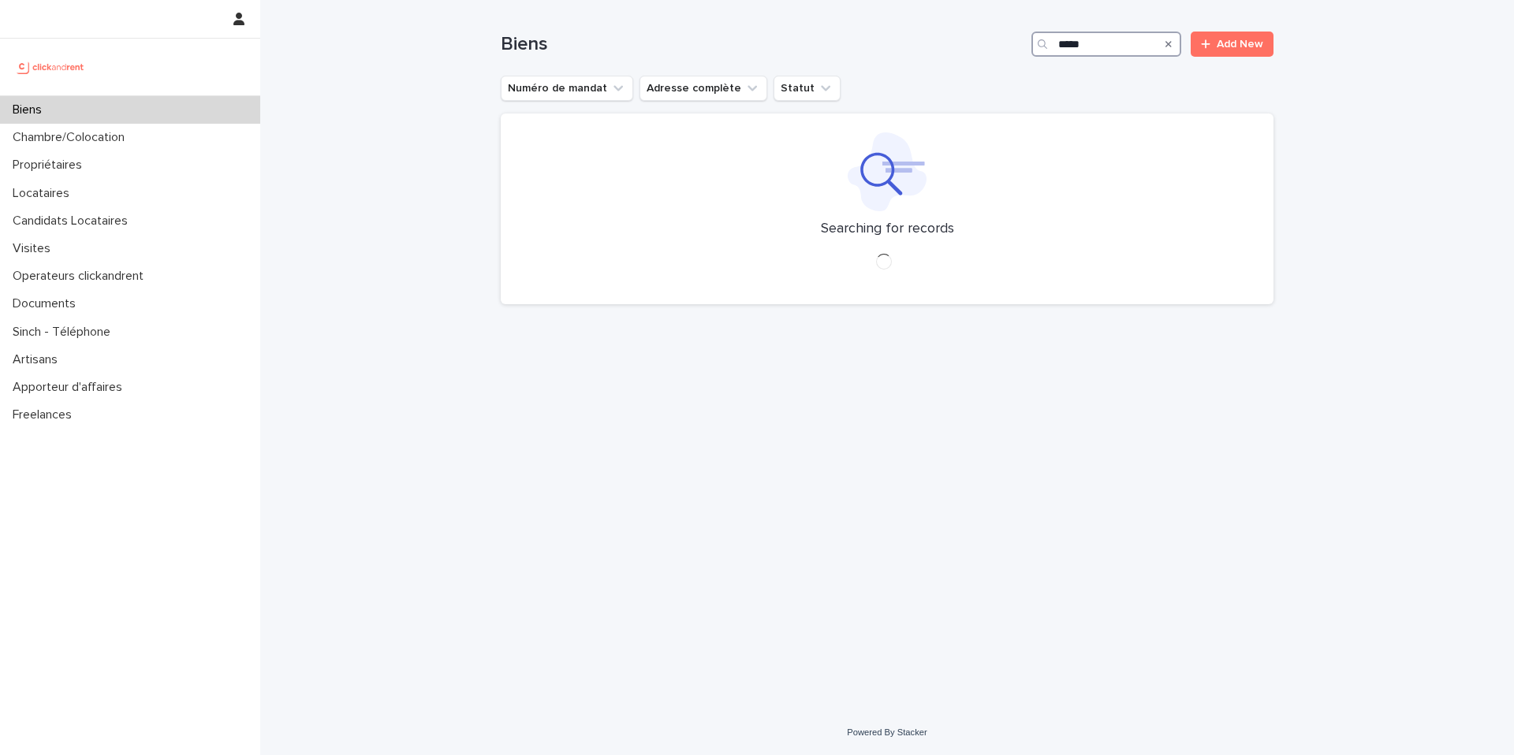
type input "*****"
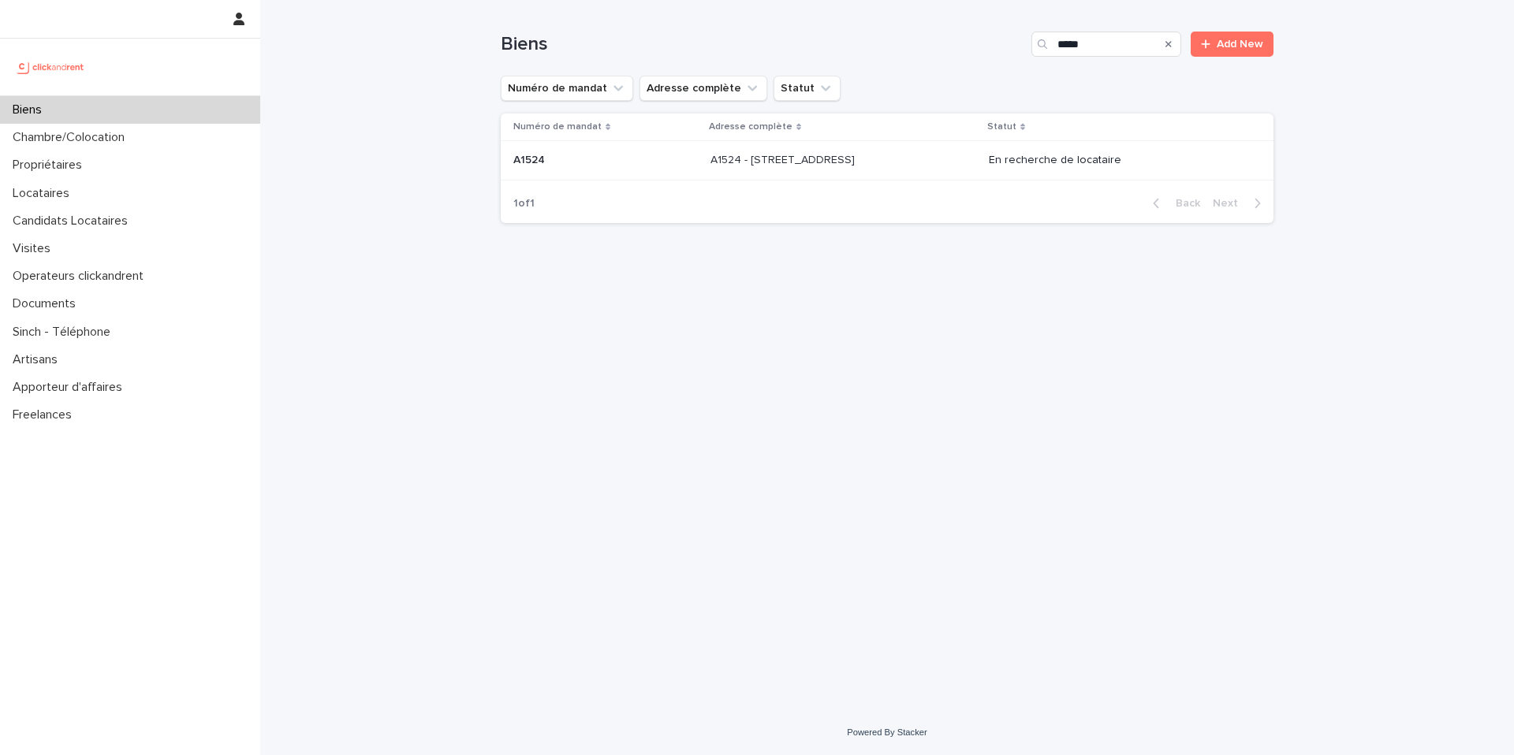
click at [829, 165] on p "A1524 - 12 rue de Grenoble, Résidence Amouroux 1, Toulouse 31500" at bounding box center [783, 159] width 147 height 17
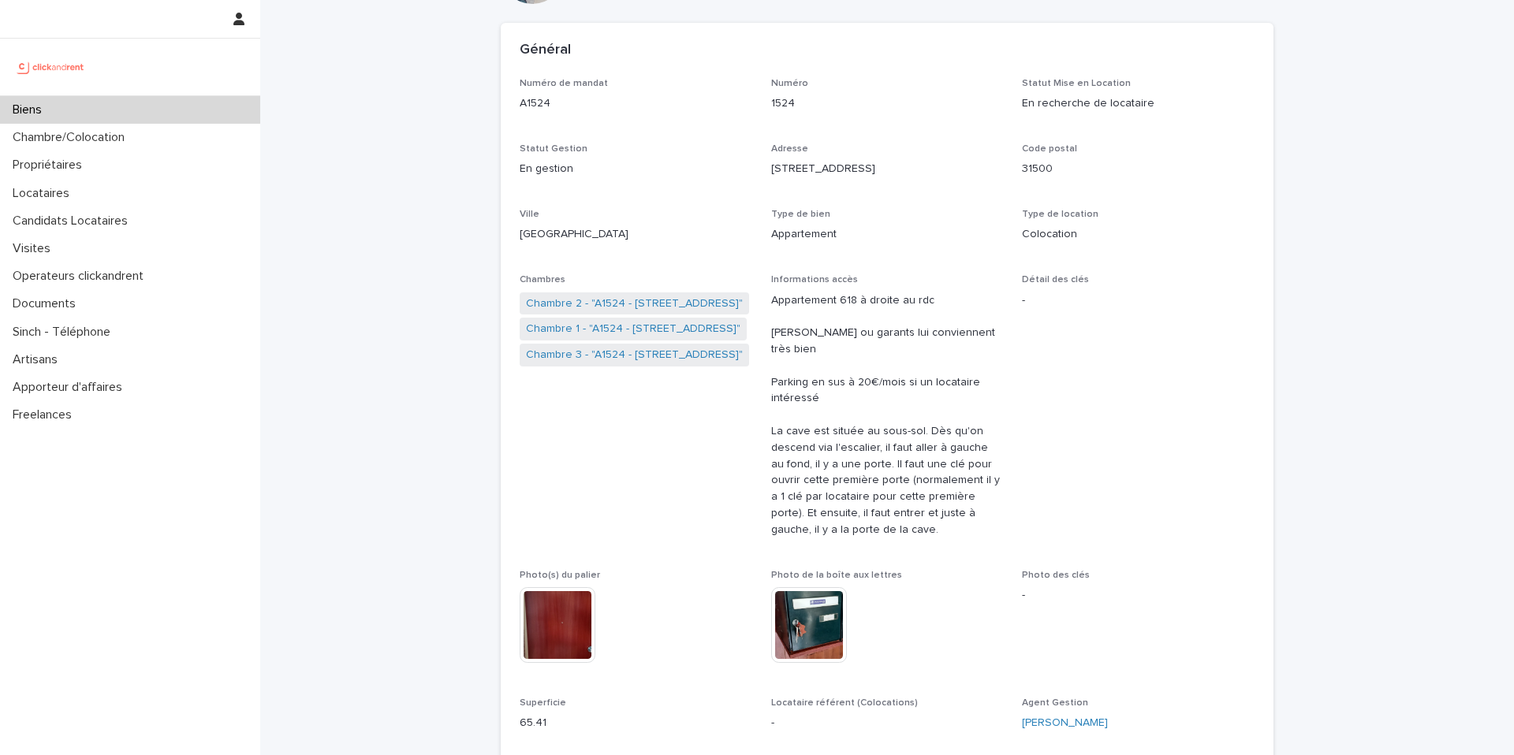
scroll to position [88, 0]
click at [686, 356] on link "Chambre 3 - "A1524 - 12 rue de Grenoble, Résidence Amouroux 1, Toulouse 31500"" at bounding box center [634, 357] width 217 height 17
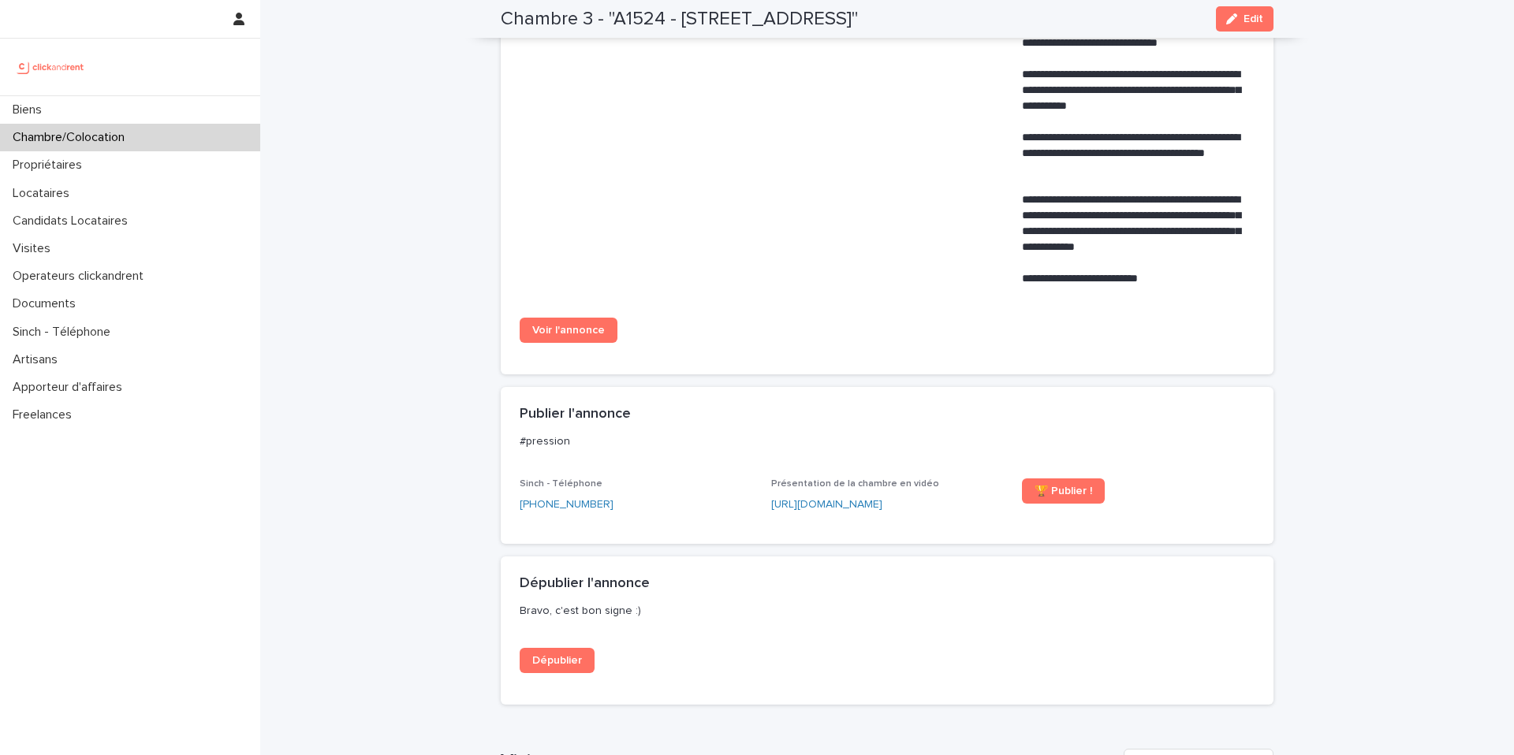
scroll to position [743, 0]
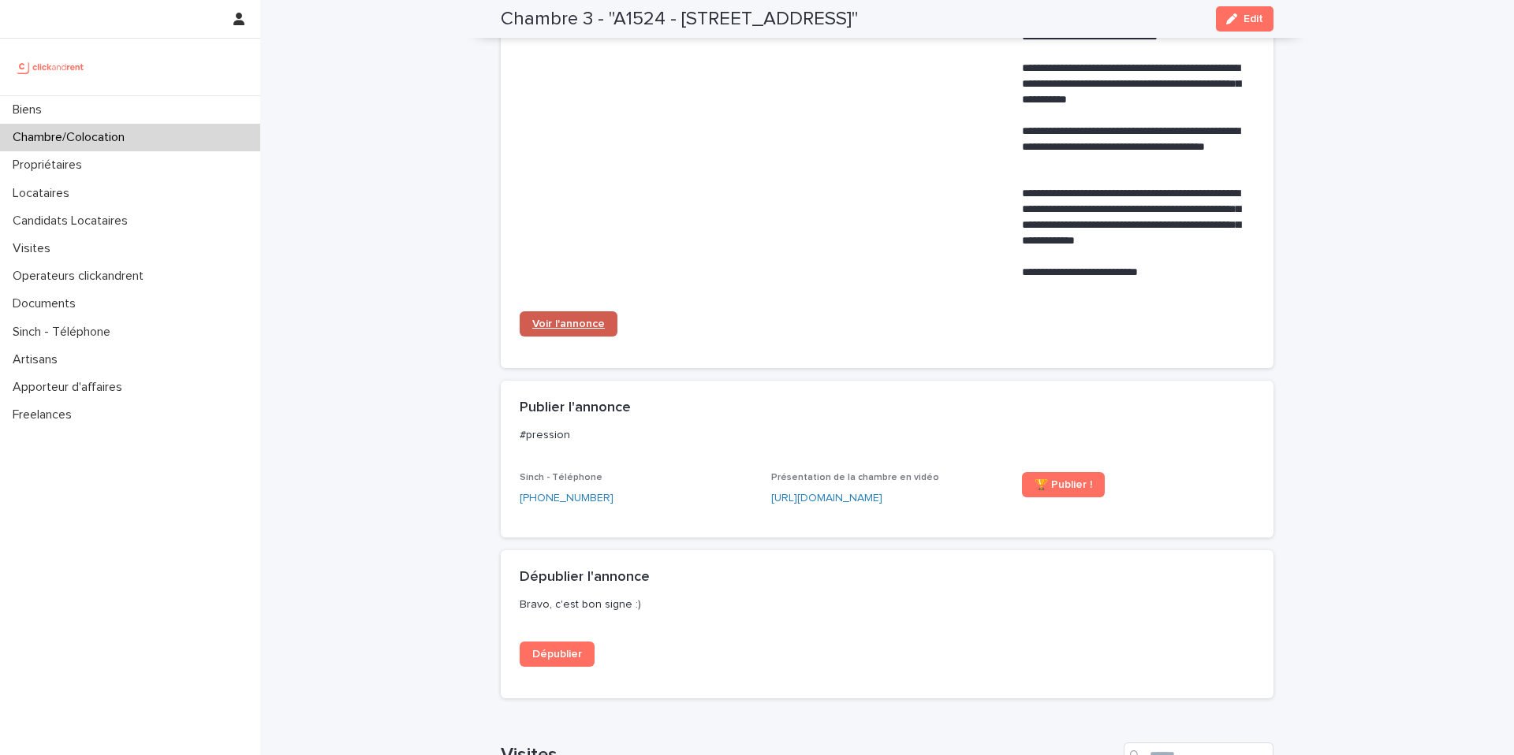
click at [578, 337] on link "Voir l'annonce" at bounding box center [569, 323] width 98 height 25
click at [219, 112] on div "Biens" at bounding box center [130, 110] width 260 height 28
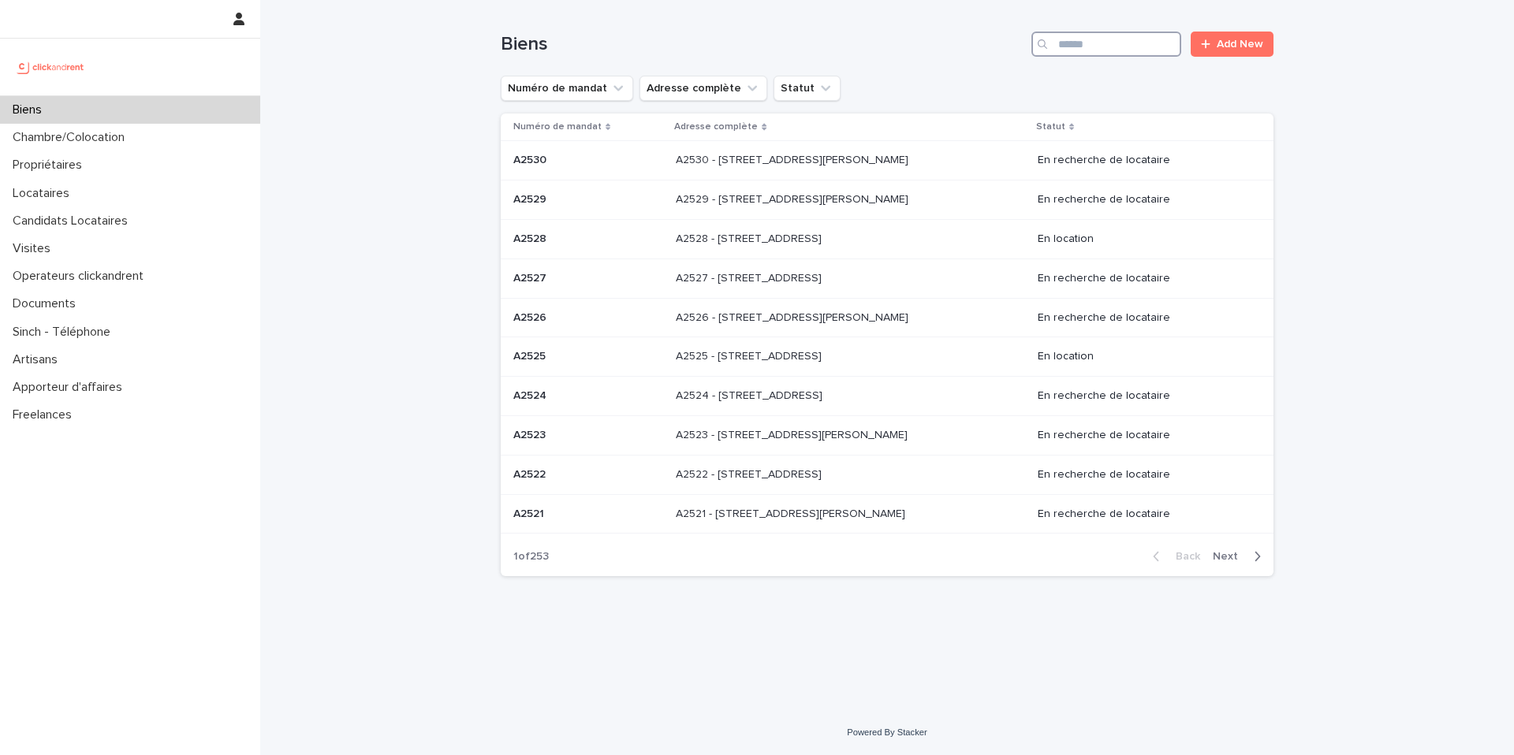
click at [1101, 39] on input "Search" at bounding box center [1106, 44] width 150 height 25
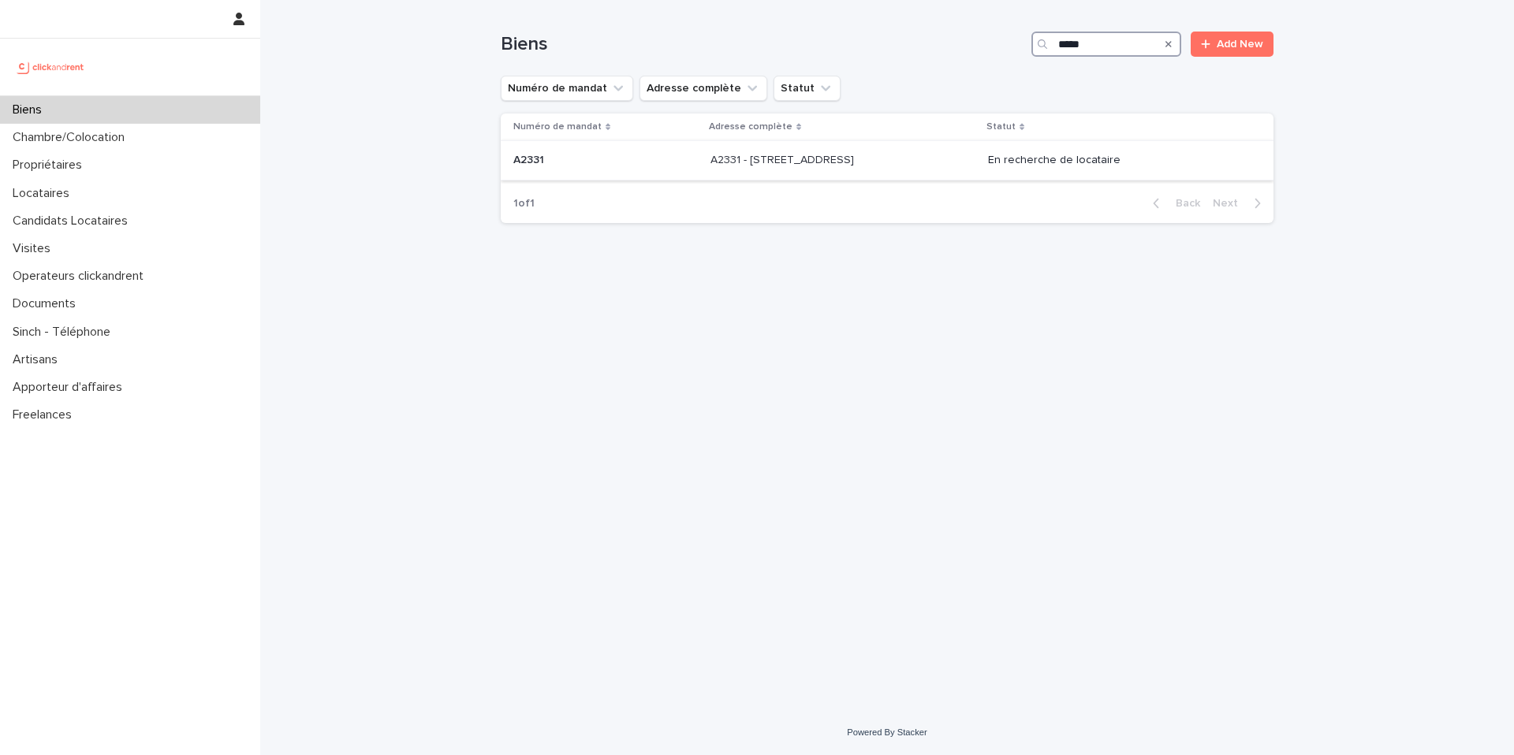
type input "*****"
click at [872, 146] on td "A2331 - 8 Rue de Bordeaux, Toulouse 31200 A2331 - 8 Rue de Bordeaux, Toulouse 3…" at bounding box center [843, 160] width 278 height 39
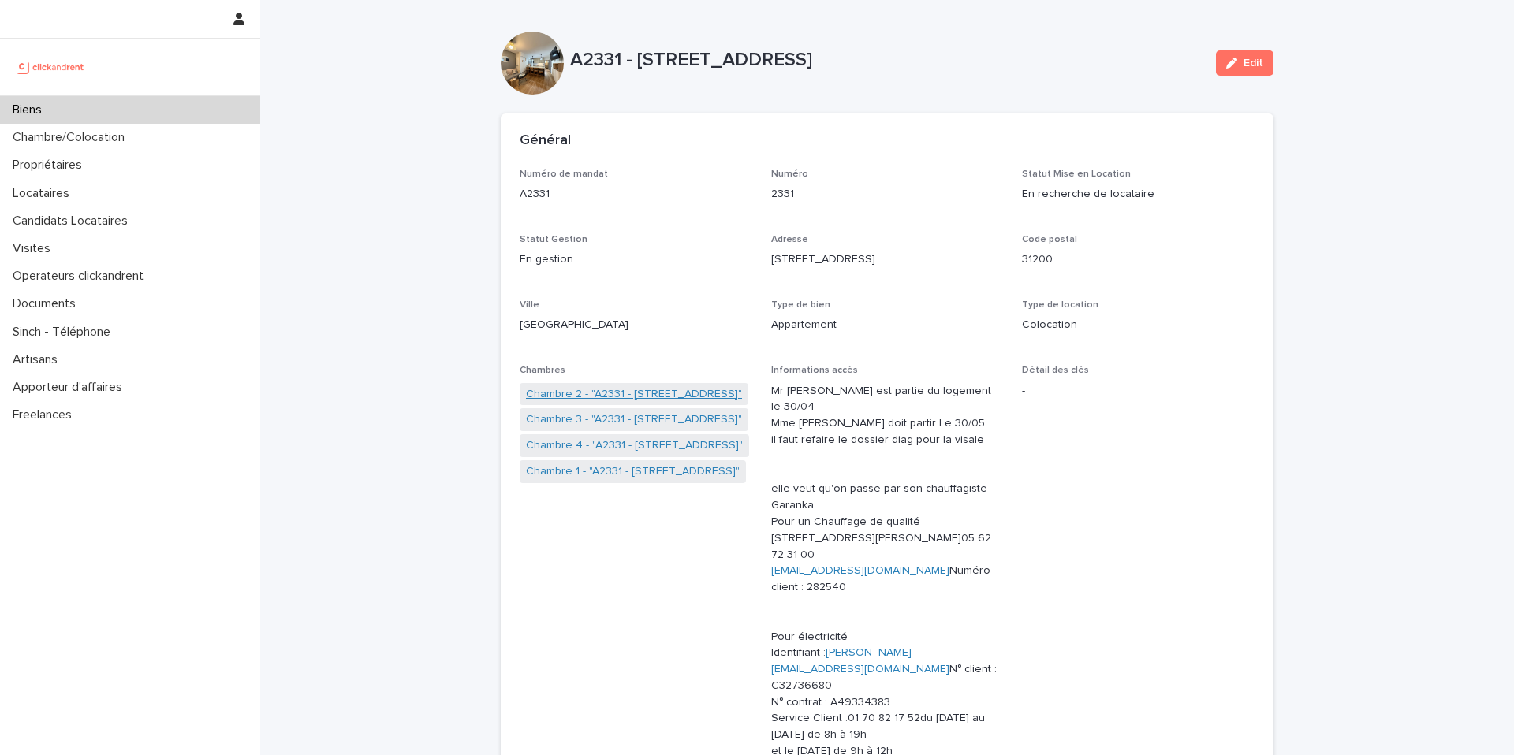
click at [640, 400] on link "Chambre 2 - "A2331 - 8 Rue de Bordeaux, Toulouse 31200"" at bounding box center [634, 394] width 216 height 17
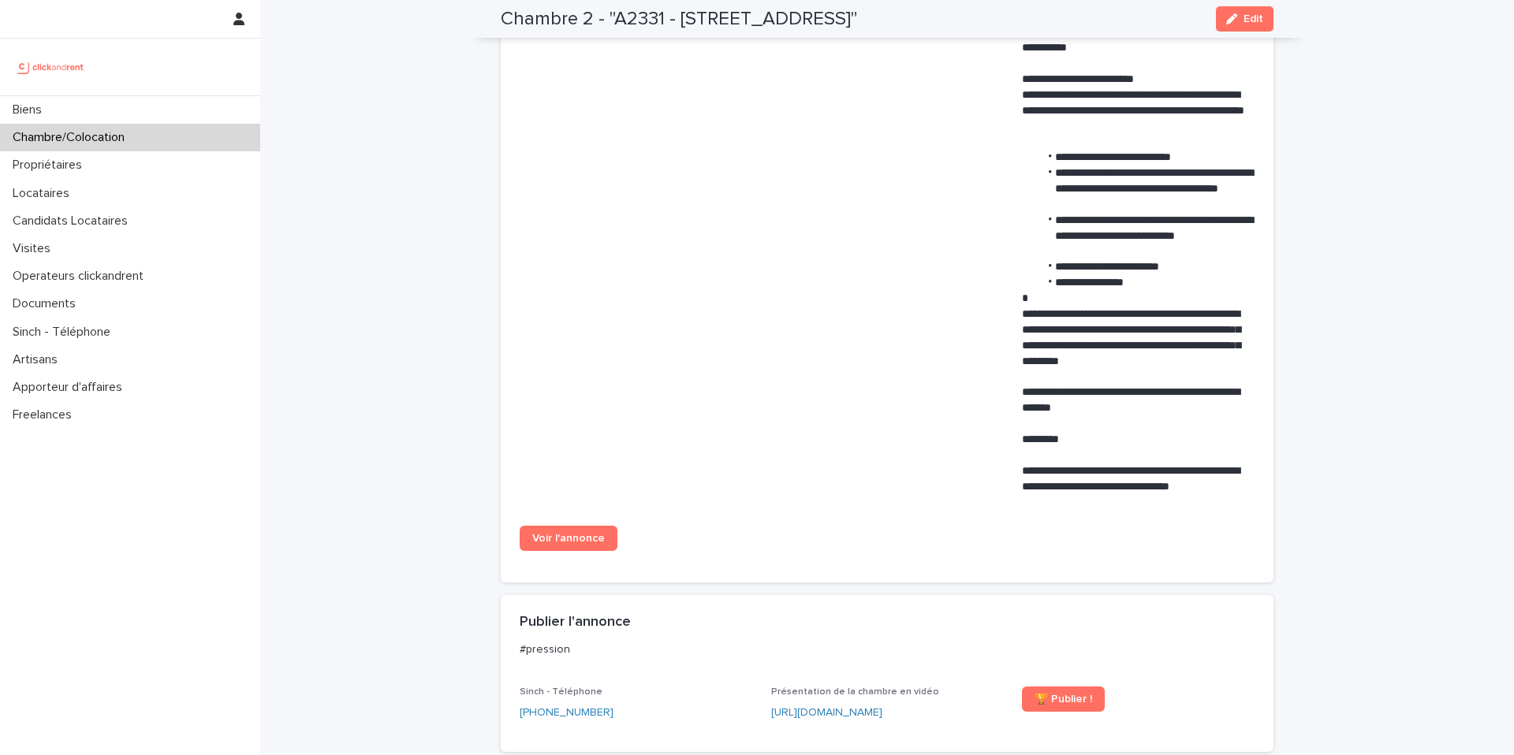
scroll to position [825, 0]
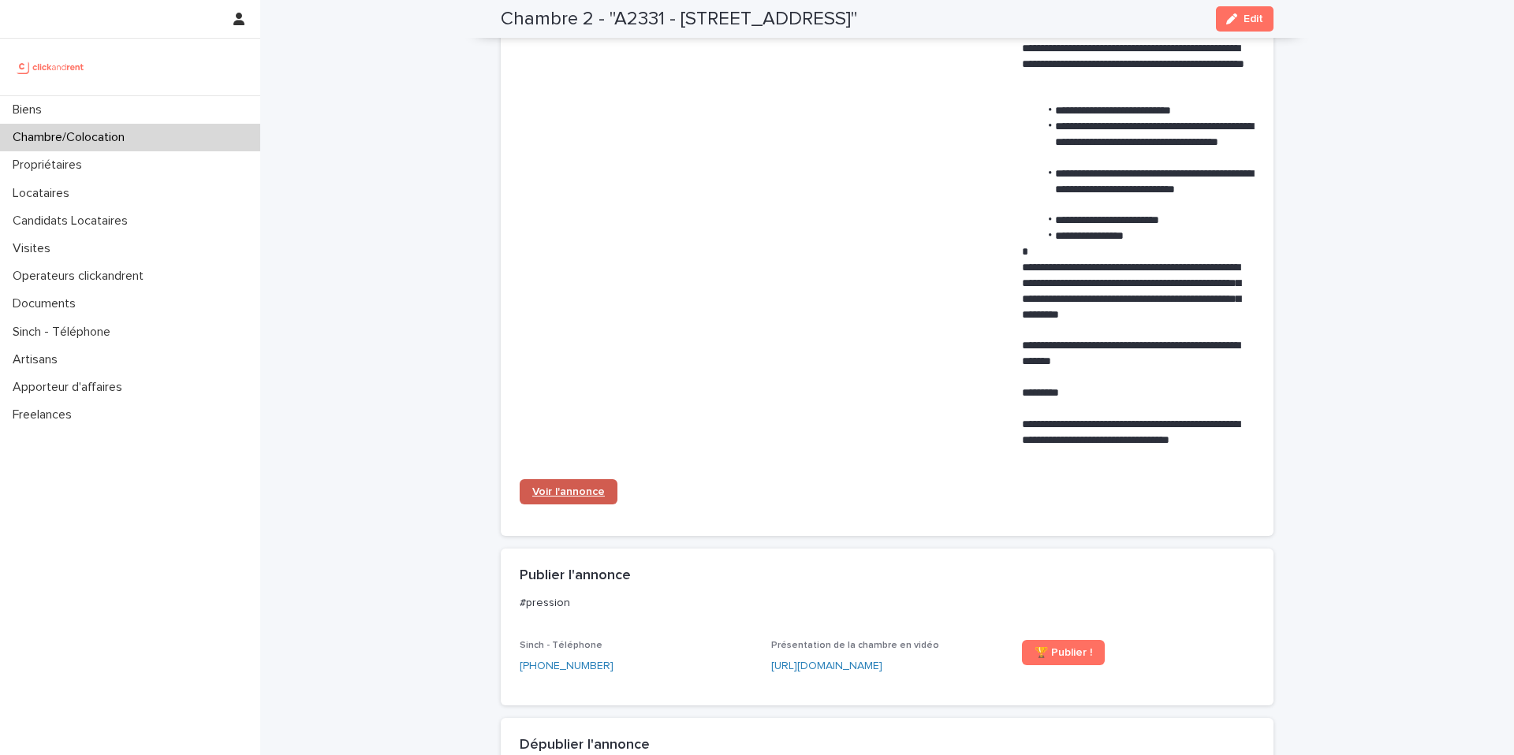
click at [579, 494] on span "Voir l'annonce" at bounding box center [568, 491] width 73 height 11
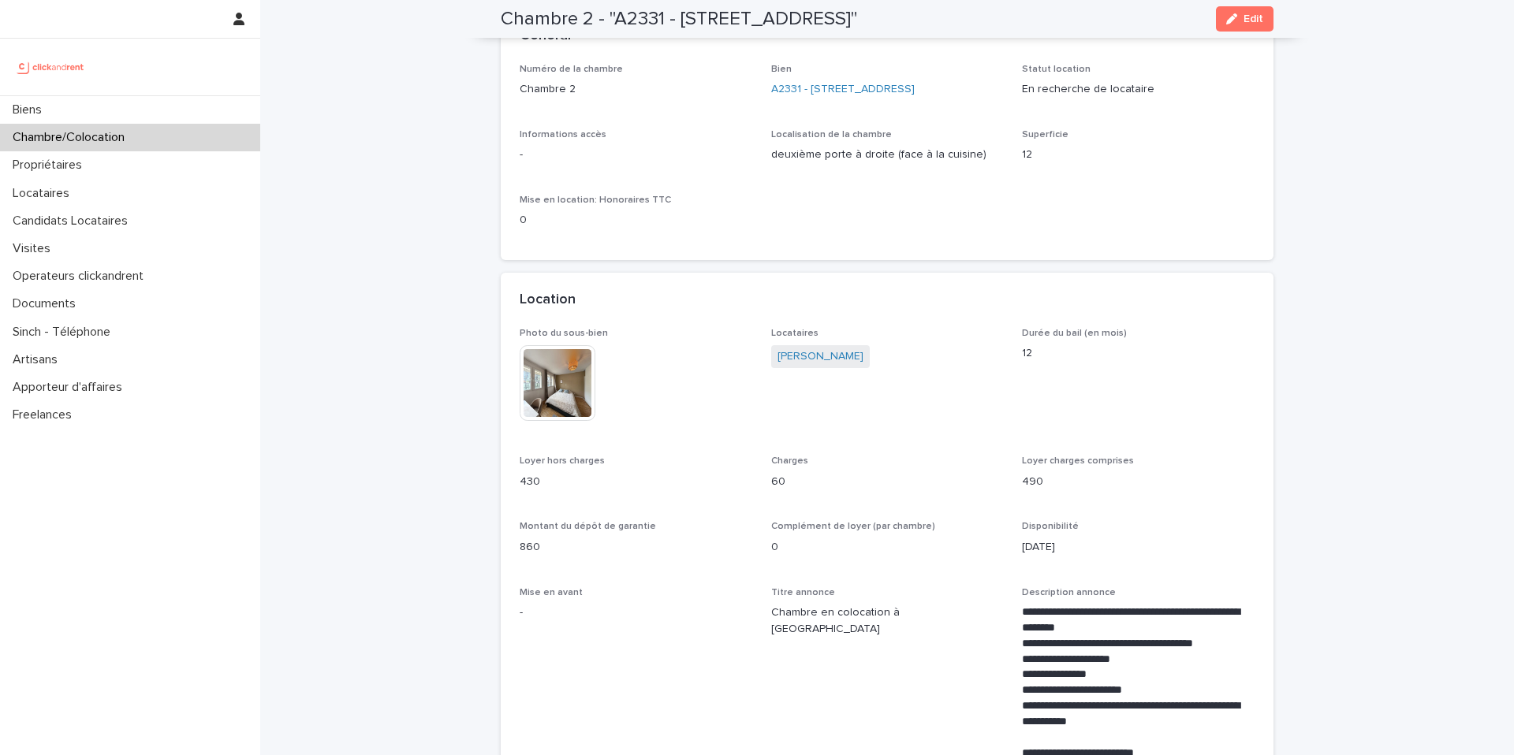
scroll to position [0, 0]
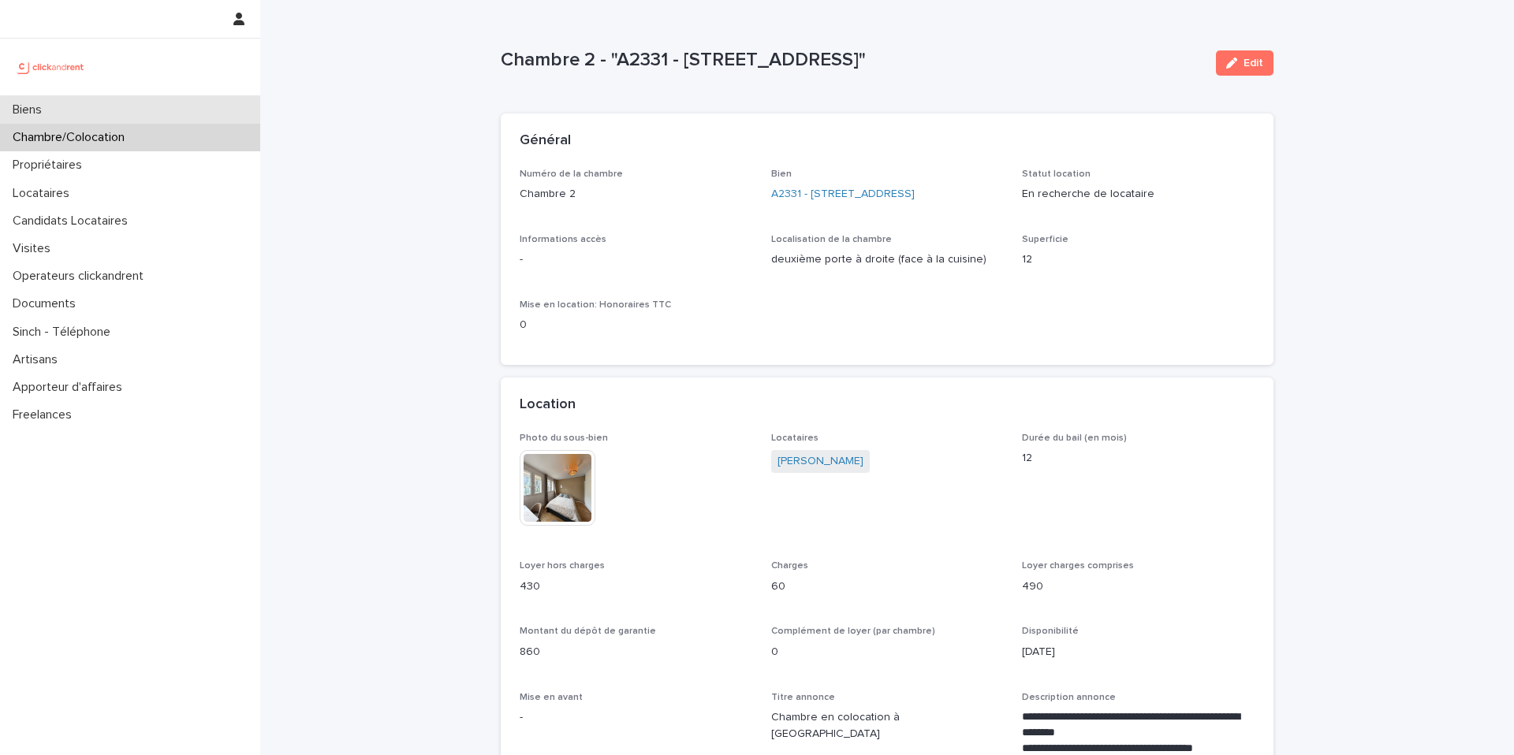
click at [121, 119] on div "Biens" at bounding box center [130, 110] width 260 height 28
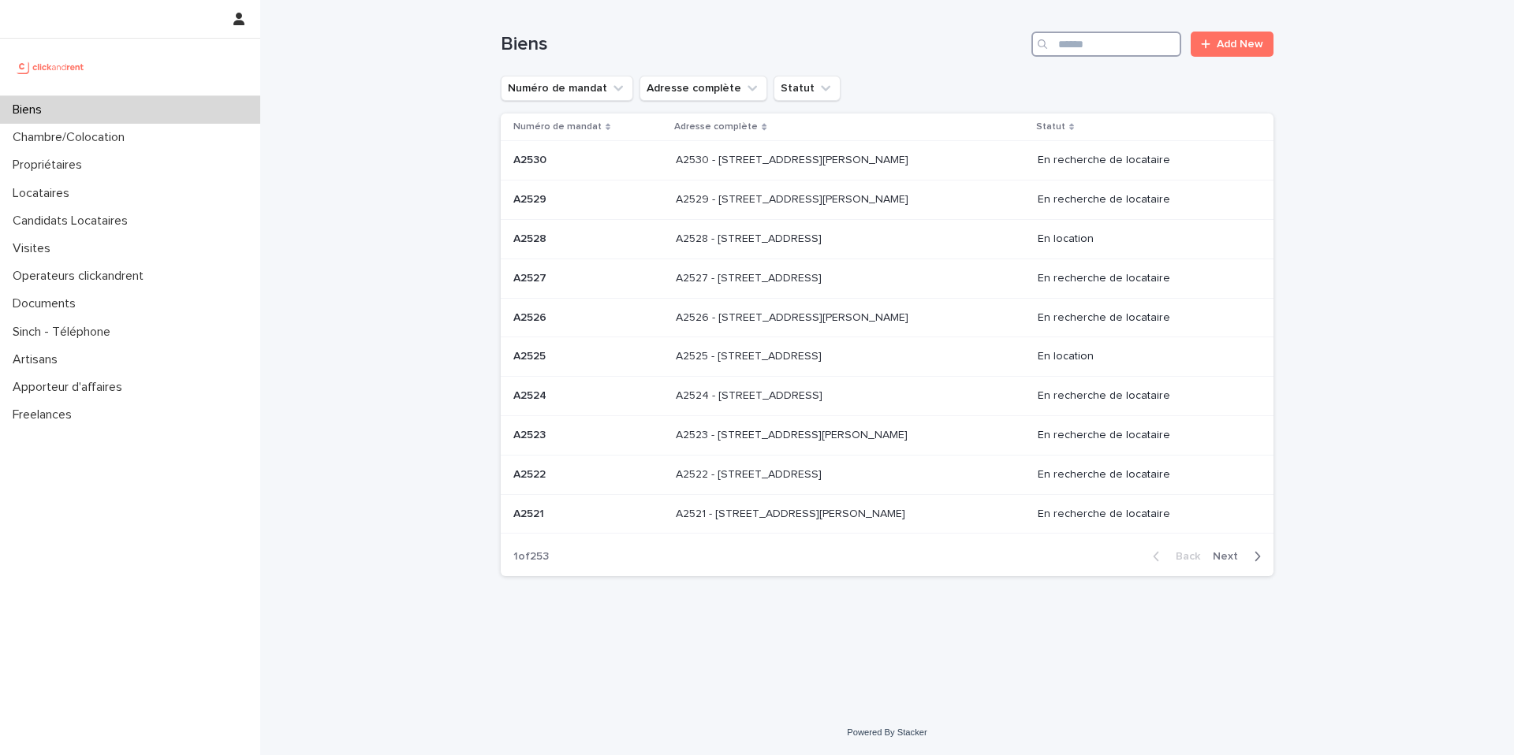
click at [1104, 47] on input "Search" at bounding box center [1106, 44] width 150 height 25
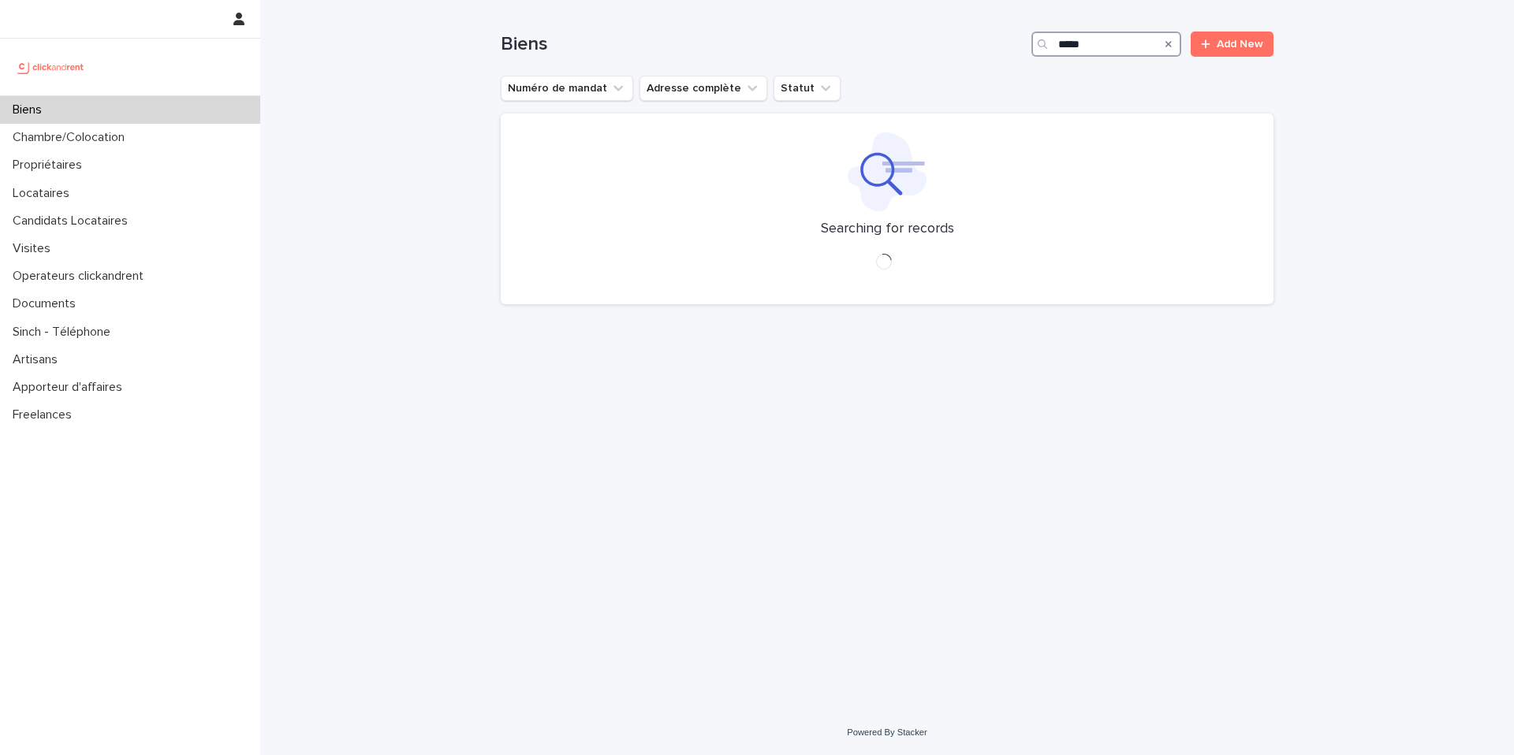
type input "*****"
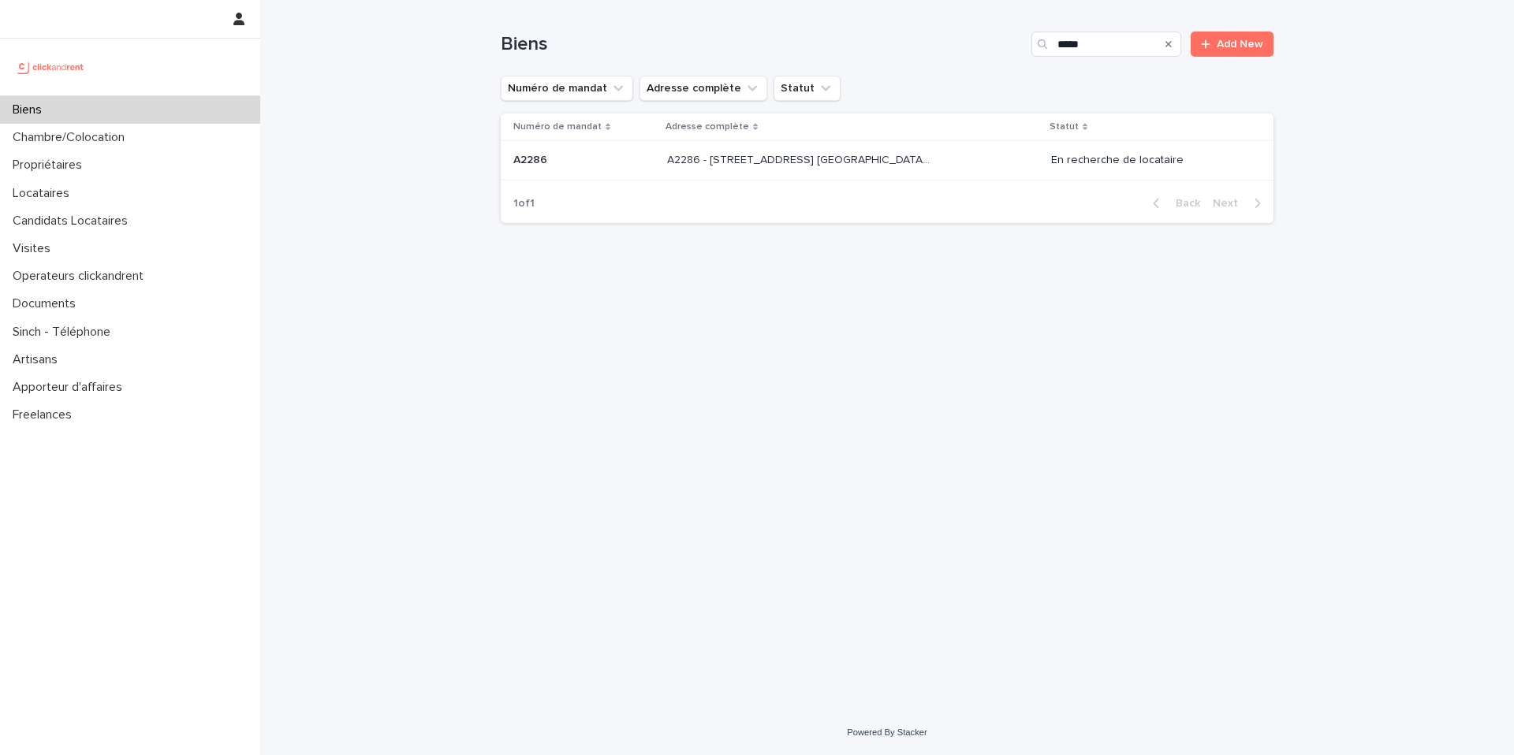
click at [881, 167] on div "A2286 - 5 allée du Dr. Schalow, Aulnay-sous-Bois 93600 A2286 - 5 allée du Dr. S…" at bounding box center [852, 160] width 371 height 26
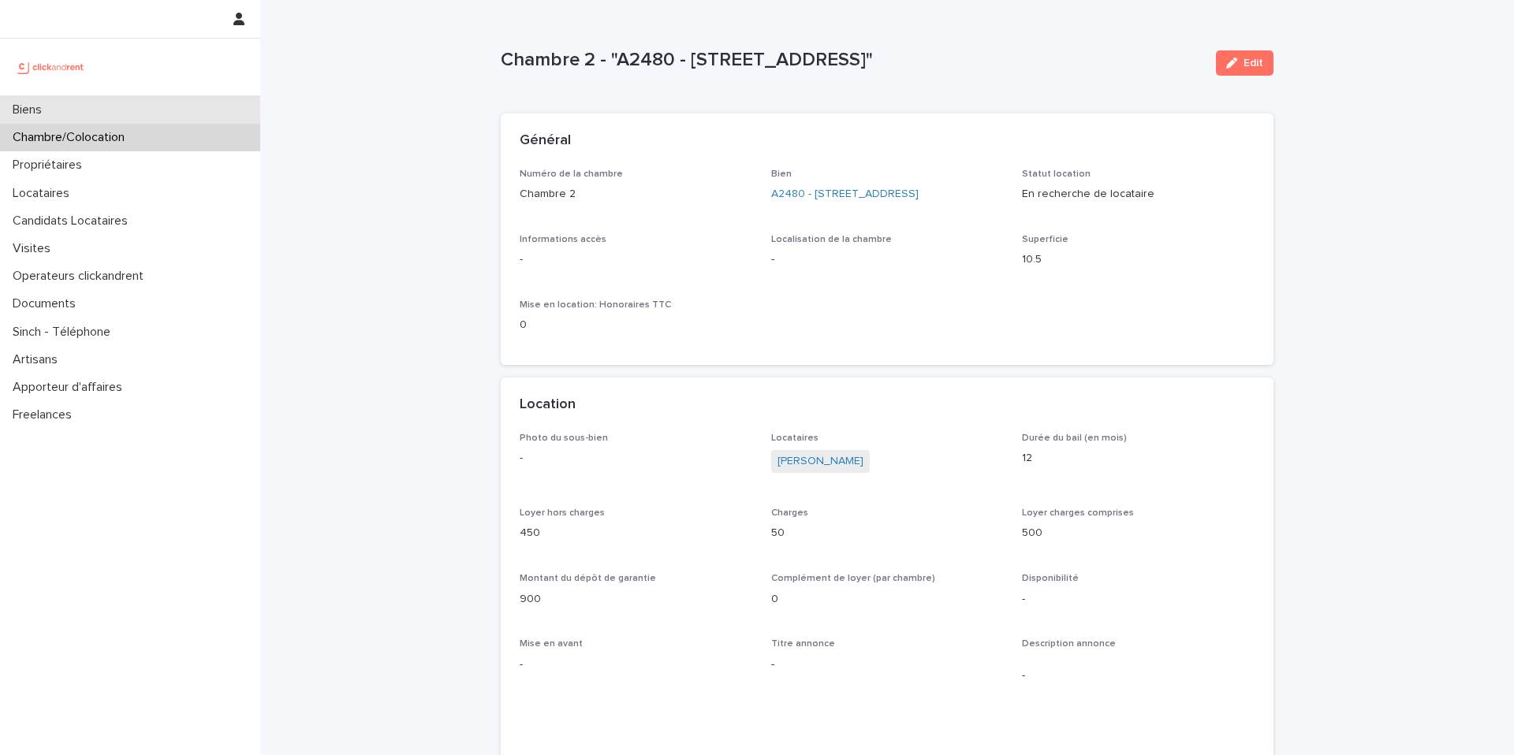
click at [222, 115] on div "Biens" at bounding box center [130, 110] width 260 height 28
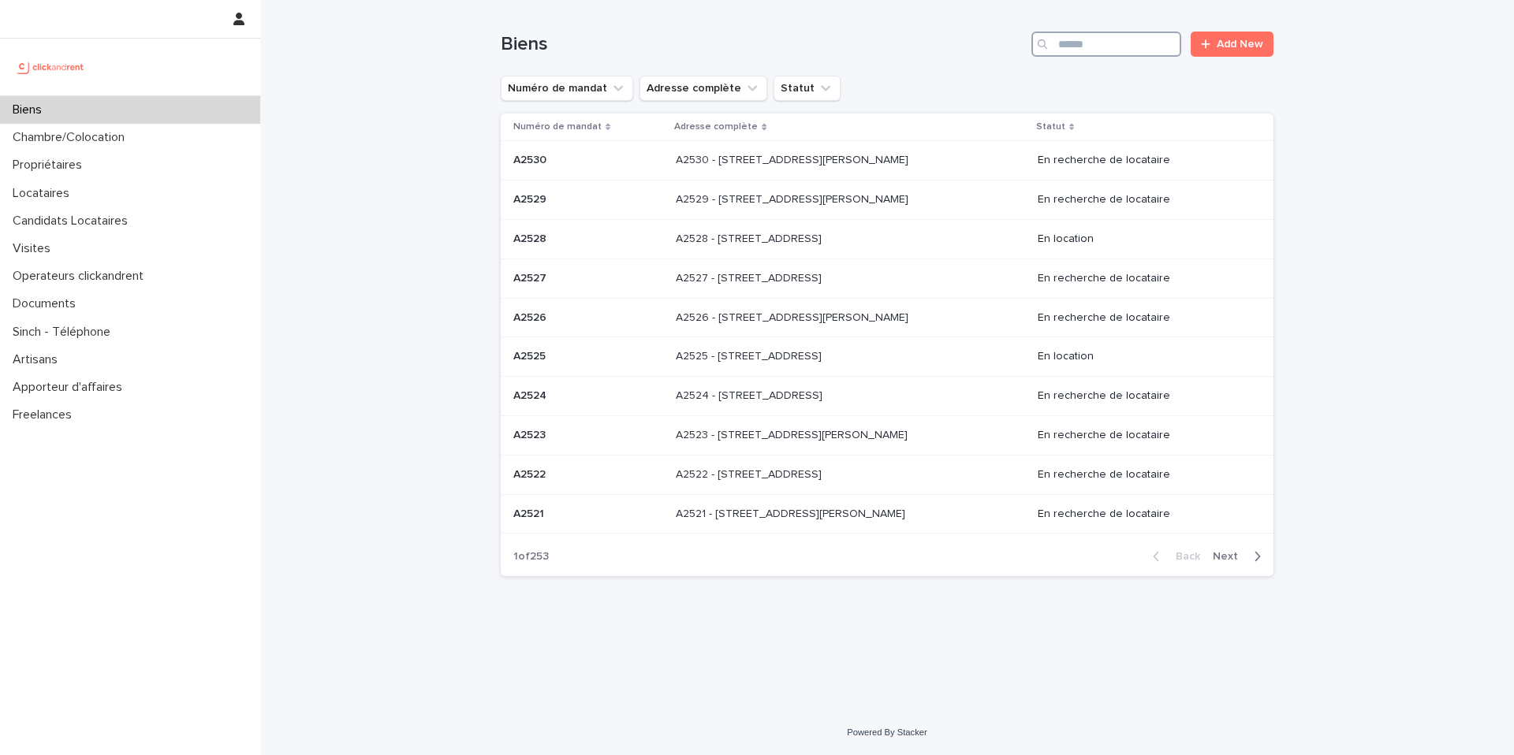
click at [1120, 49] on input "Search" at bounding box center [1106, 44] width 150 height 25
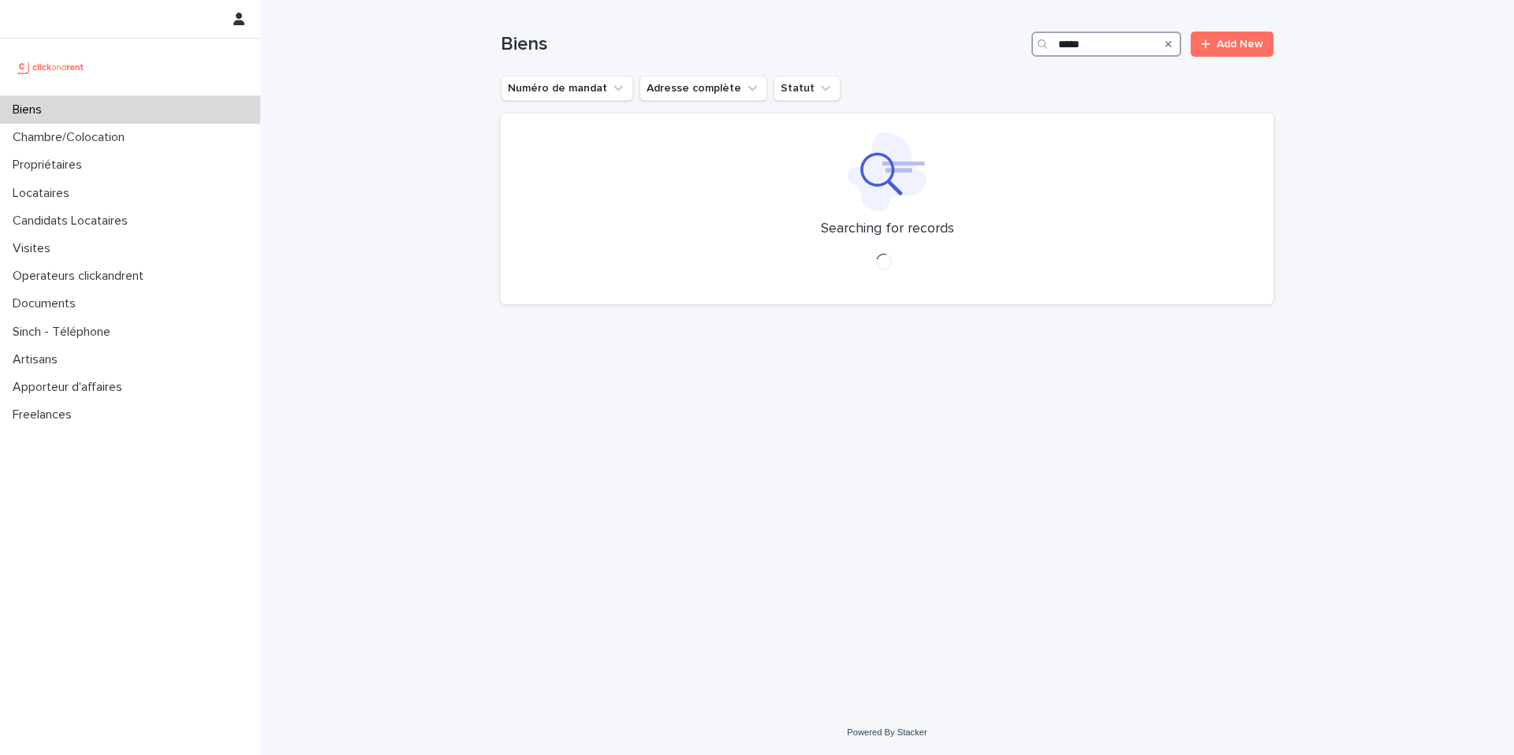
type input "*****"
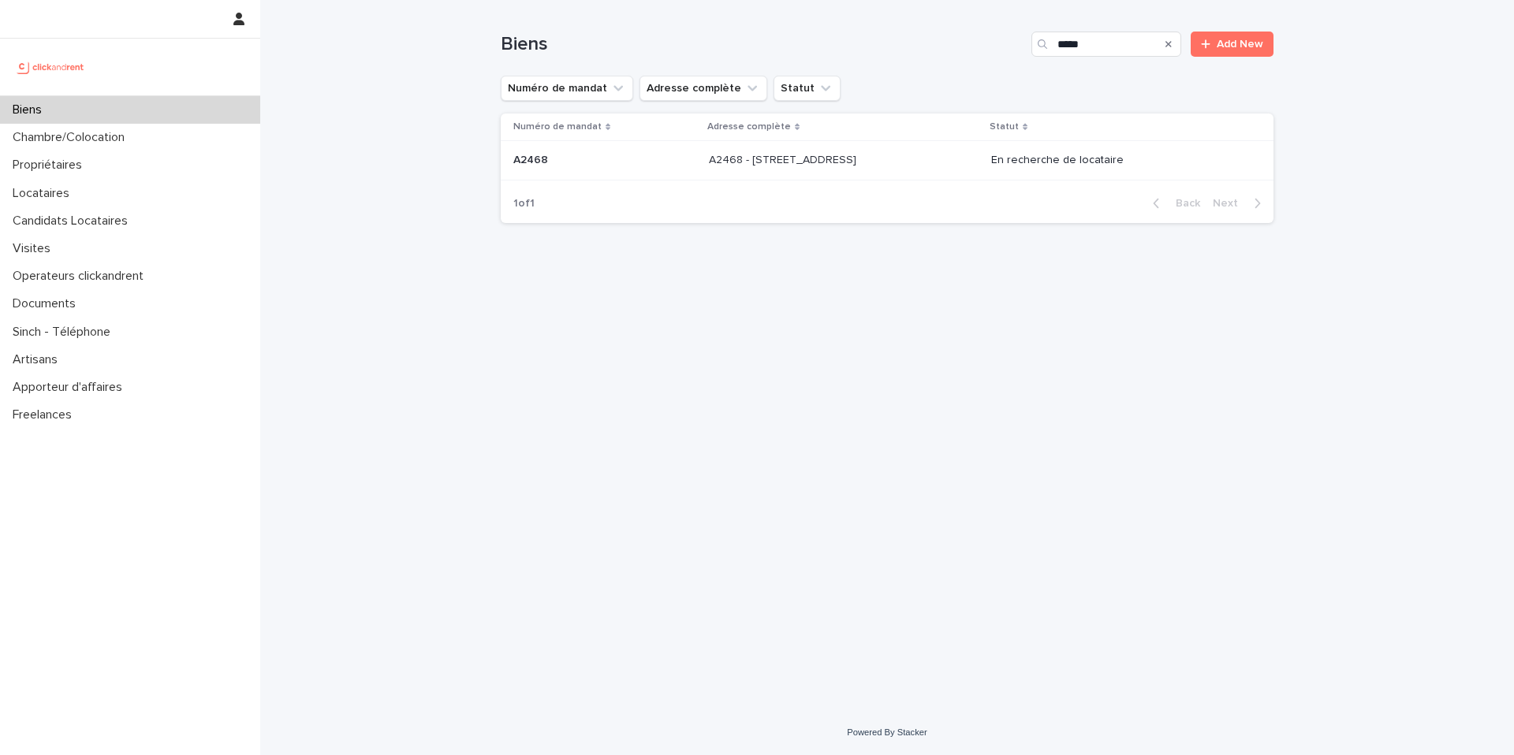
click at [859, 160] on p "A2468 - 19 Avenue Nationale, Massy 91300" at bounding box center [784, 159] width 151 height 17
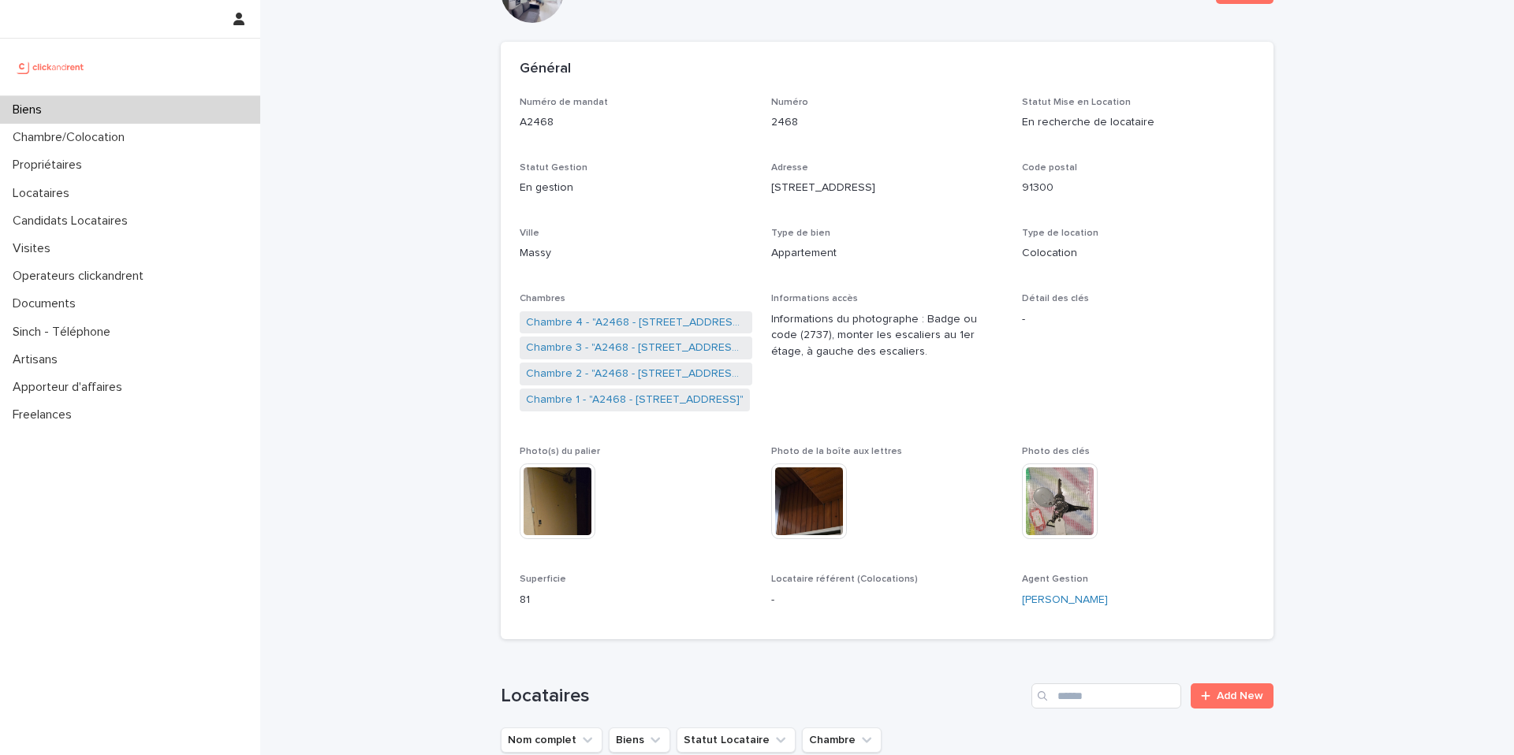
scroll to position [127, 0]
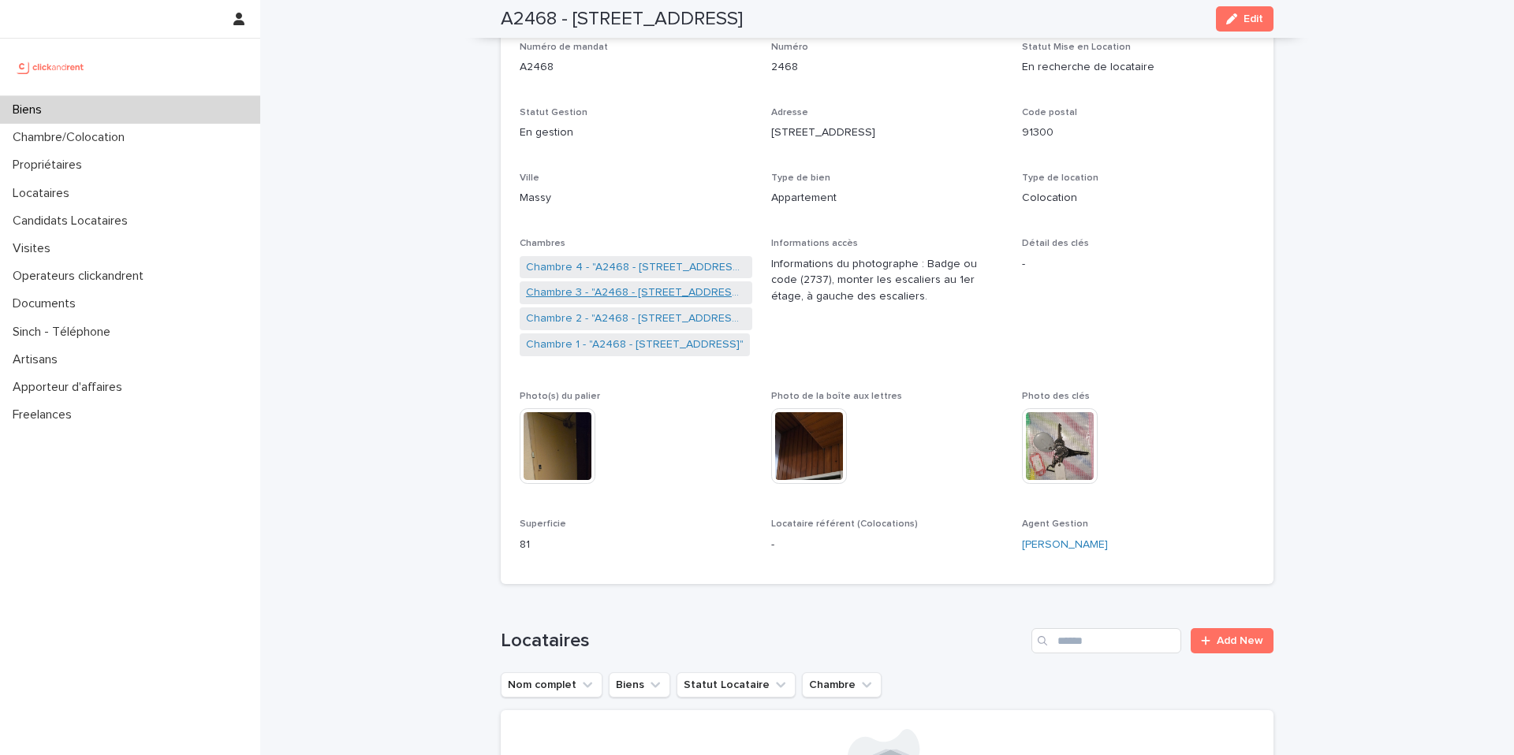
click at [635, 295] on link "Chambre 3 - "A2468 - 19 Avenue Nationale, Massy 91300"" at bounding box center [636, 293] width 220 height 17
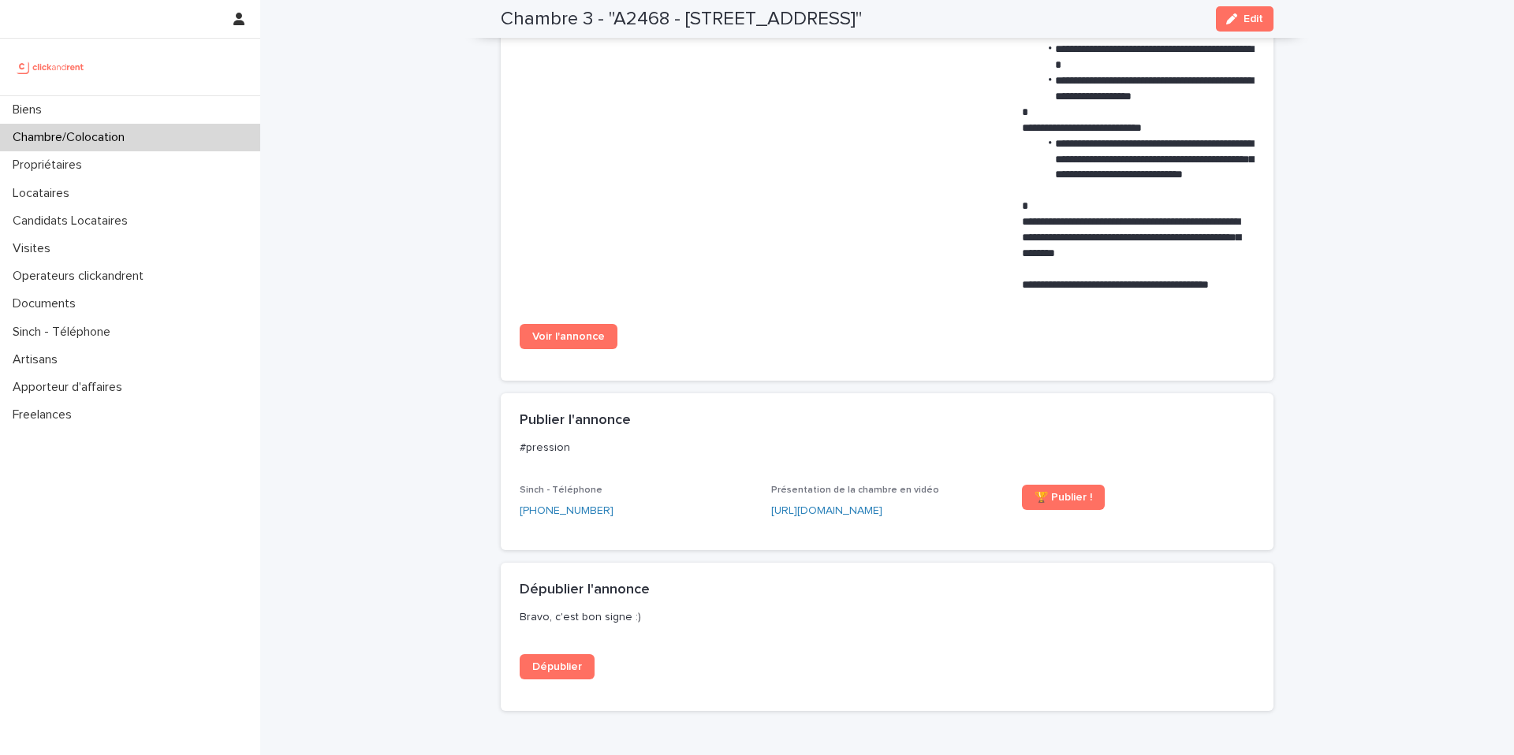
scroll to position [1391, 0]
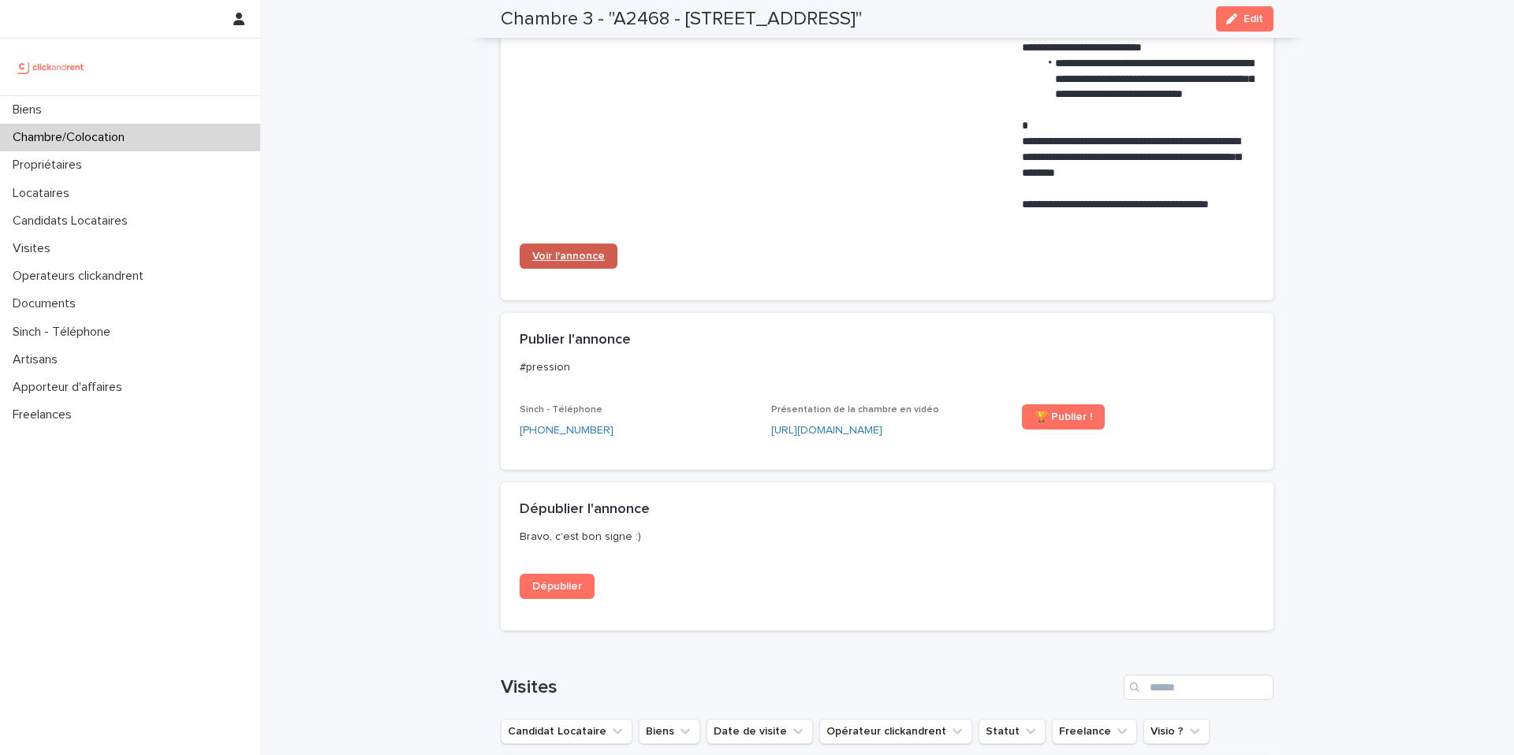
click at [589, 263] on link "Voir l'annonce" at bounding box center [569, 256] width 98 height 25
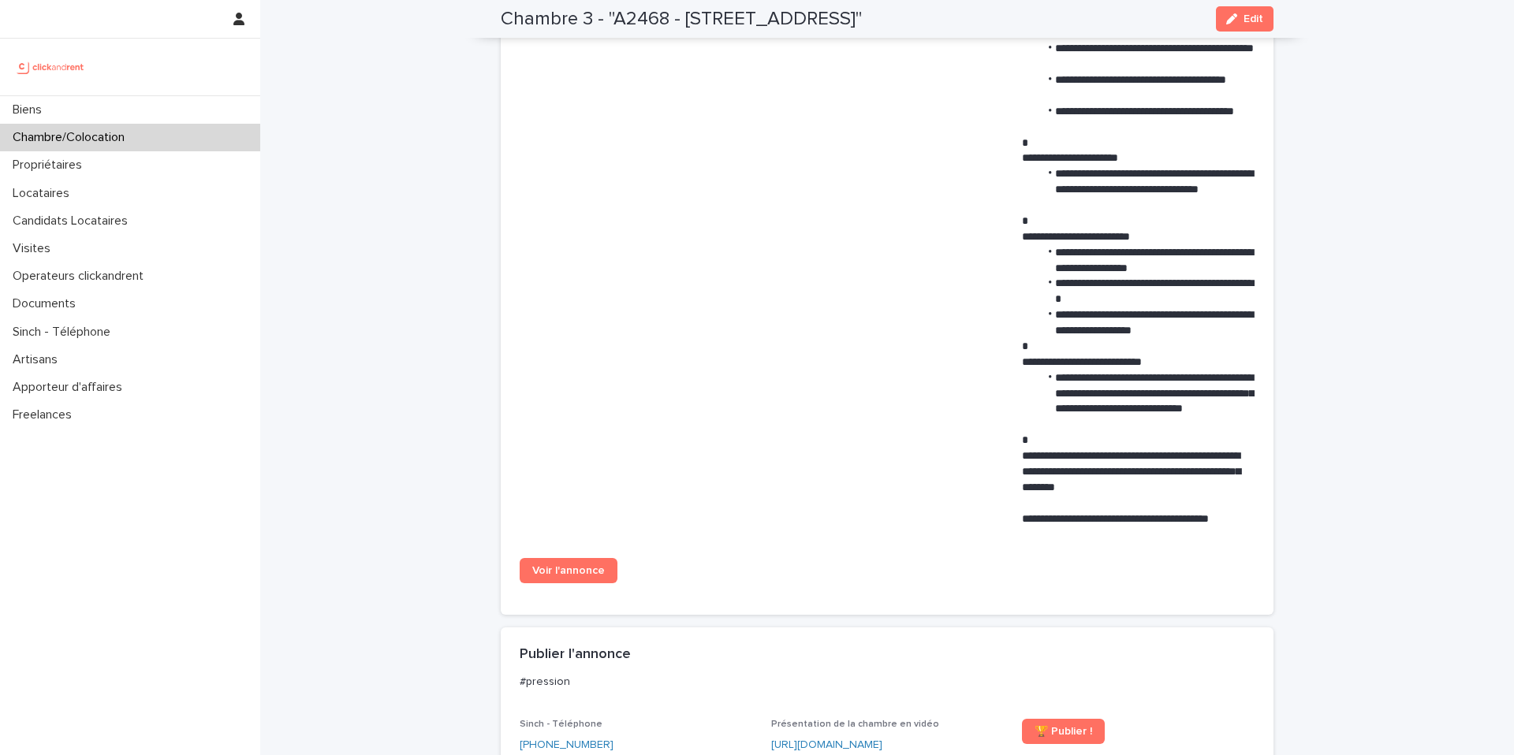
scroll to position [1113, 0]
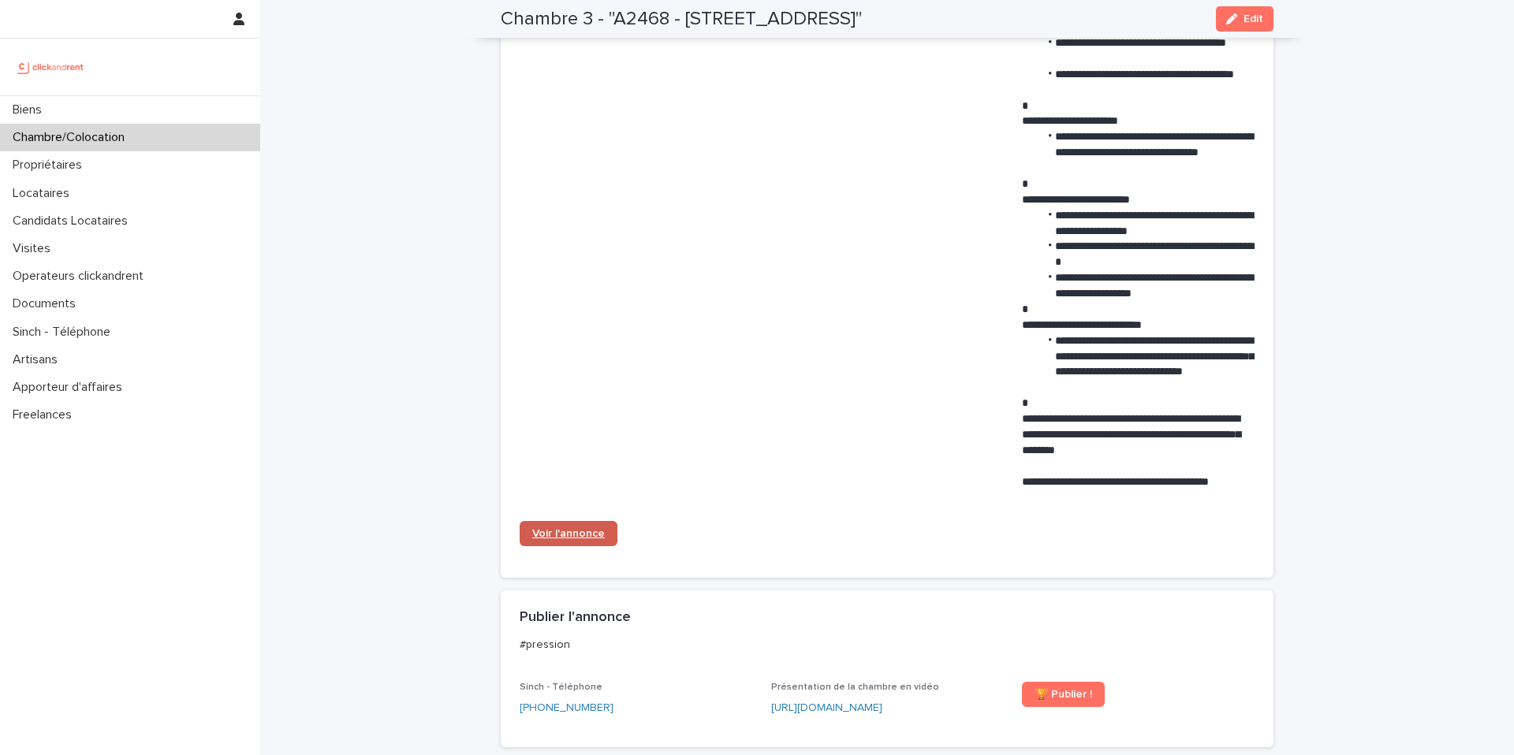
click at [568, 536] on span "Voir l'annonce" at bounding box center [568, 533] width 73 height 11
